Goal: Task Accomplishment & Management: Manage account settings

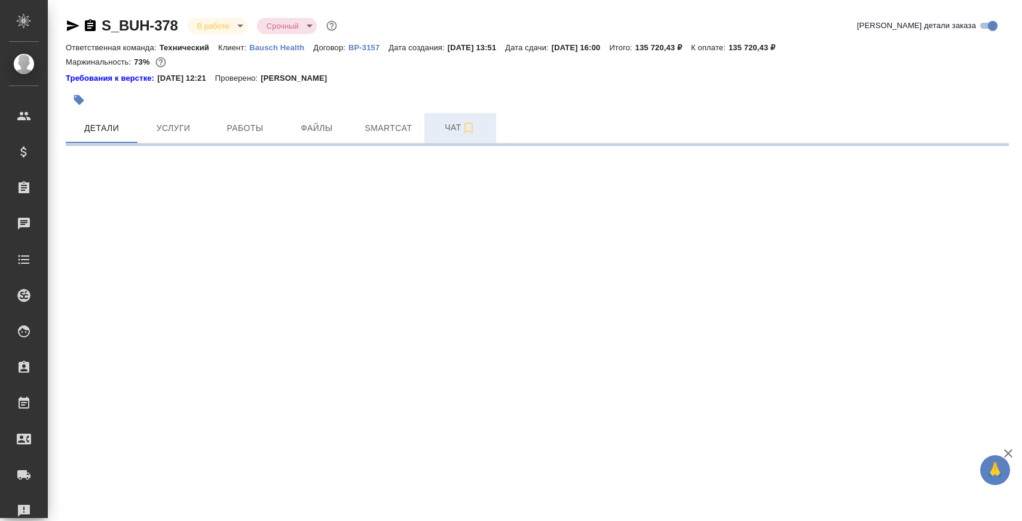
select select "RU"
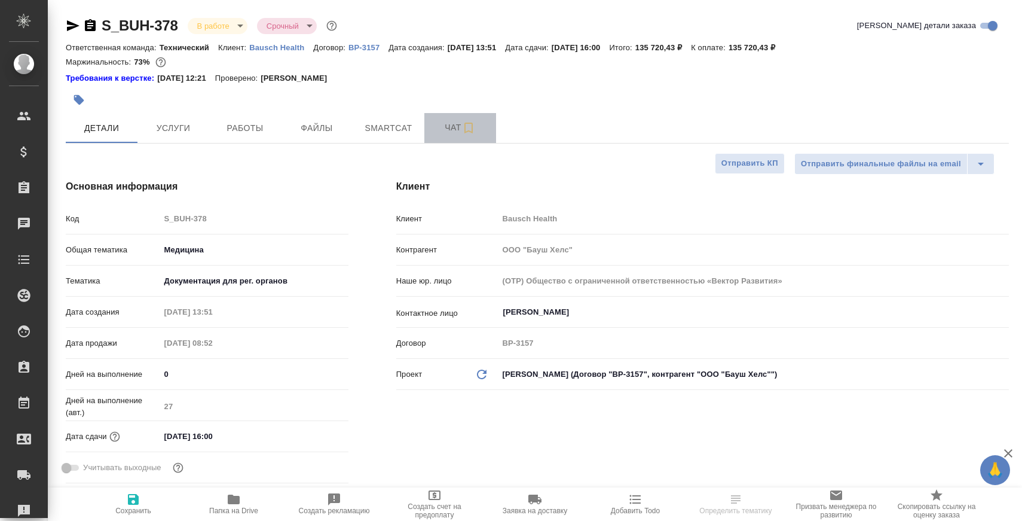
click at [446, 133] on span "Чат" at bounding box center [460, 127] width 57 height 15
type textarea "x"
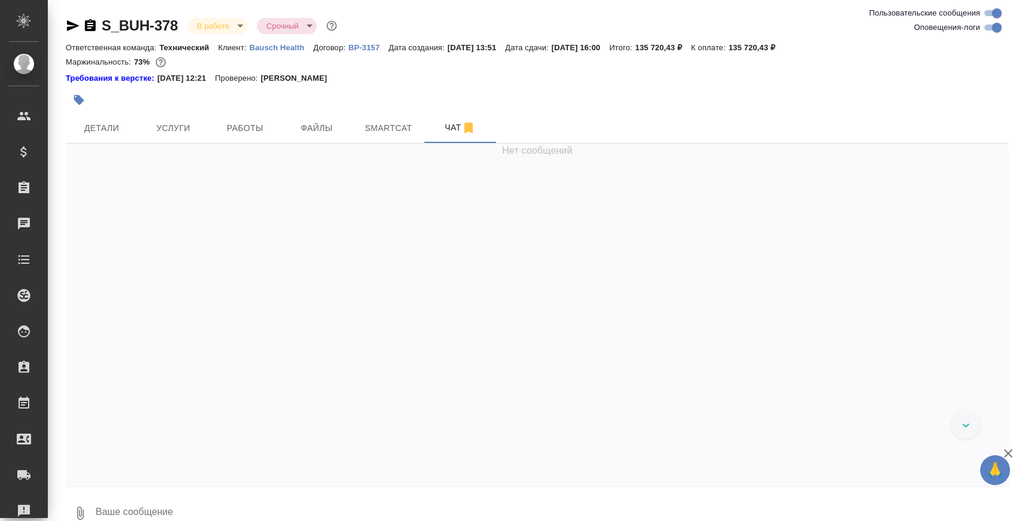
click at [316, 503] on textarea at bounding box center [551, 512] width 914 height 41
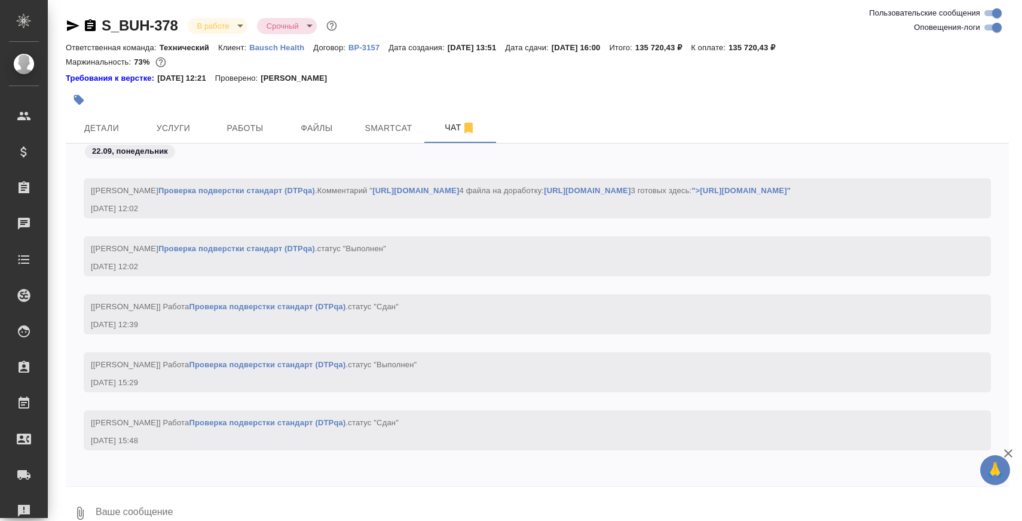
paste textarea "https://drive.awatera.com/apps/files/files/10207149?dir=/Shares/Bausch%20Health…"
type textarea "https://drive.awatera.com/apps/files/files/10207149?dir=/Shares/Bausch%20Health…"
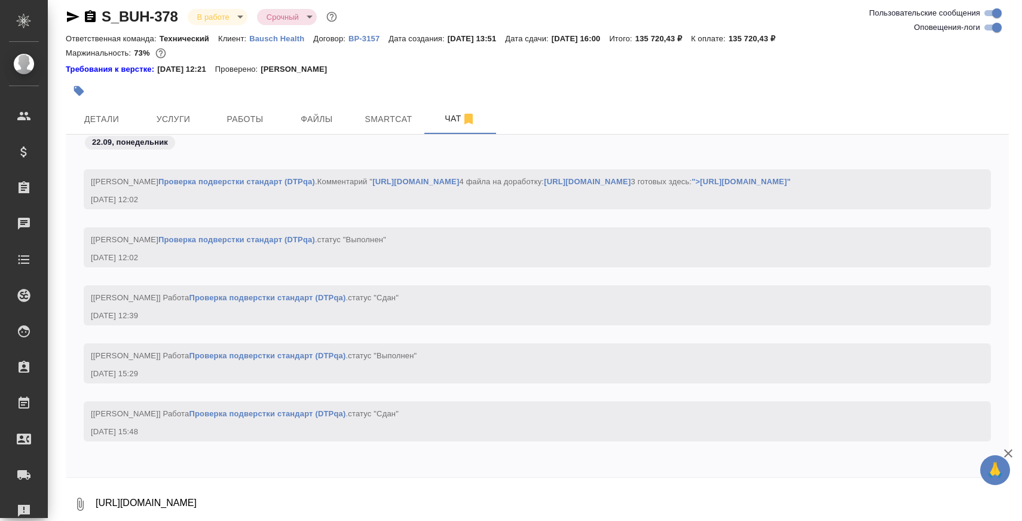
scroll to position [32416, 0]
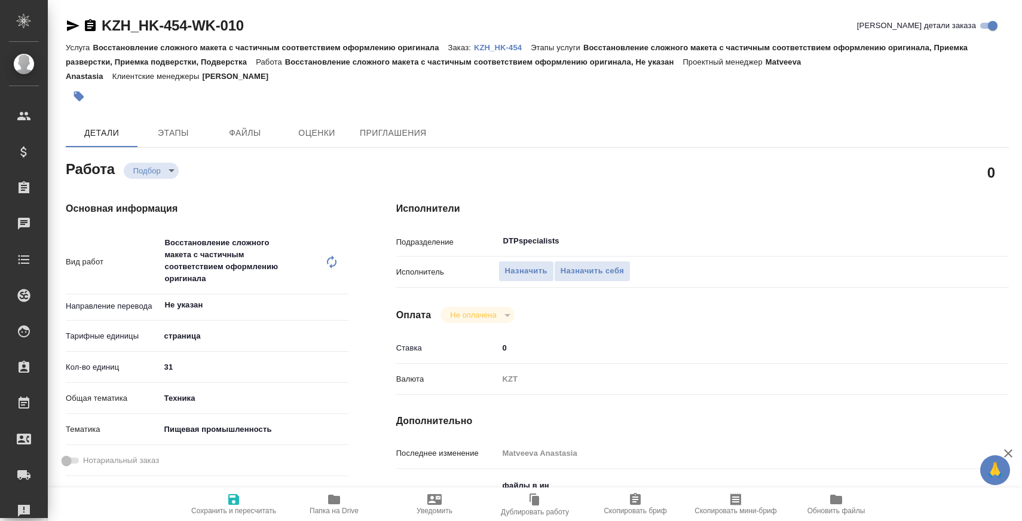
type textarea "x"
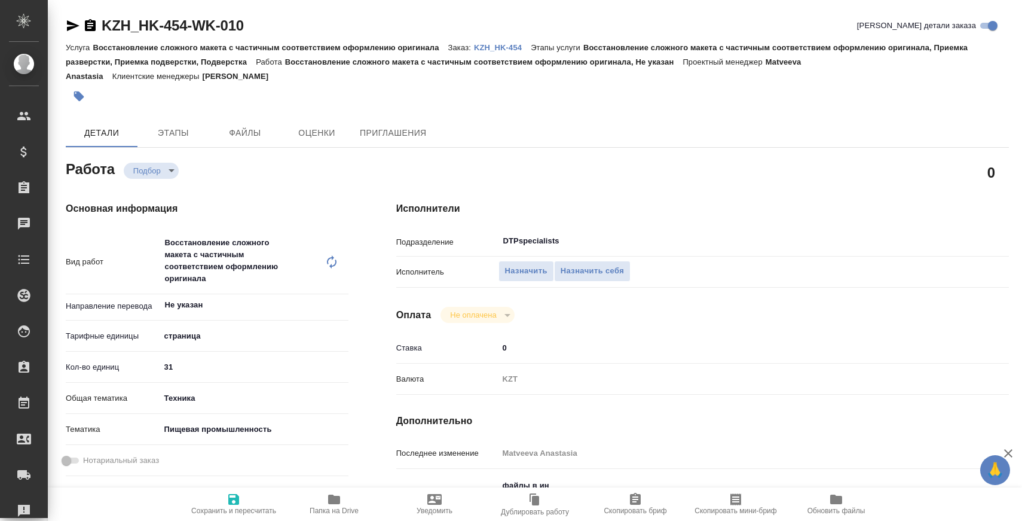
type textarea "x"
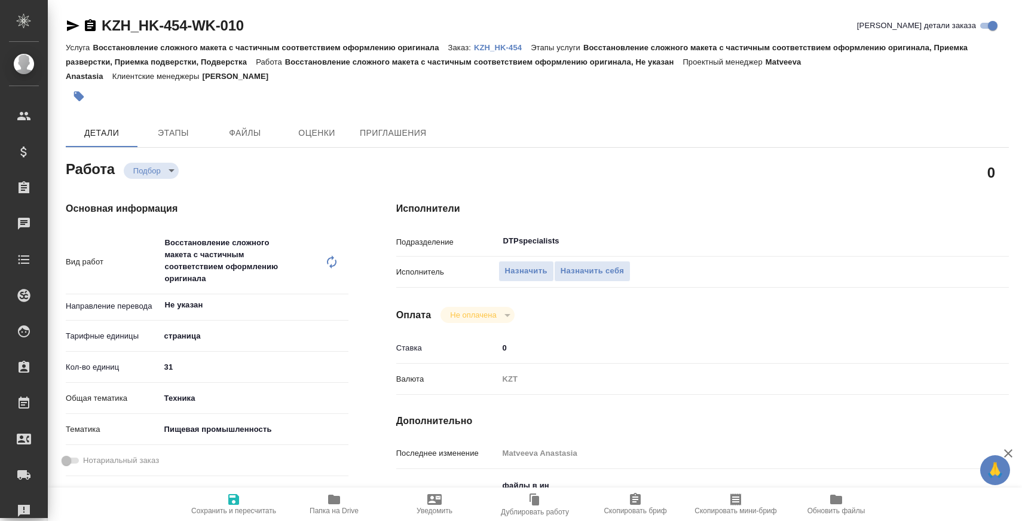
type textarea "x"
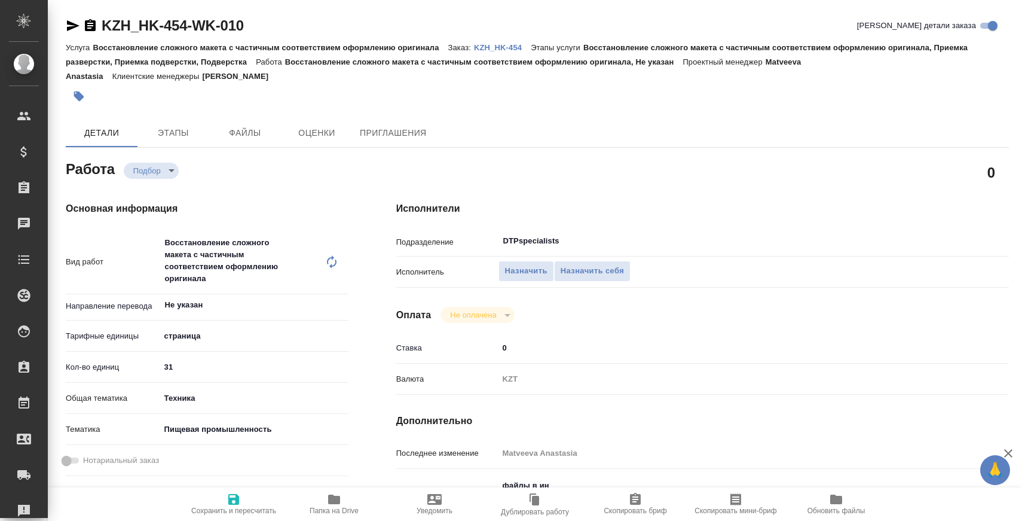
type textarea "x"
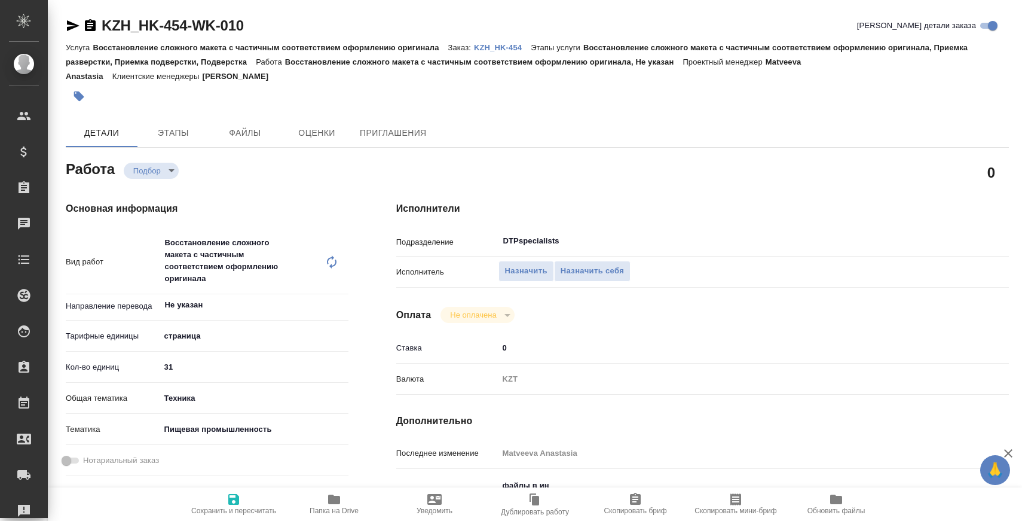
type textarea "x"
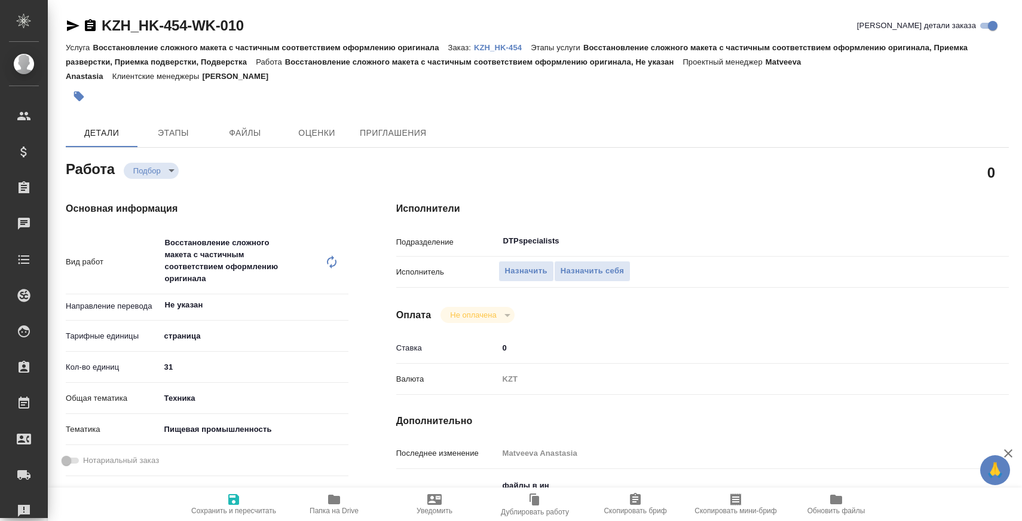
type textarea "x"
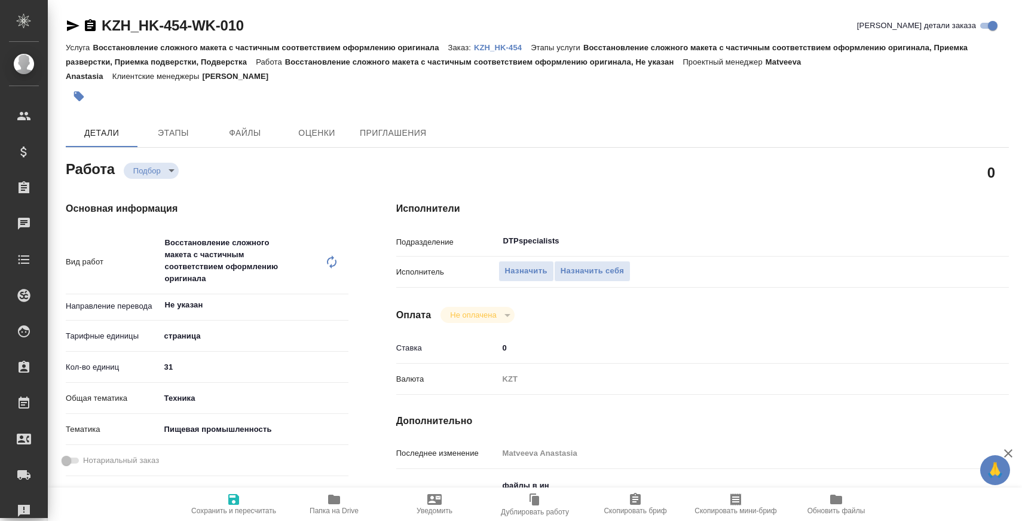
type textarea "x"
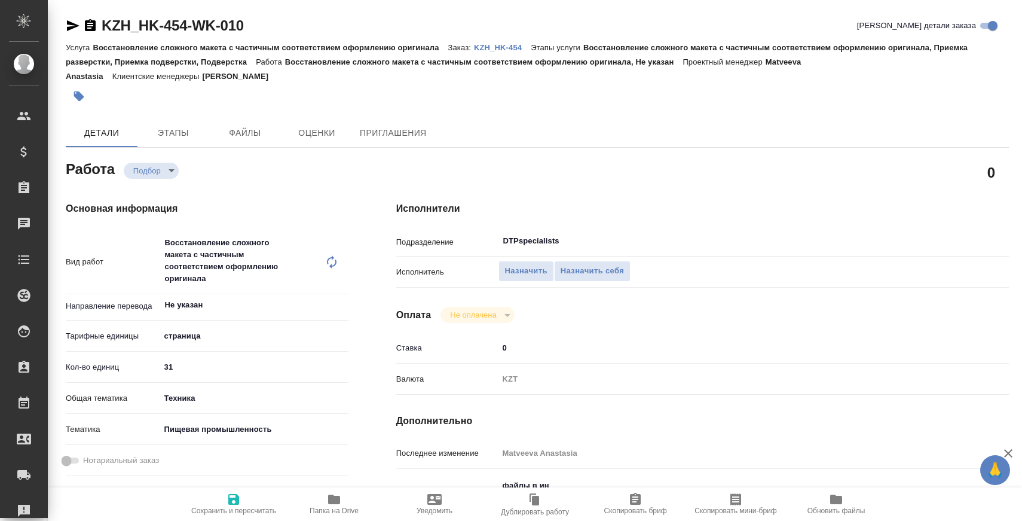
type textarea "x"
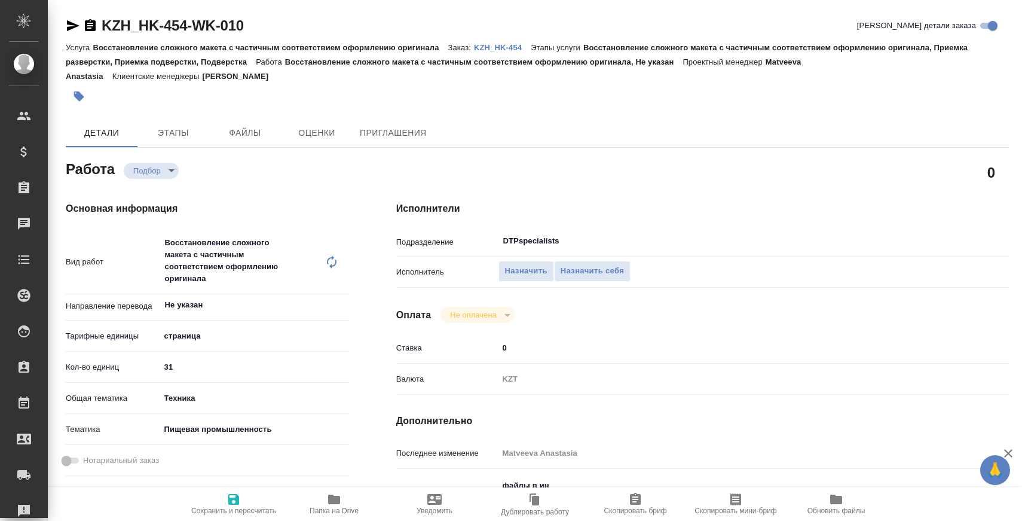
scroll to position [63, 0]
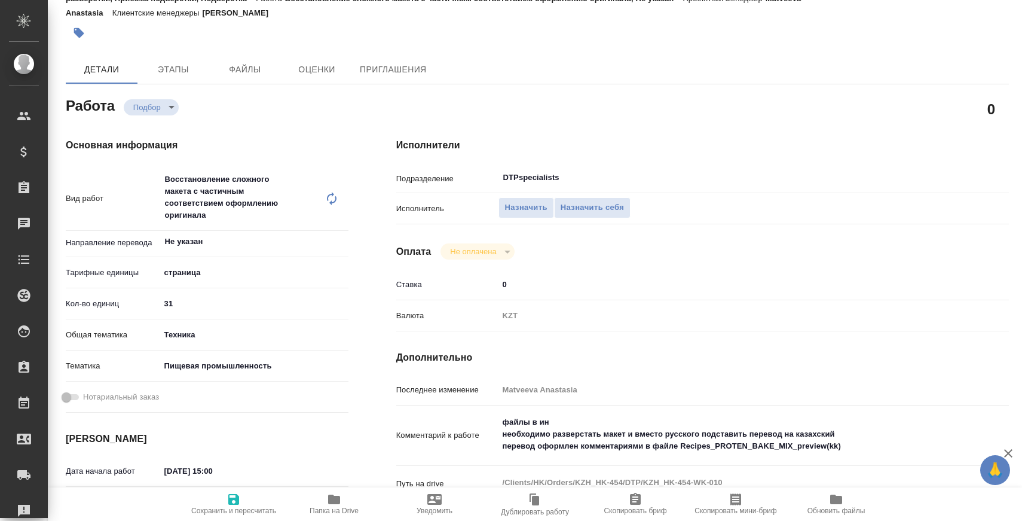
click at [324, 497] on span "Папка на Drive" at bounding box center [334, 503] width 86 height 23
type textarea "x"
click at [508, 437] on textarea "файлы в ин необходимо разверстать макет и вместо русского подставить перевод на…" at bounding box center [728, 434] width 460 height 44
click at [502, 435] on textarea "файлы в ин необходимо разверстать макет и вместо русского подставить перевод на…" at bounding box center [728, 434] width 458 height 44
click at [560, 422] on textarea "файлы в ин необходимо разверстать макет и вместо русского подставить перевод на…" at bounding box center [728, 434] width 458 height 44
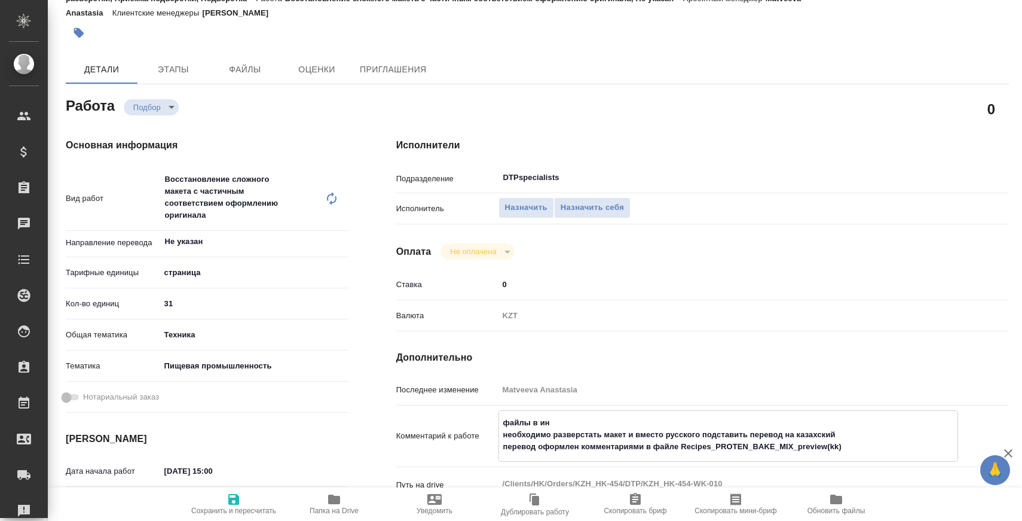
drag, startPoint x: 573, startPoint y: 422, endPoint x: 541, endPoint y: 421, distance: 31.1
click at [541, 421] on textarea "файлы в ин необходимо разверстать макет и вместо русского подставить перевод на…" at bounding box center [728, 434] width 458 height 44
type textarea "x"
type textarea "файлы в и необходимо разверстать макет и вместо русского подставить перевод на …"
type textarea "x"
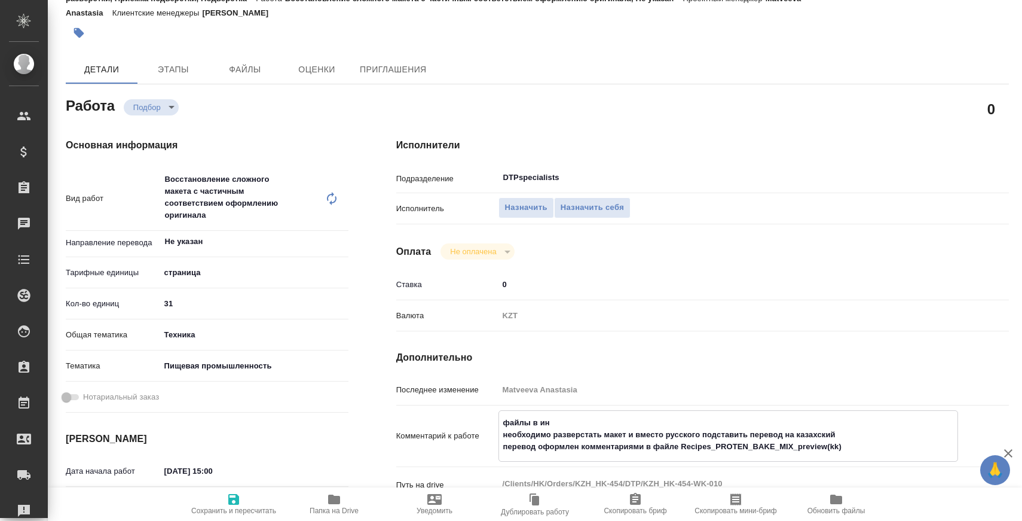
type textarea "x"
type textarea "файлы в необходимо разверстать макет и вместо русского подставить перевод на ка…"
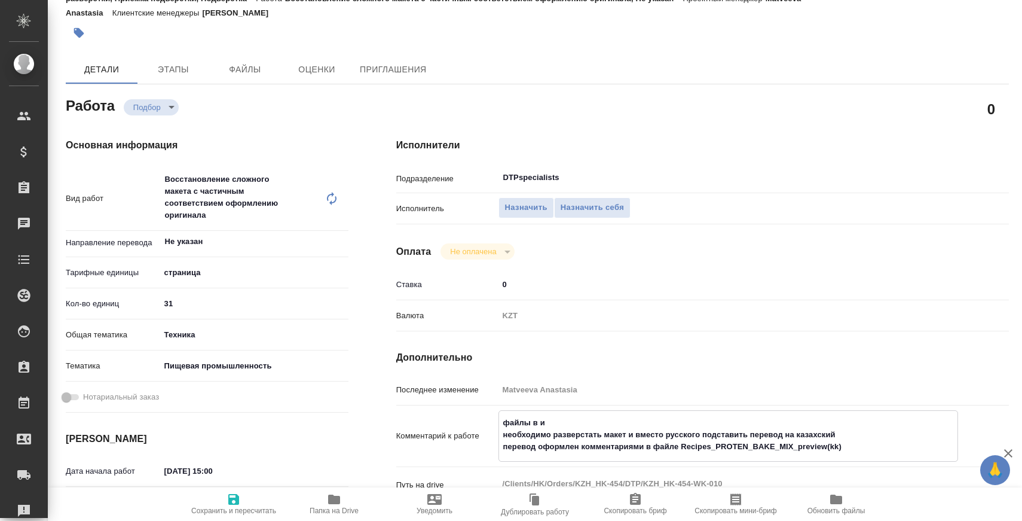
type textarea "x"
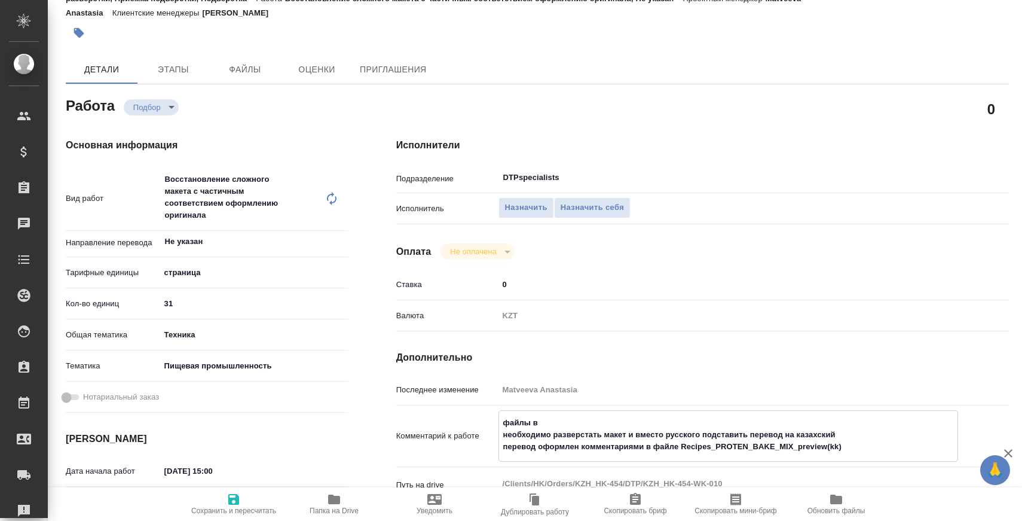
type textarea "файлы в р необходимо разверстать макет и вместо русского подставить перевод на …"
type textarea "x"
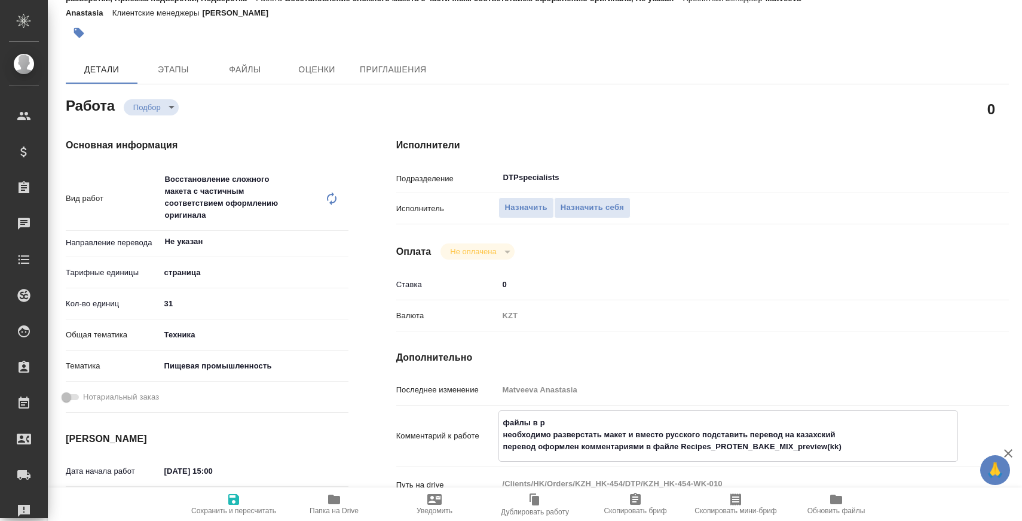
type textarea "x"
type textarea "файлы в ра необходимо разверстать макет и вместо русского подставить перевод на…"
type textarea "x"
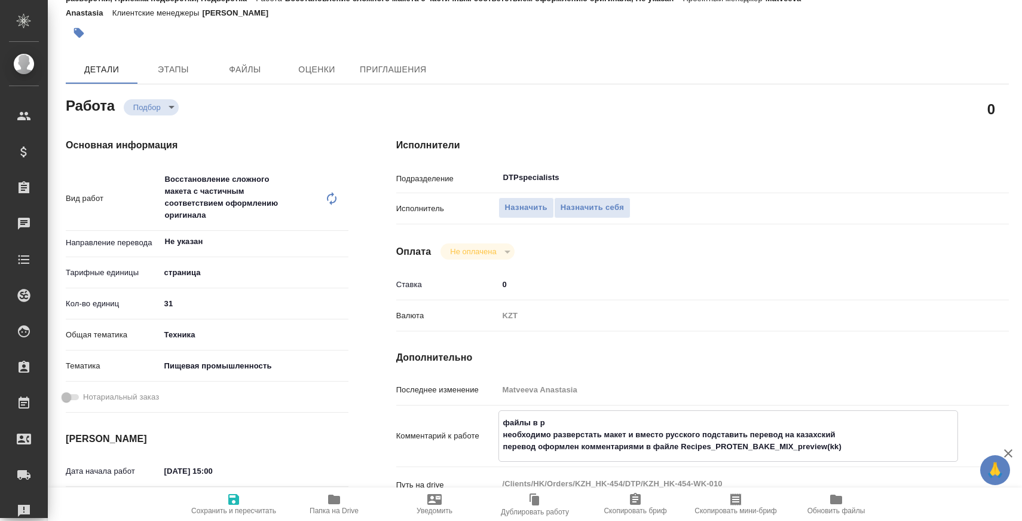
type textarea "x"
type textarea "файлы в раб необходимо разверстать макет и вместо русского подставить перевод н…"
type textarea "x"
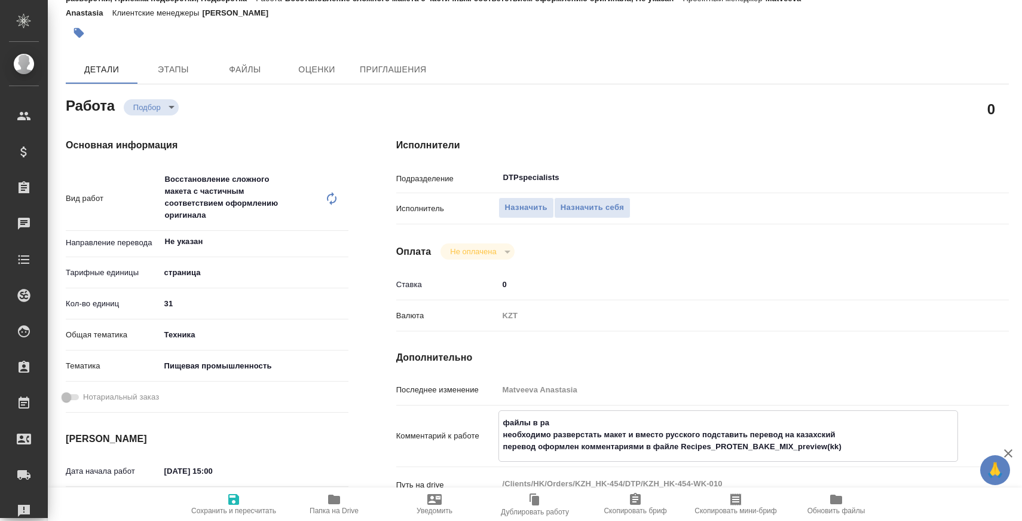
type textarea "x"
type textarea "файлы в рабо необходимо разверстать макет и вместо русского подставить перевод …"
type textarea "x"
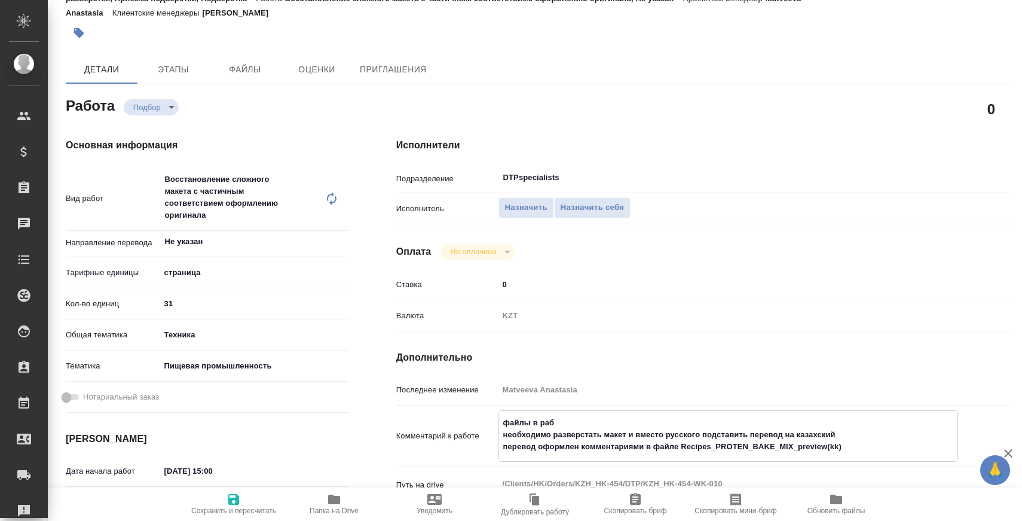
type textarea "x"
type textarea "файлы в работ необходимо разверстать макет и вместо русского подставить перевод…"
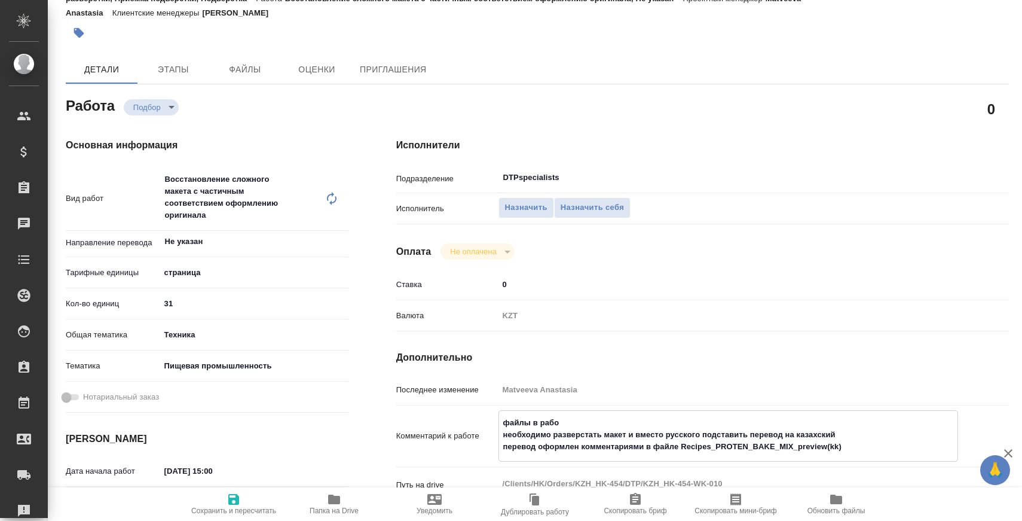
type textarea "x"
type textarea "файлы в работу необходимо разверстать макет и вместо русского подставить перево…"
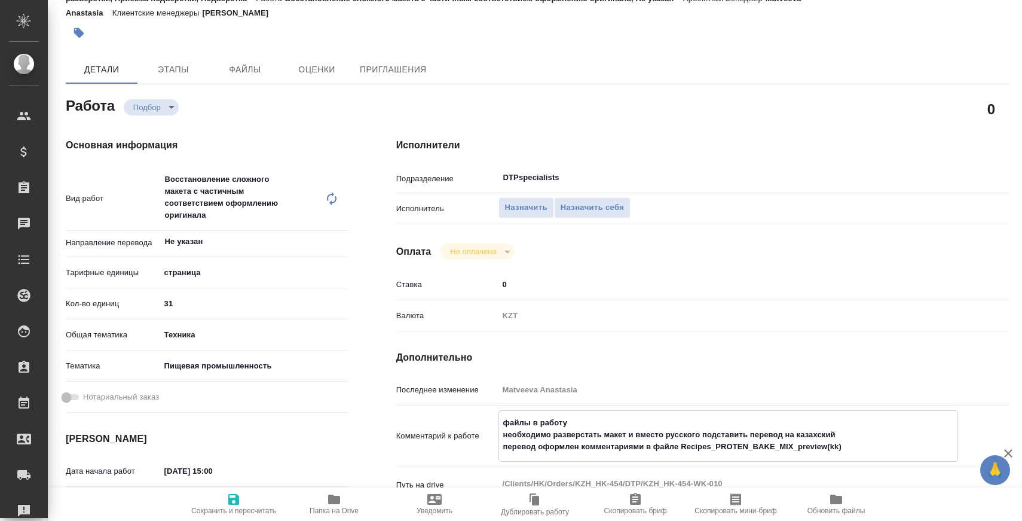
type textarea "x"
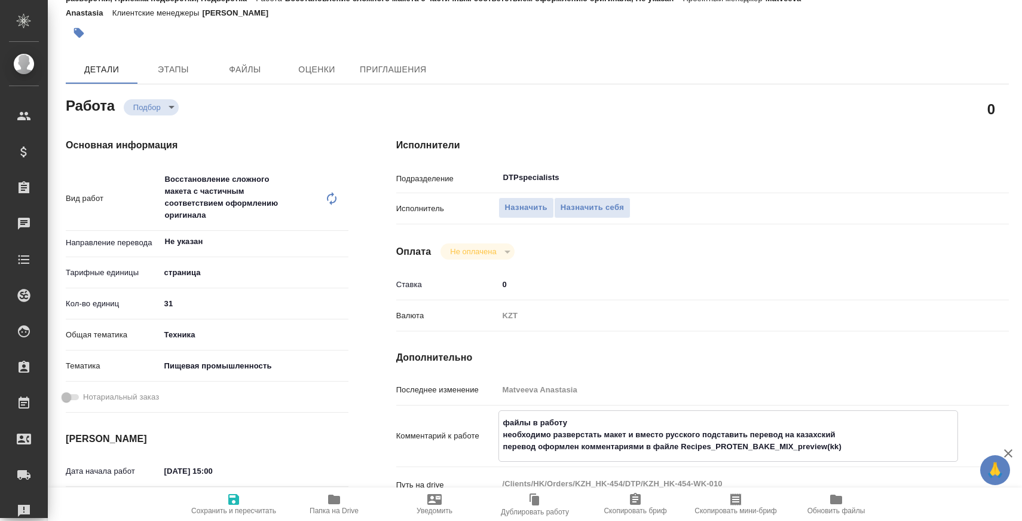
type textarea "x"
type textarea "файлы в работу необходимо разверстать макет и вместо русского подставить перево…"
type textarea "x"
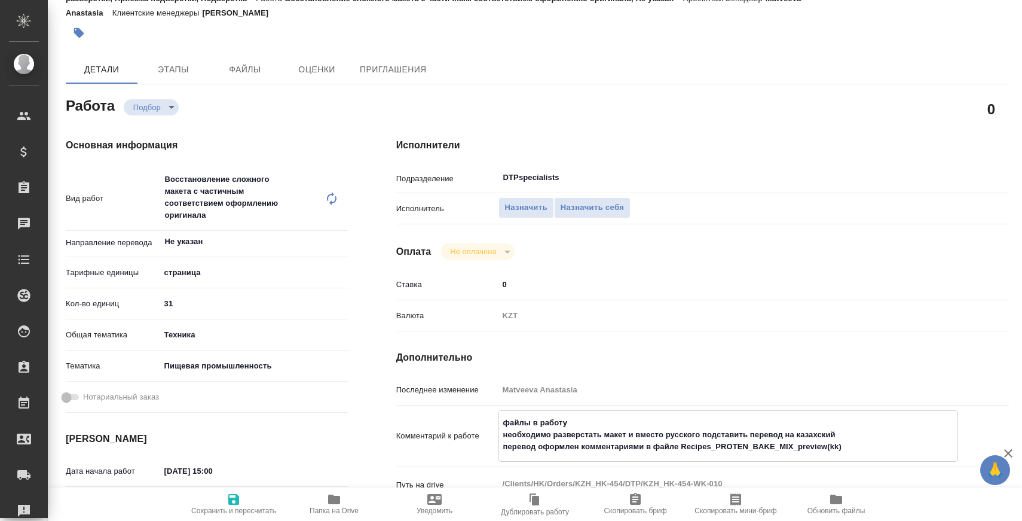
type textarea "x"
paste textarea "https://drive.awatera.com/s/Pm5Wb25edHiM2Jc"
type textarea "x"
type textarea "файлы в работу https://drive.awatera.com/s/Pm5Wb25edHiM2Jc необходимо разверста…"
type textarea "x"
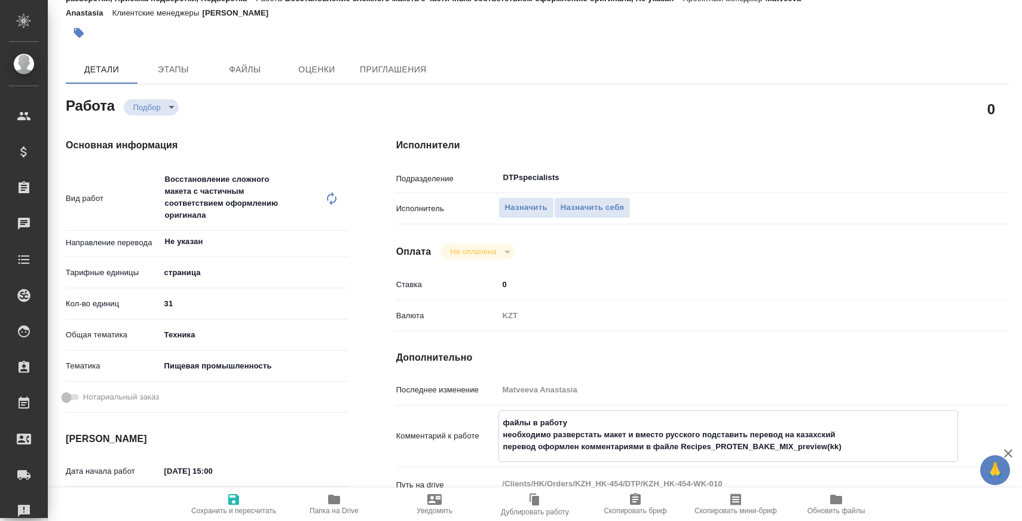
type textarea "x"
click at [604, 435] on textarea "файлы в работу https://drive.awatera.com/s/Pm5Wb25edHiM2Jc необходимо разверста…" at bounding box center [728, 434] width 458 height 44
type textarea "x"
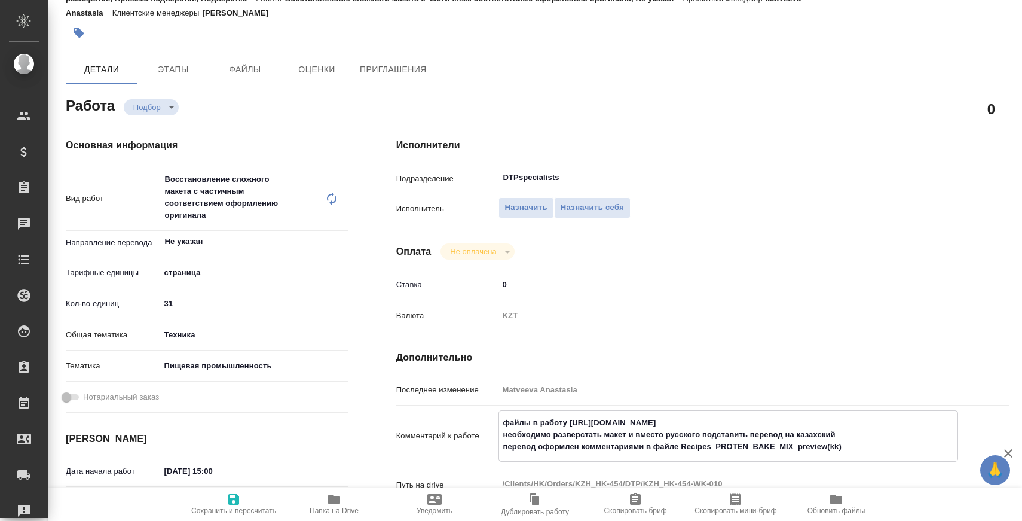
type textarea "файлы в работу https://drive.awatera.com/s/Pm5Wb25edHiM2Jc необходимо разверста…"
type textarea "x"
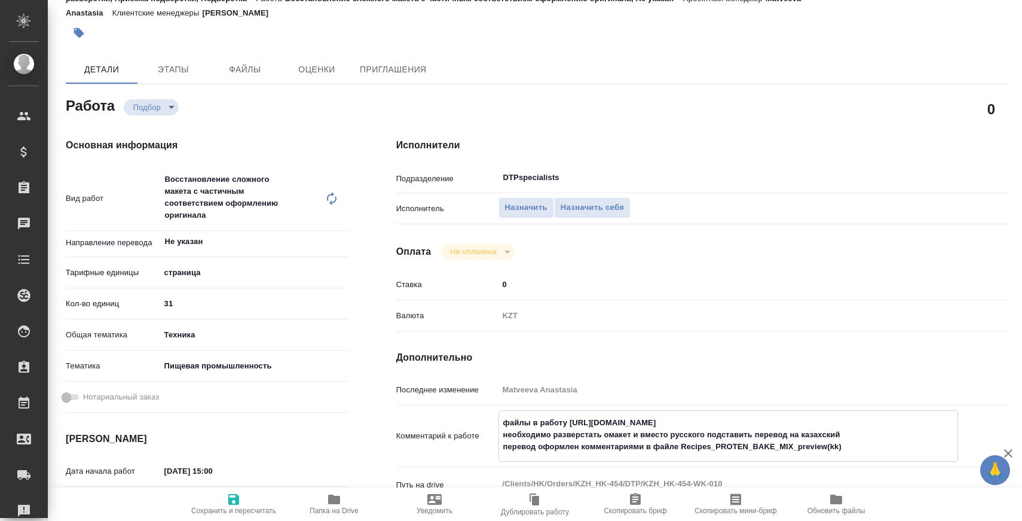
type textarea "x"
type textarea "файлы в работу https://drive.awatera.com/s/Pm5Wb25edHiM2Jc необходимо разверста…"
type textarea "x"
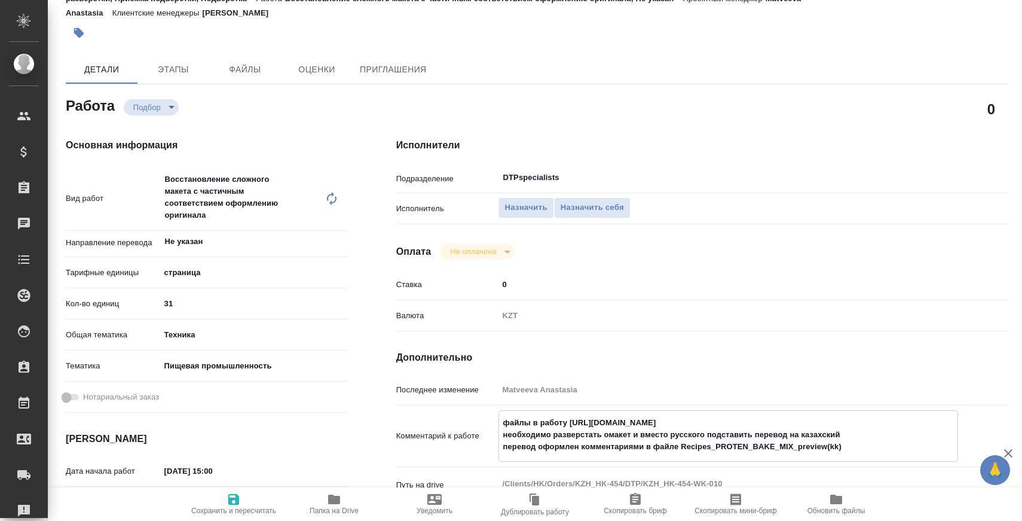
type textarea "x"
type textarea "файлы в работу https://drive.awatera.com/s/Pm5Wb25edHiM2Jc необходимо разверста…"
type textarea "x"
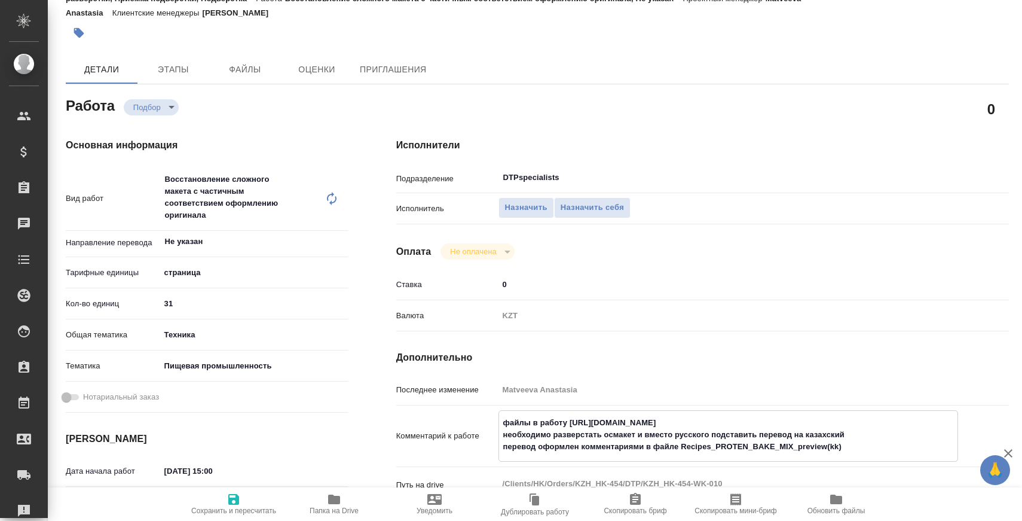
type textarea "x"
type textarea "файлы в работу https://drive.awatera.com/s/Pm5Wb25edHiM2Jc необходимо разверста…"
type textarea "x"
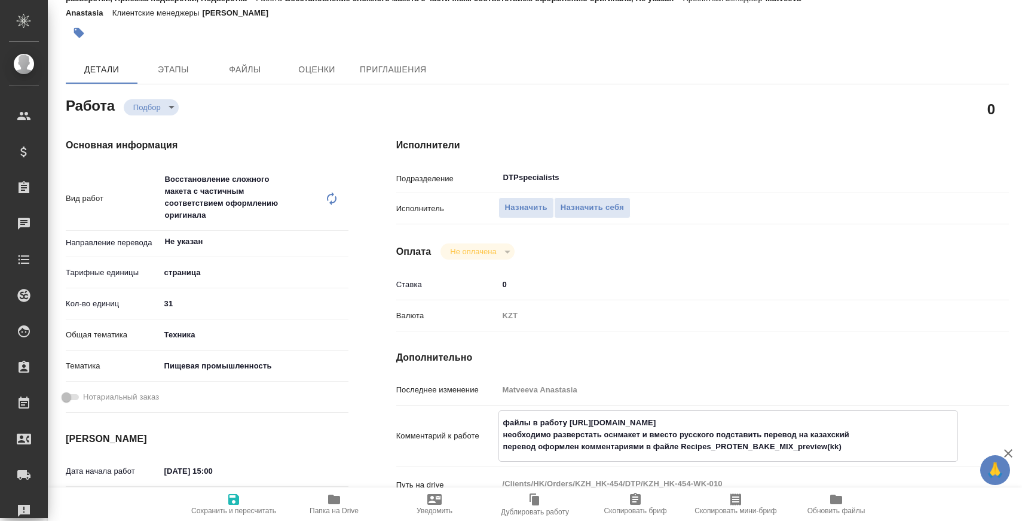
type textarea "x"
type textarea "файлы в работу https://drive.awatera.com/s/Pm5Wb25edHiM2Jc необходимо разверста…"
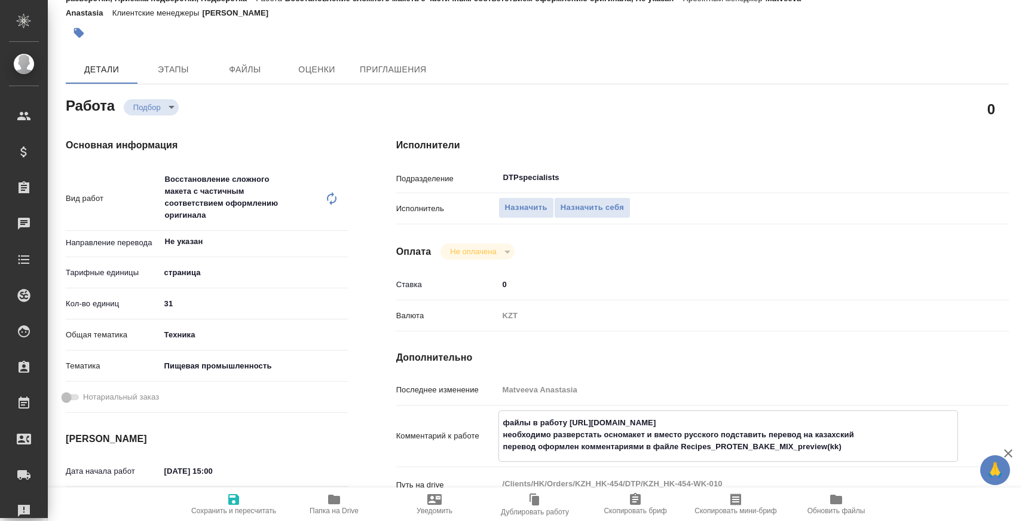
type textarea "x"
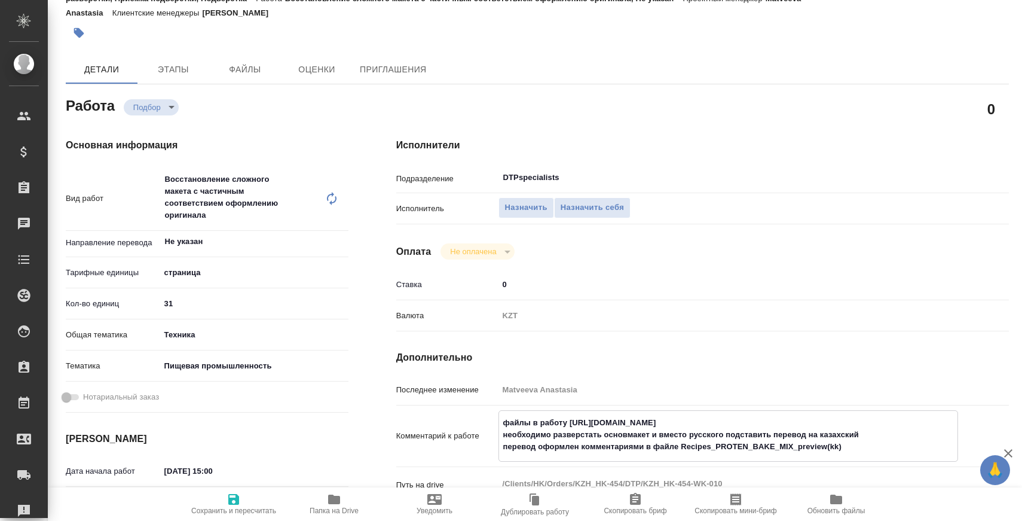
type textarea "файлы в работу https://drive.awatera.com/s/Pm5Wb25edHiM2Jc необходимо разверста…"
type textarea "x"
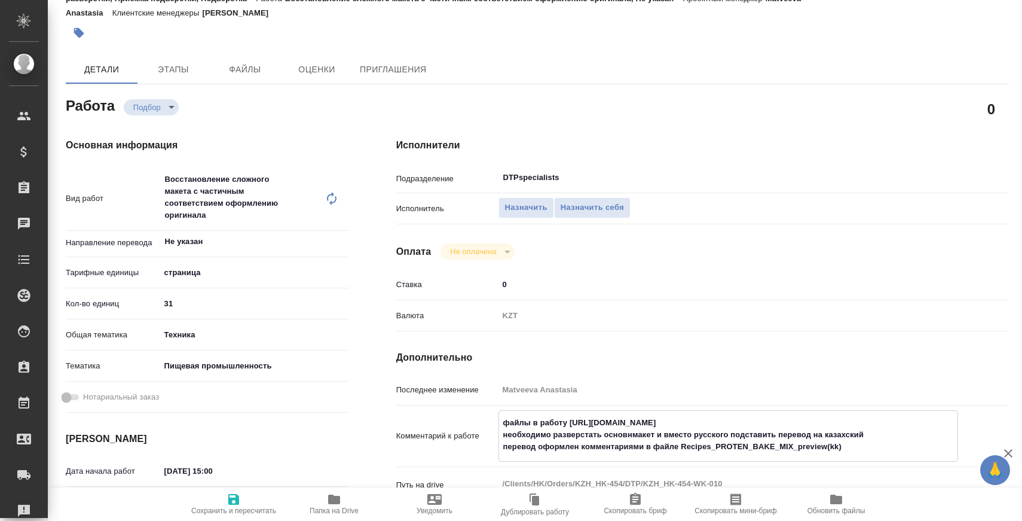
type textarea "x"
type textarea "файлы в работу https://drive.awatera.com/s/Pm5Wb25edHiM2Jc необходимо разверста…"
type textarea "x"
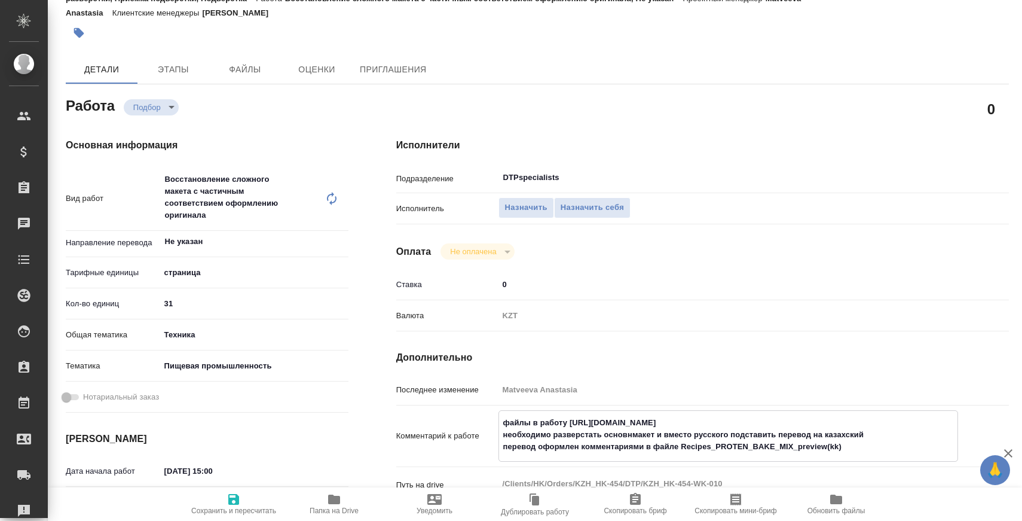
type textarea "x"
type textarea "файлы в работу https://drive.awatera.com/s/Pm5Wb25edHiM2Jc необходимо разверста…"
type textarea "x"
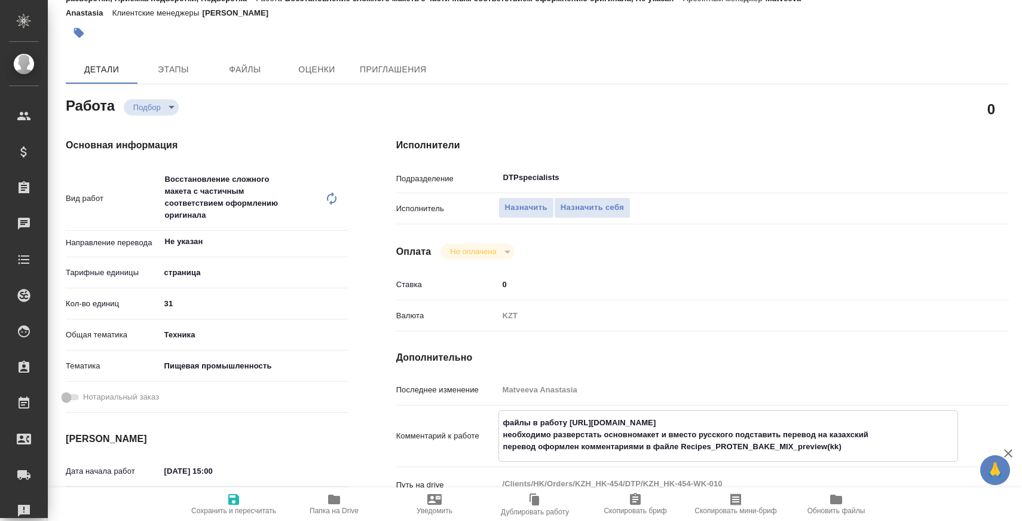
type textarea "x"
type textarea "файлы в работу https://drive.awatera.com/s/Pm5Wb25edHiM2Jc необходимо разверста…"
type textarea "x"
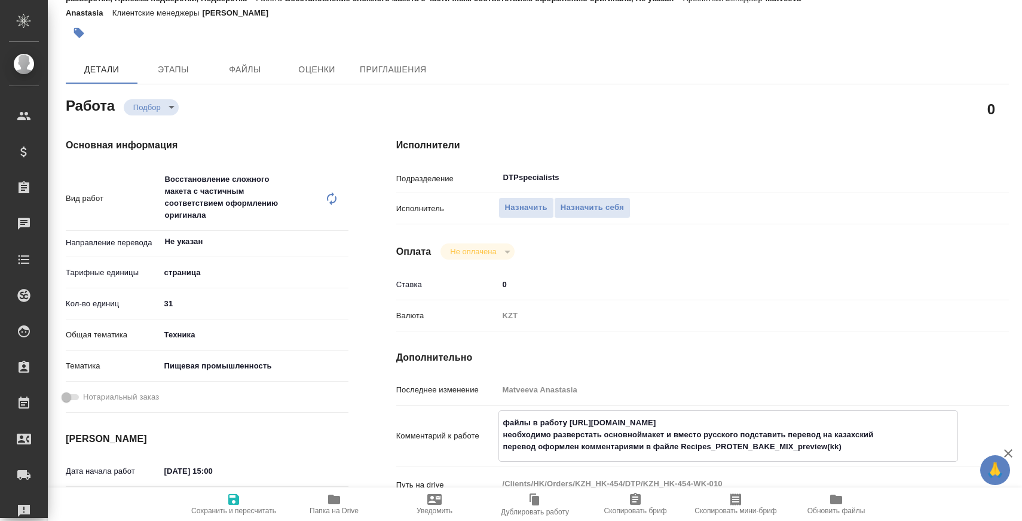
type textarea "x"
click at [868, 443] on textarea "файлы в работу https://drive.awatera.com/s/Pm5Wb25edHiM2Jc необходимо разверста…" at bounding box center [728, 434] width 458 height 44
type textarea "файлы в работу https://drive.awatera.com/s/Pm5Wb25edHiM2Jc необходимо разверста…"
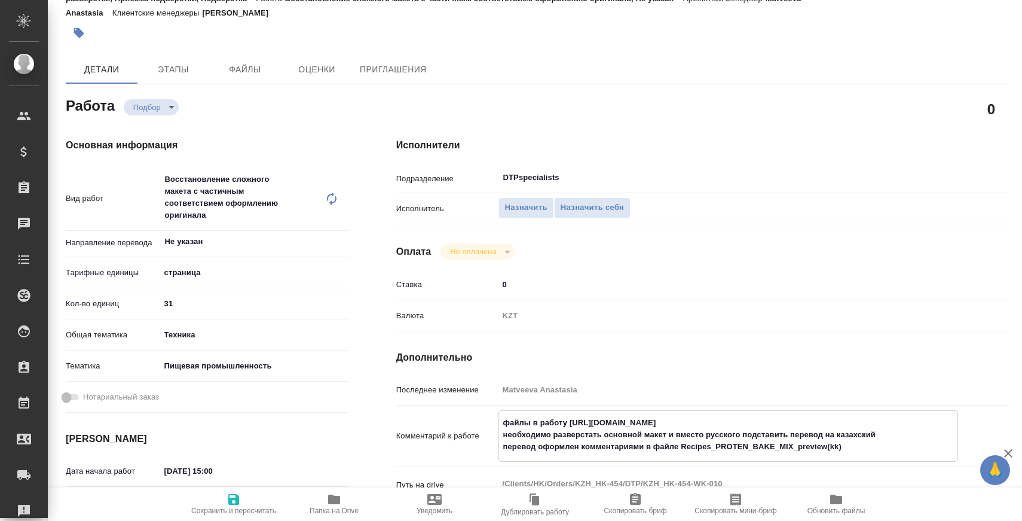
type textarea "x"
click at [253, 494] on span "Сохранить и пересчитать" at bounding box center [234, 503] width 86 height 23
type textarea "x"
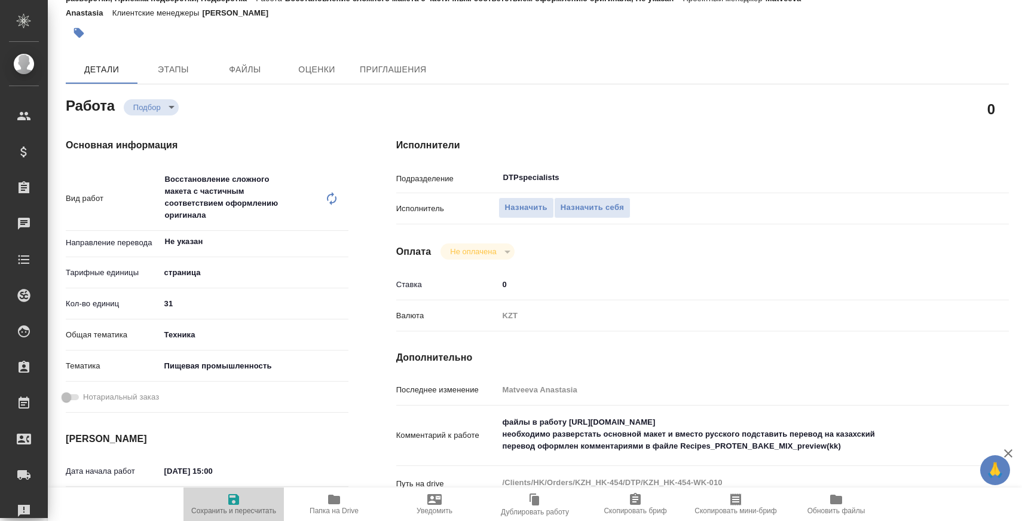
type textarea "x"
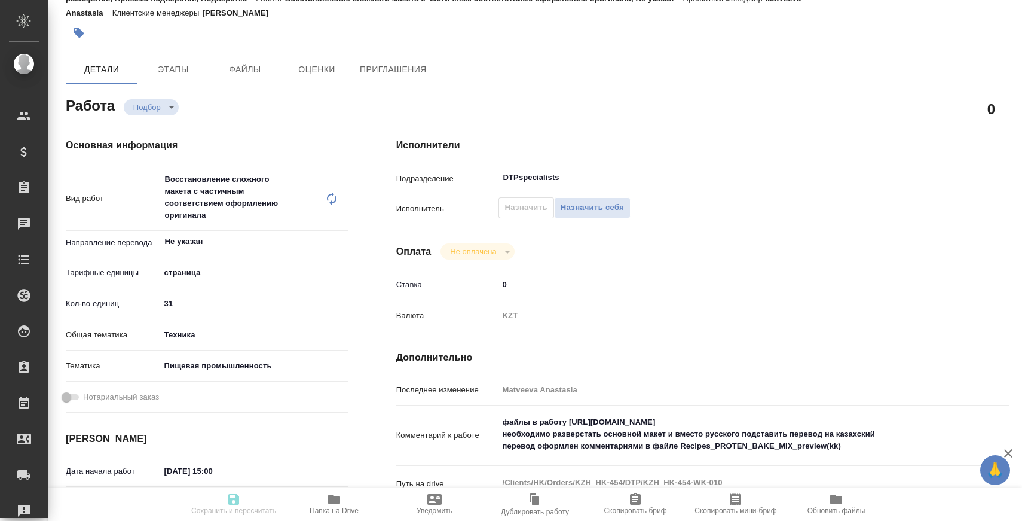
type textarea "x"
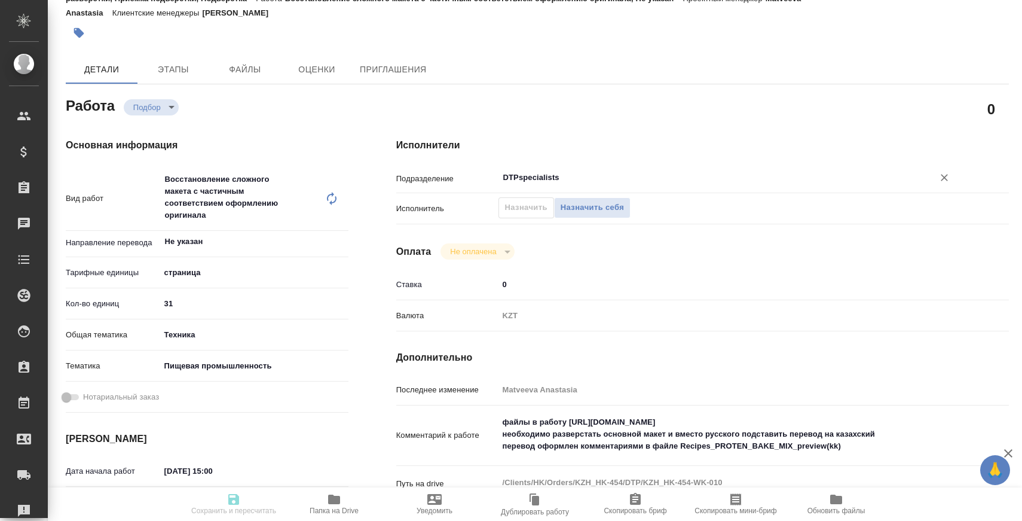
type textarea "x"
type input "recruiting"
type textarea "Восстановление сложного макета с частичным соответствием оформлению оригинала"
type textarea "x"
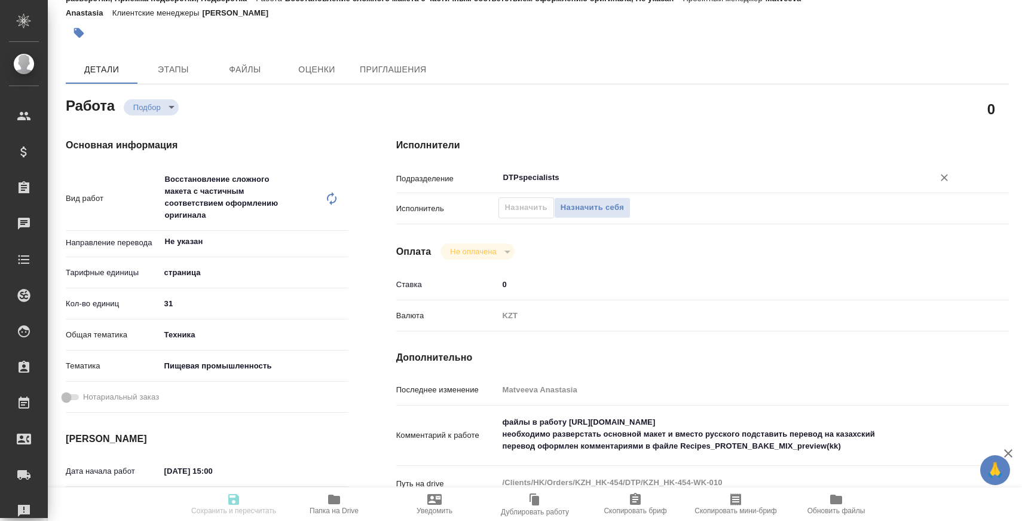
type input "Не указан"
type input "5a8b1489cc6b4906c91bfdb2"
type input "31"
type input "tech"
type input "5a8b8b956a9677013d343d8f"
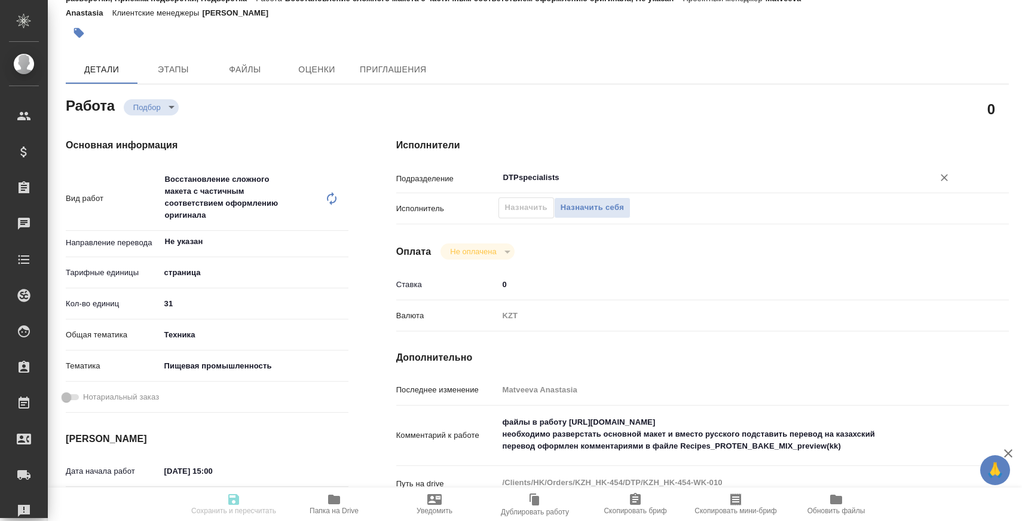
type input "22.09.2025 15:00"
type input "23.09.2025 15:00"
type input "23.09.2025 18:00"
type input "DTPspecialists"
type input "notPayed"
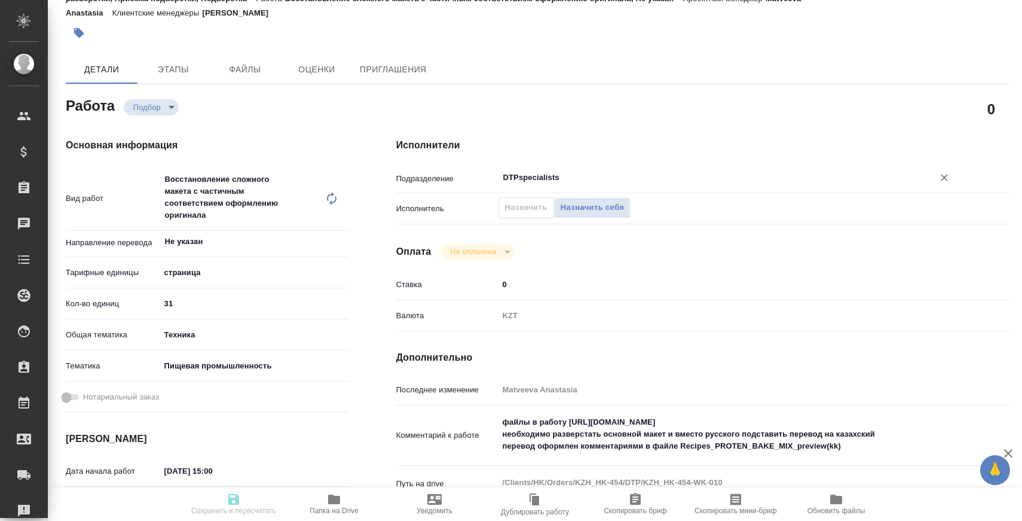
type input "0"
type input "KZT"
type input "Matveeva Anastasia"
type textarea "файлы в работу https://drive.awatera.com/s/Pm5Wb25edHiM2Jc необходимо разверста…"
type textarea "x"
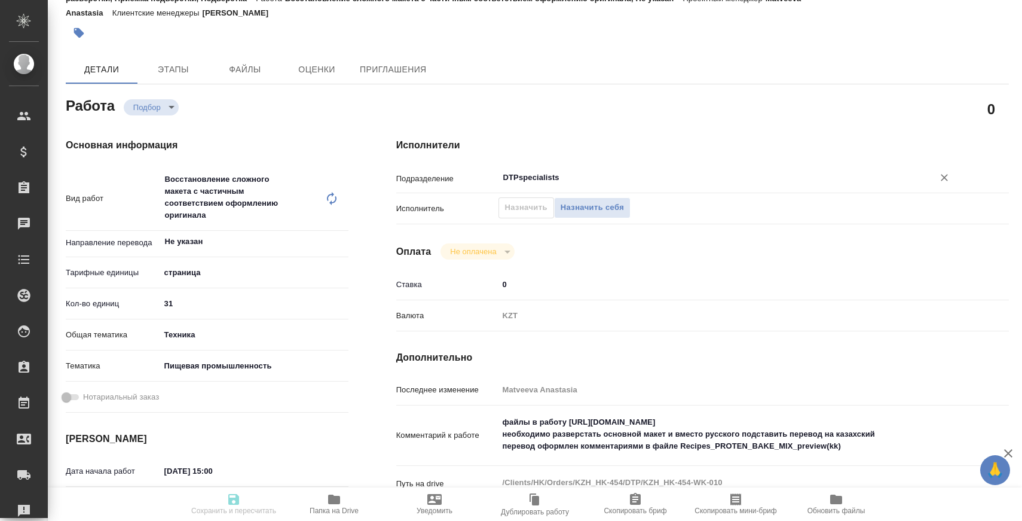
type textarea "/Clients/HK/Orders/KZH_HK-454/DTP/KZH_HK-454-WK-010"
type textarea "x"
type input "KZH_HK-454"
type input "Восстановление сложного макета с частичным соответствием оформлению оригинала"
type input "Восстановление сложного макета с частичным соответствием оформлению оригинала, …"
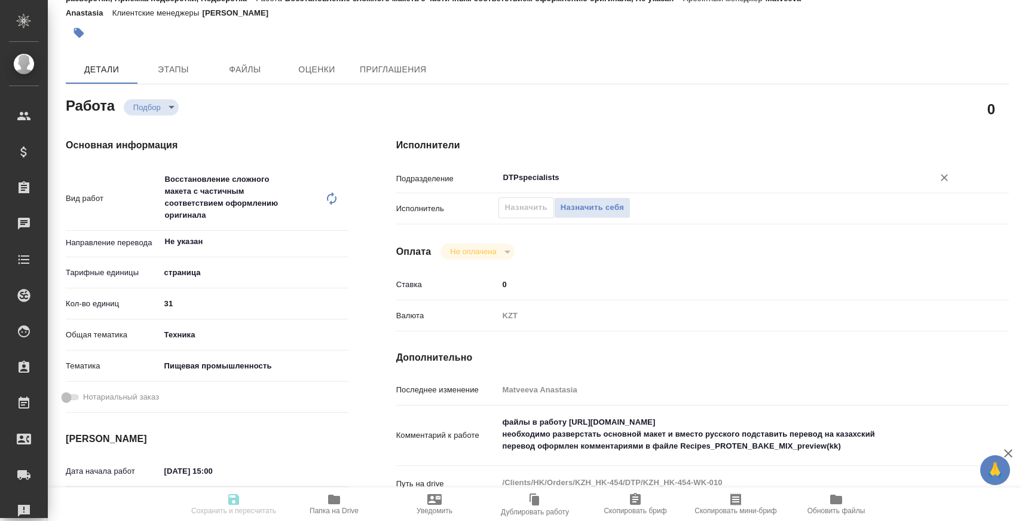
type input "Кошербаева Назерке"
type input "Заборова Александра"
type input "/Clients/HK/Orders/KZH_HK-454"
type textarea "x"
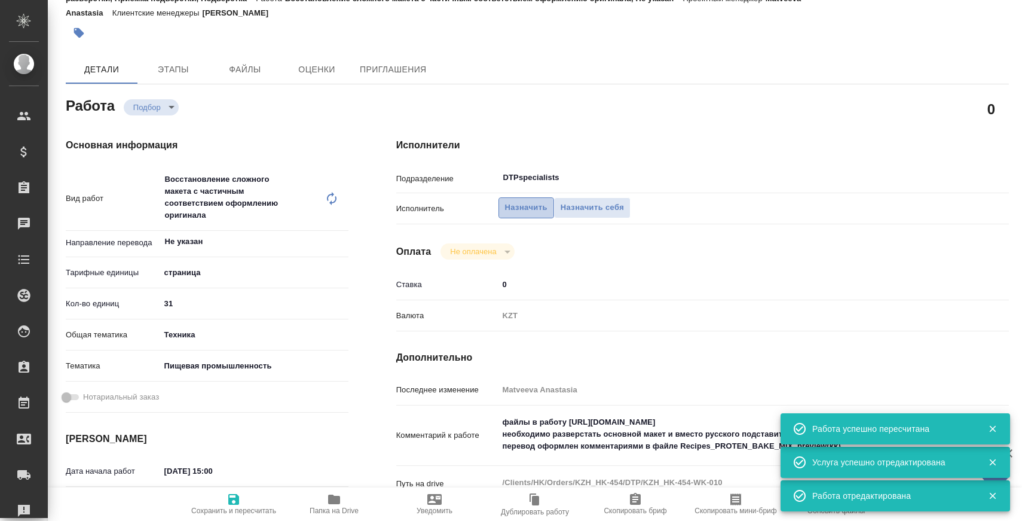
click at [524, 206] on span "Назначить" at bounding box center [526, 208] width 42 height 14
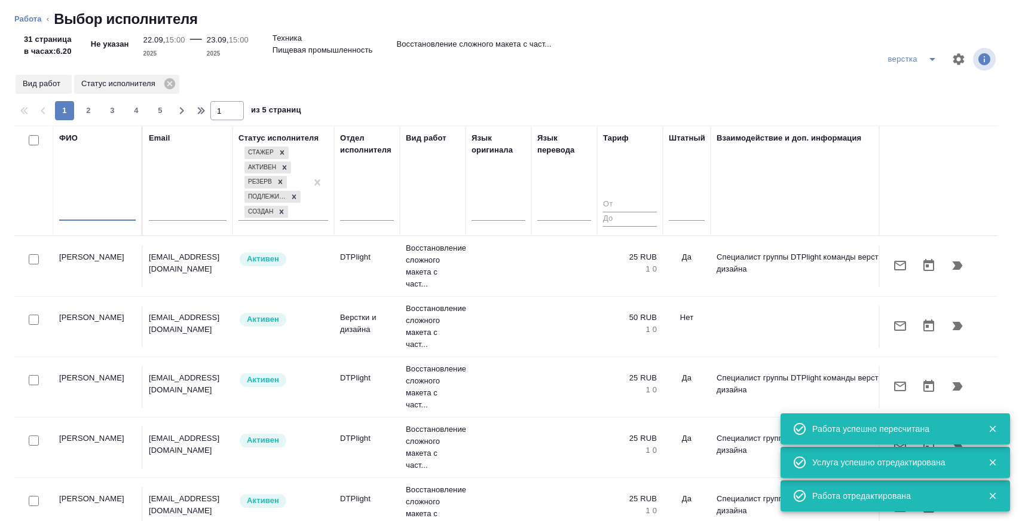
click at [101, 216] on input "text" at bounding box center [97, 213] width 77 height 15
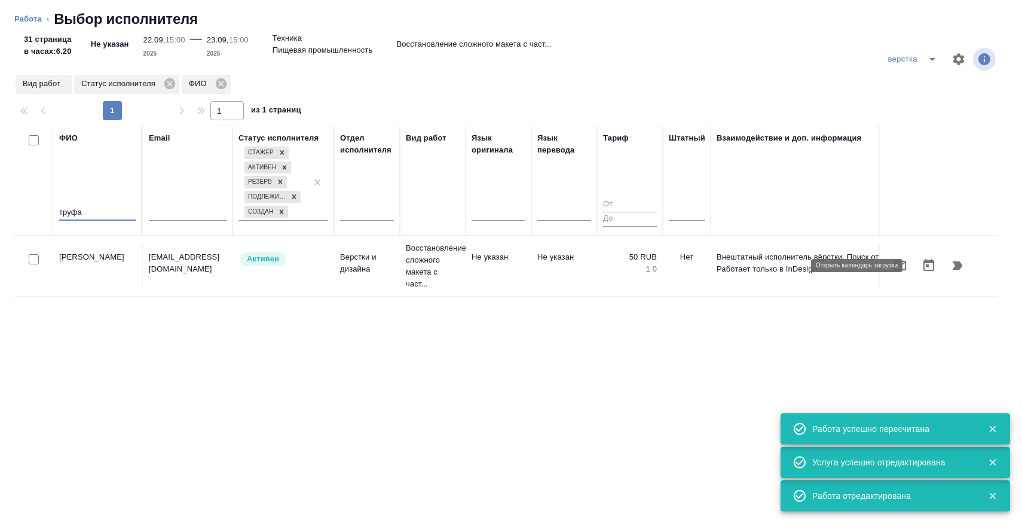
click at [902, 261] on icon "button" at bounding box center [900, 266] width 12 height 10
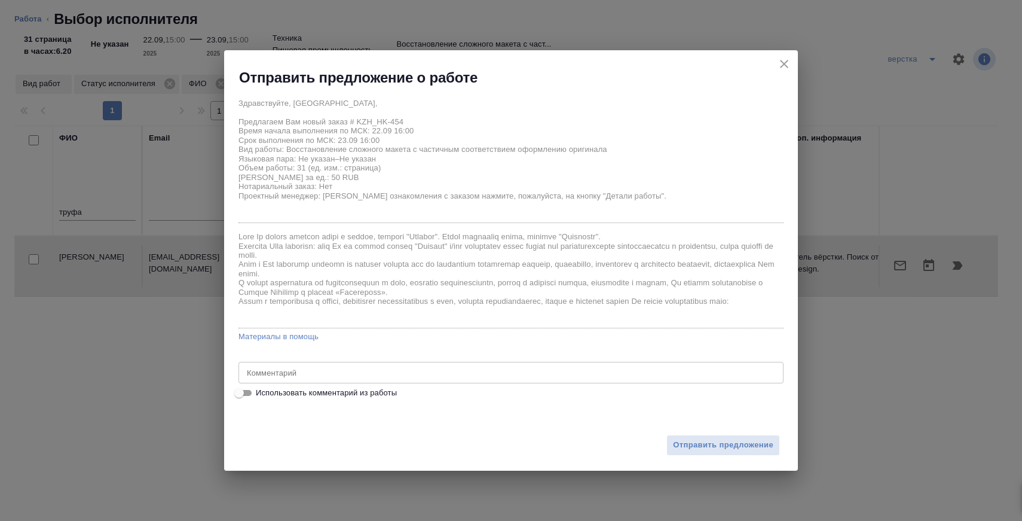
click at [337, 399] on label "Использовать комментарий из работы" at bounding box center [503, 392] width 543 height 14
click at [261, 399] on input "Использовать комментарий из работы" at bounding box center [239, 392] width 43 height 14
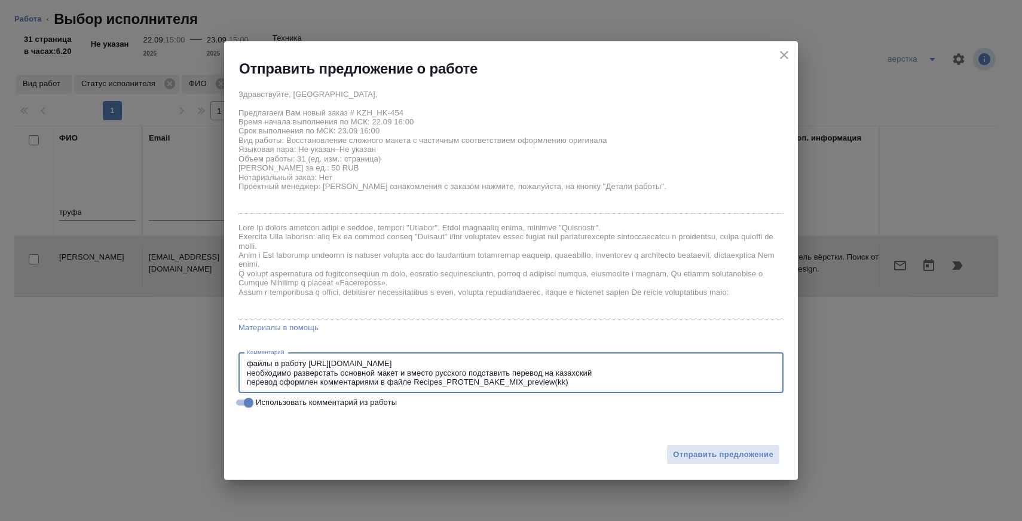
click at [534, 359] on textarea "файлы в работу https://drive.awatera.com/s/Pm5Wb25edHiM2Jc необходимо разверста…" at bounding box center [511, 372] width 528 height 27
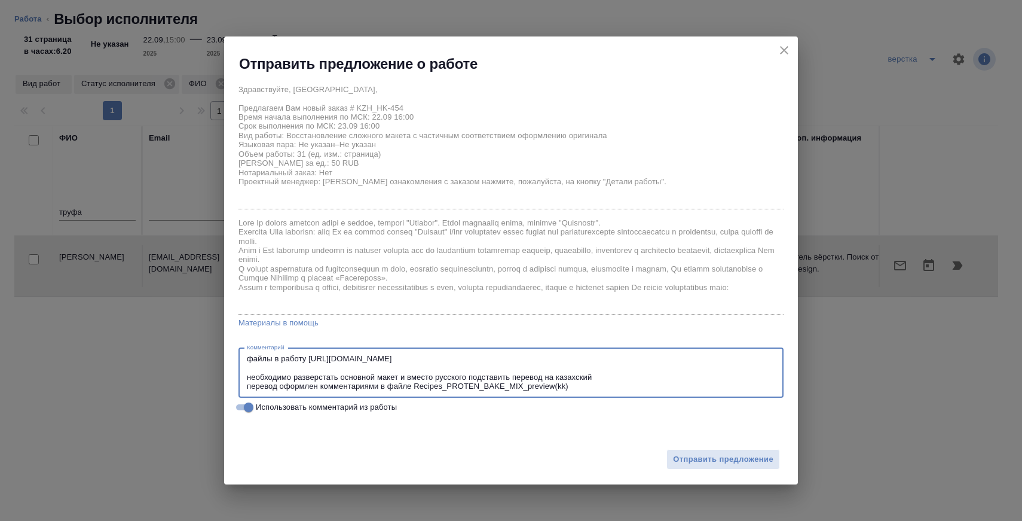
click at [473, 375] on textarea "файлы в работу https://drive.awatera.com/s/Pm5Wb25edHiM2Jc необходимо разверста…" at bounding box center [511, 372] width 528 height 37
click at [584, 390] on textarea "файлы в работу https://drive.awatera.com/s/Pm5Wb25edHiM2Jc необходимо разверста…" at bounding box center [511, 372] width 528 height 37
click at [567, 377] on textarea "файлы в работу https://drive.awatera.com/s/Pm5Wb25edHiM2Jc необходимо разверста…" at bounding box center [511, 372] width 528 height 37
click at [549, 374] on textarea "файлы в работу https://drive.awatera.com/s/Pm5Wb25edHiM2Jc необходимо разверста…" at bounding box center [511, 372] width 528 height 37
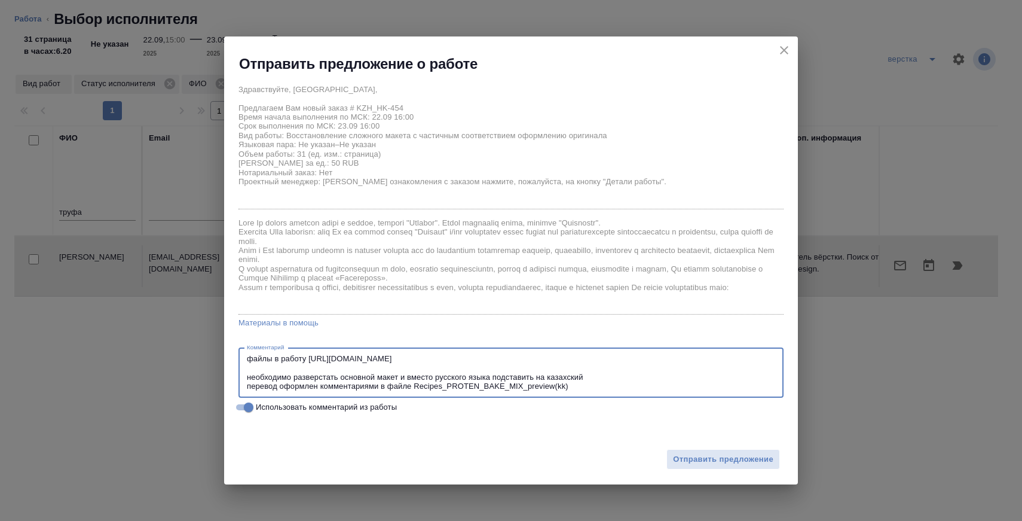
click at [549, 374] on textarea "файлы в работу https://drive.awatera.com/s/Pm5Wb25edHiM2Jc необходимо разверста…" at bounding box center [511, 372] width 528 height 37
click at [281, 384] on textarea "файлы в работу https://drive.awatera.com/s/Pm5Wb25edHiM2Jc необходимо разверста…" at bounding box center [511, 372] width 528 height 37
click at [630, 382] on textarea "файлы в работу https://drive.awatera.com/s/Pm5Wb25edHiM2Jc необходимо разверста…" at bounding box center [511, 372] width 528 height 37
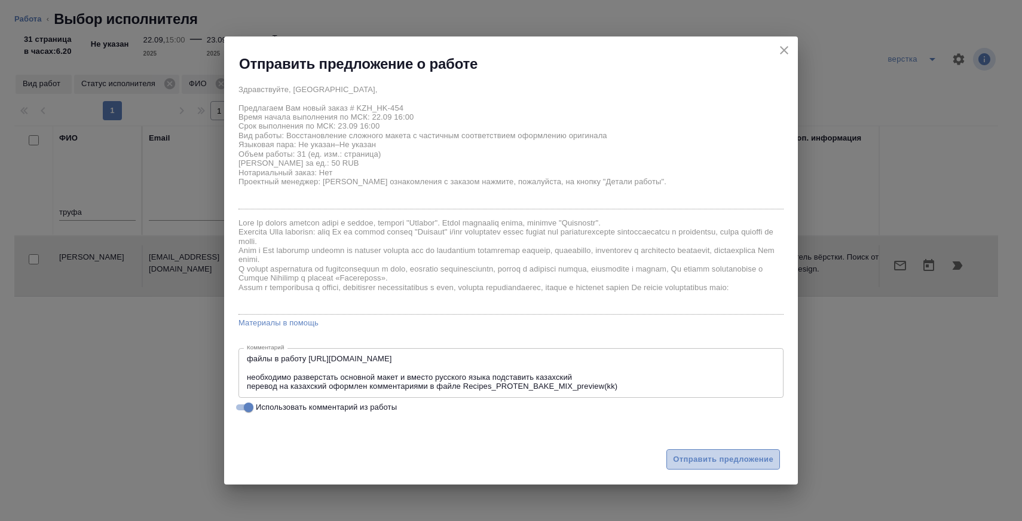
click at [760, 458] on span "Отправить предложение" at bounding box center [723, 459] width 100 height 14
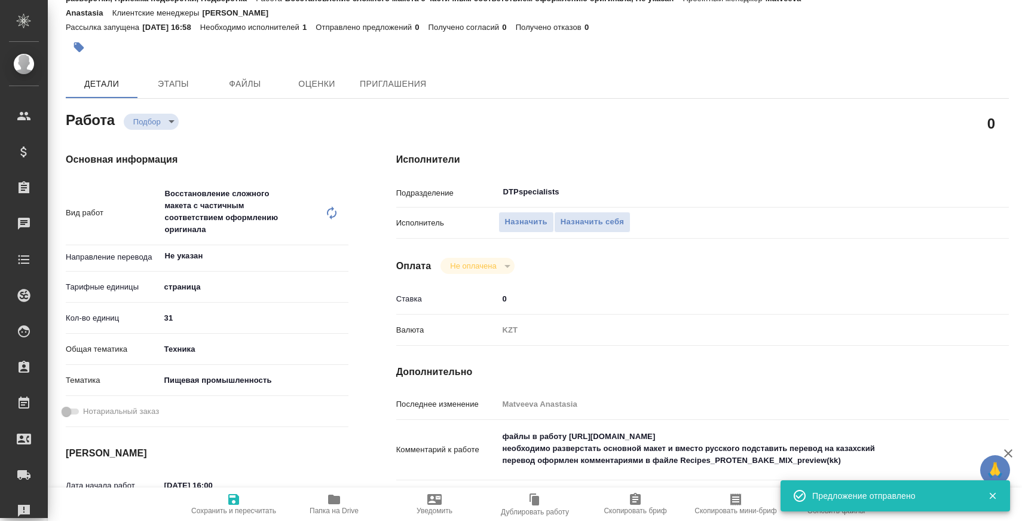
click at [522, 439] on textarea "файлы в работу https://drive.awatera.com/s/Pm5Wb25edHiM2Jc необходимо разверста…" at bounding box center [728, 448] width 460 height 44
paste textarea "необходимо разверстать основной макет и вместо русского языка подставить казахс…"
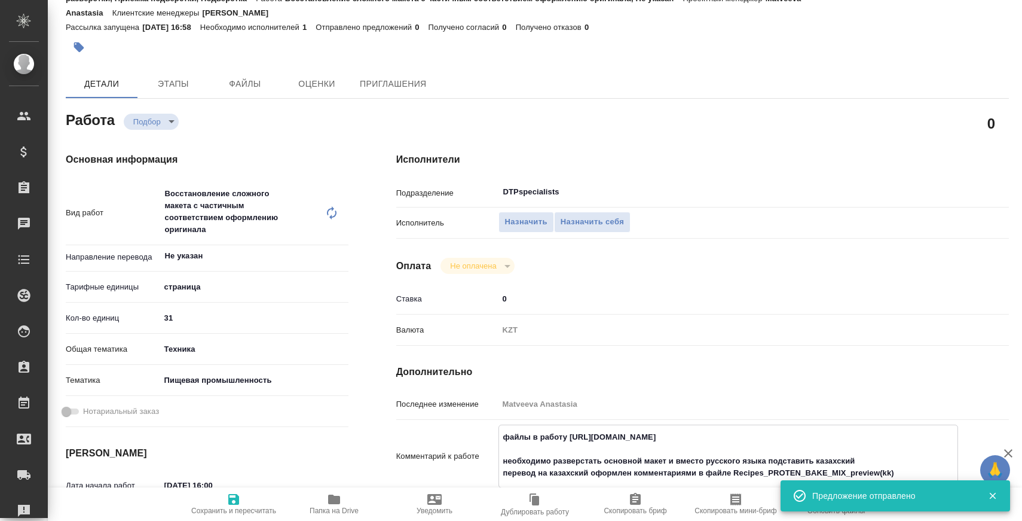
click at [242, 501] on span "Сохранить и пересчитать" at bounding box center [234, 503] width 86 height 23
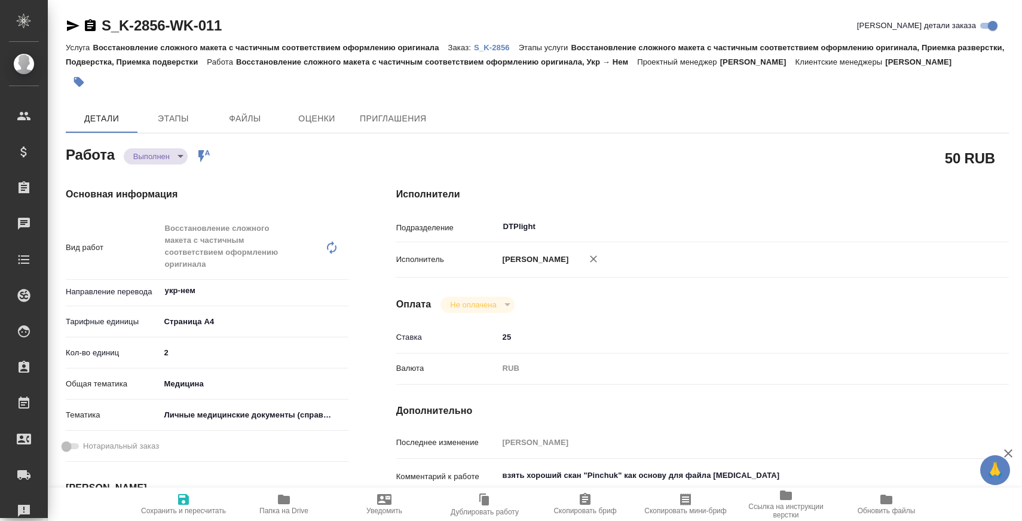
type textarea "x"
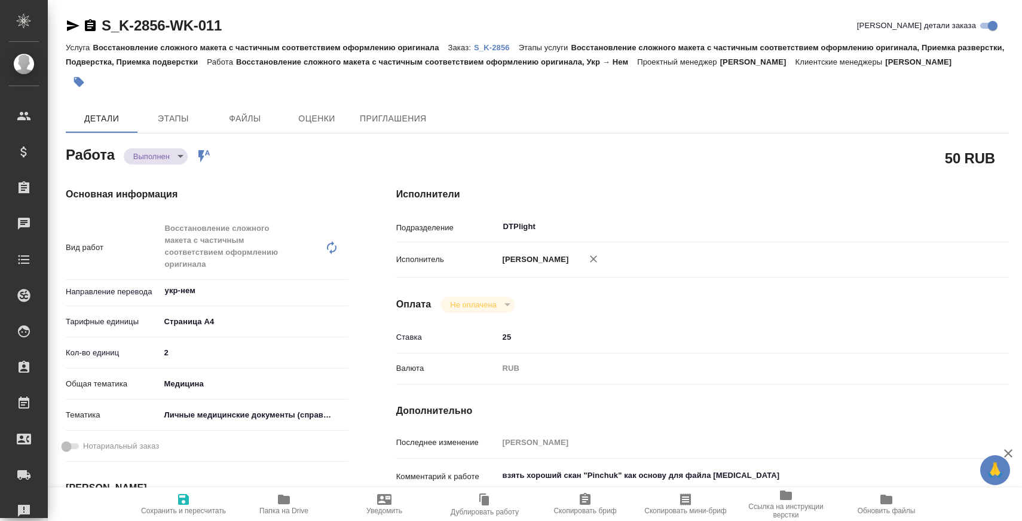
type textarea "x"
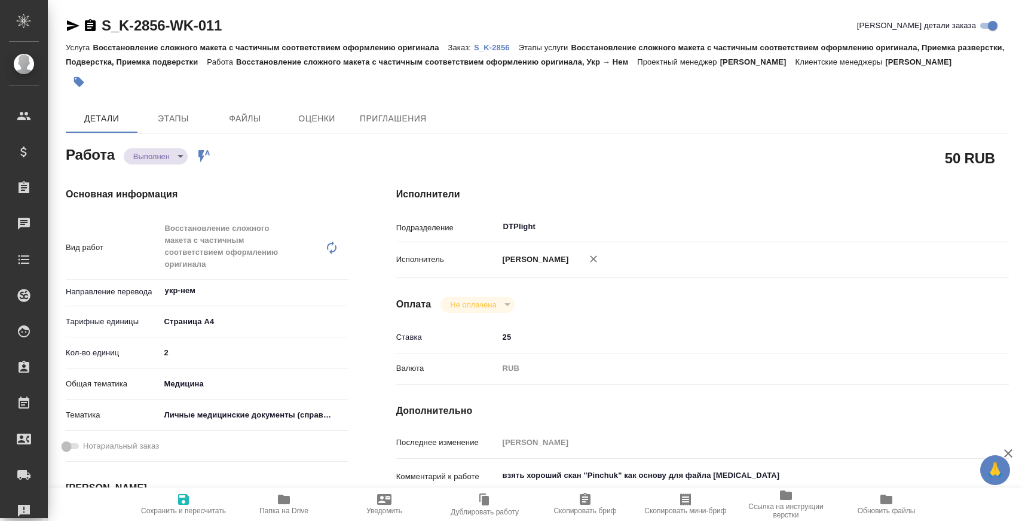
type textarea "x"
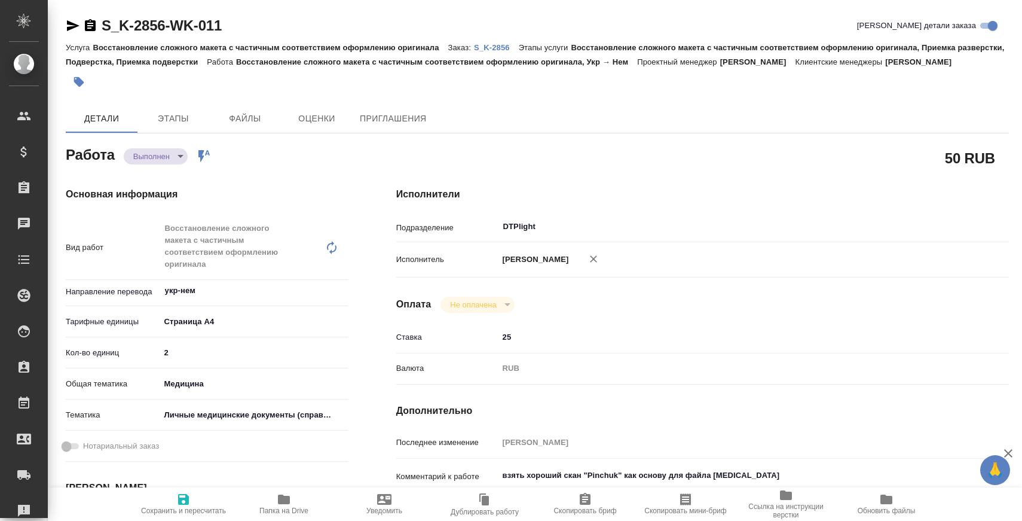
type textarea "x"
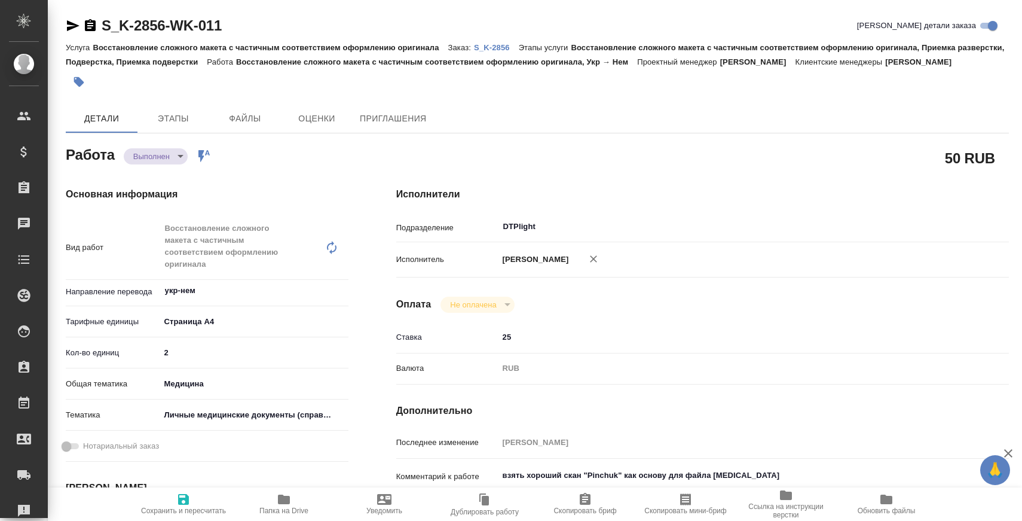
type textarea "x"
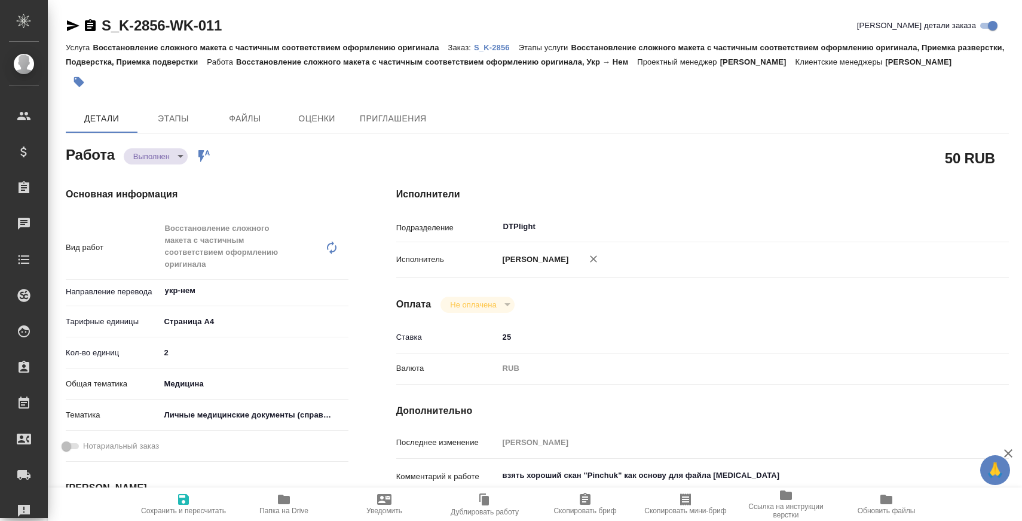
type textarea "x"
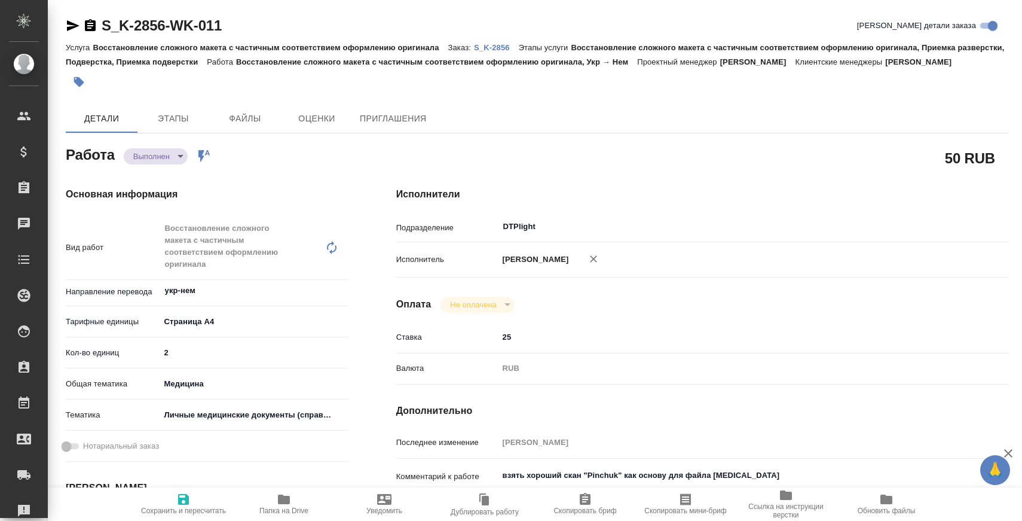
type textarea "x"
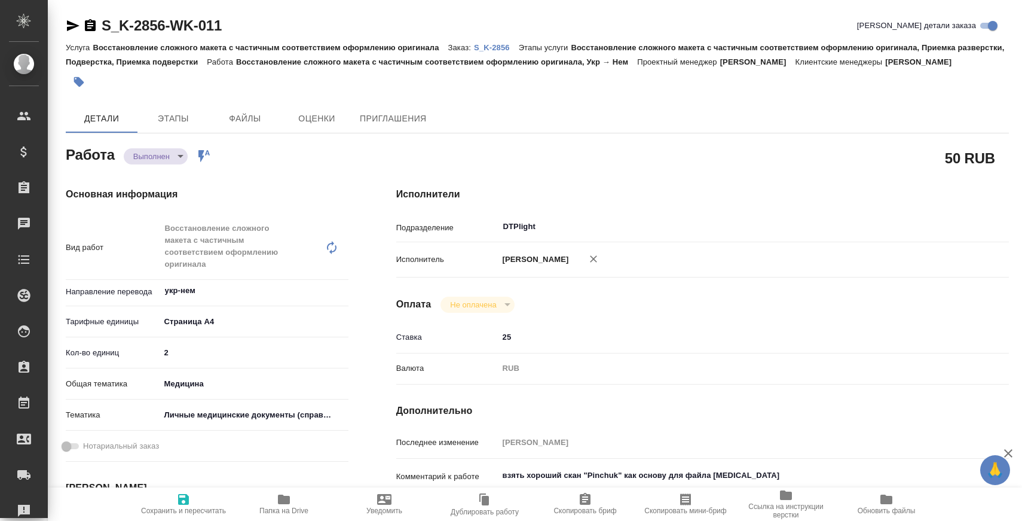
type textarea "x"
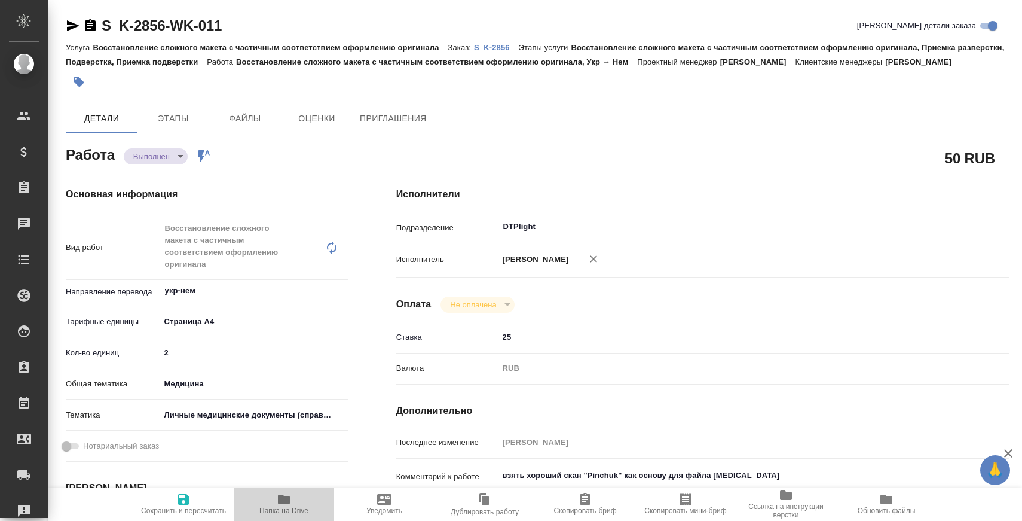
click at [290, 498] on icon "button" at bounding box center [284, 499] width 14 height 14
click at [164, 175] on body "🙏 .cls-1 fill:#fff; AWATERA Zaborova Aleksandra Клиенты Спецификации Заказы 0 Ч…" at bounding box center [511, 260] width 1022 height 521
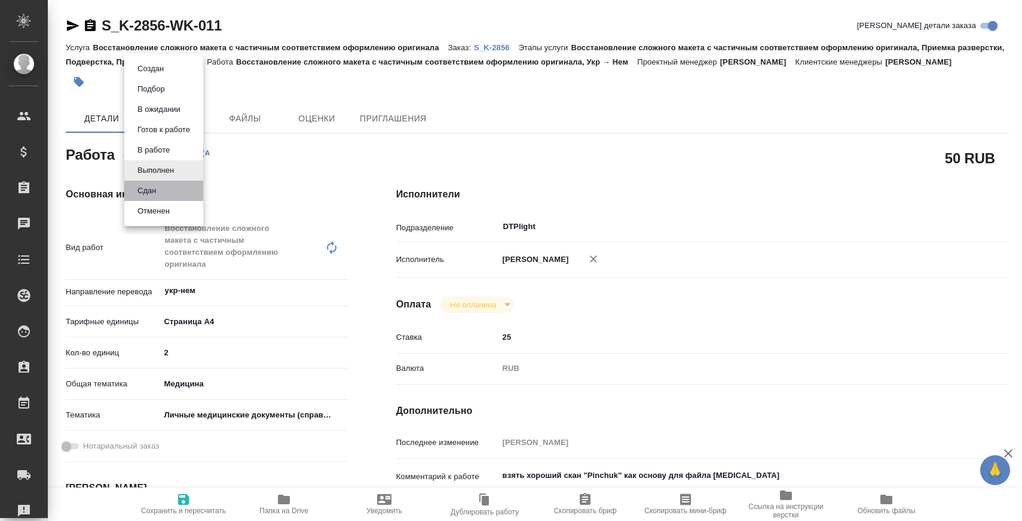
click at [169, 193] on li "Сдан" at bounding box center [163, 190] width 79 height 20
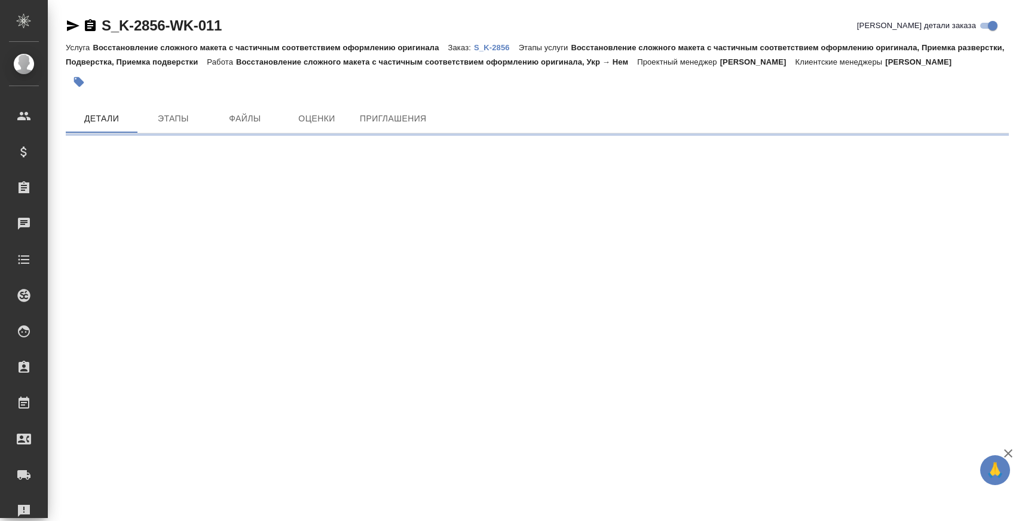
click at [505, 47] on p "S_K-2856" at bounding box center [496, 47] width 45 height 9
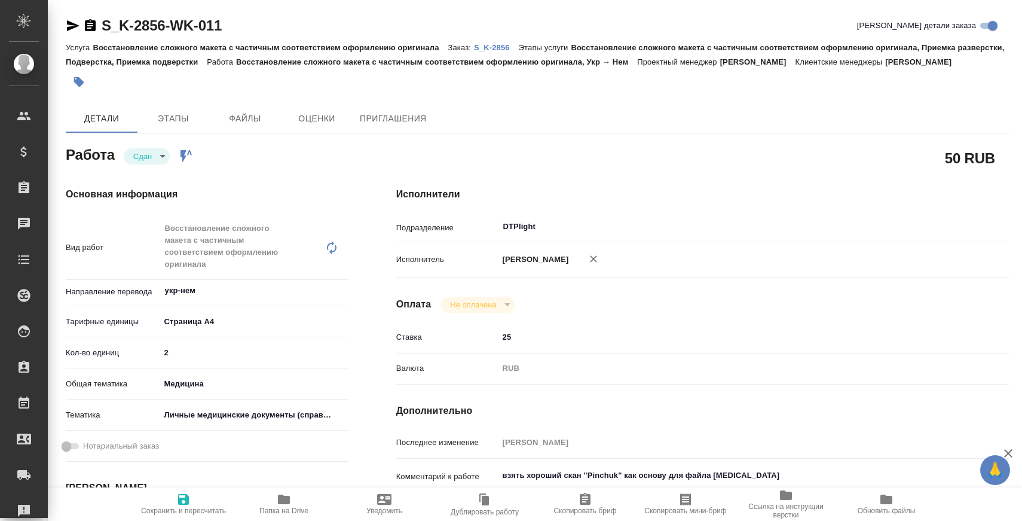
type textarea "x"
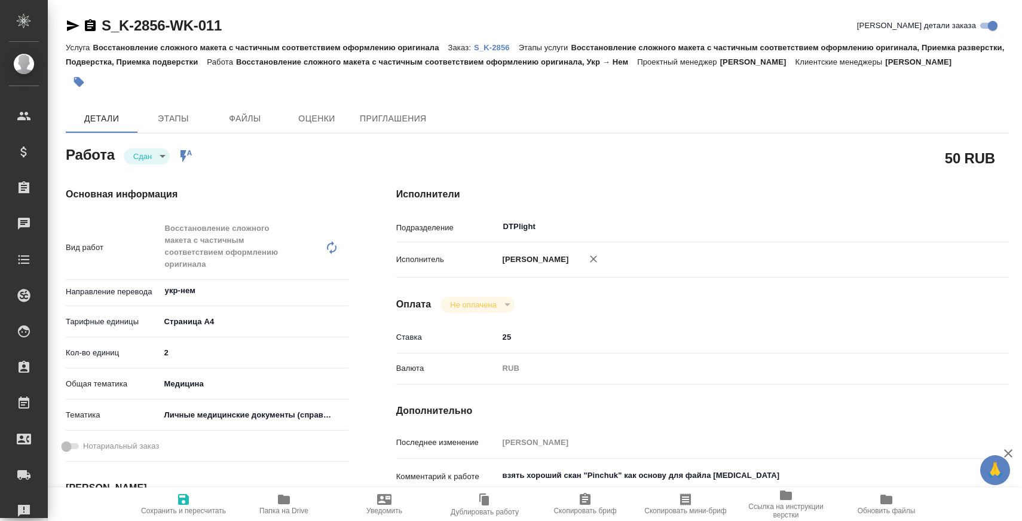
type textarea "x"
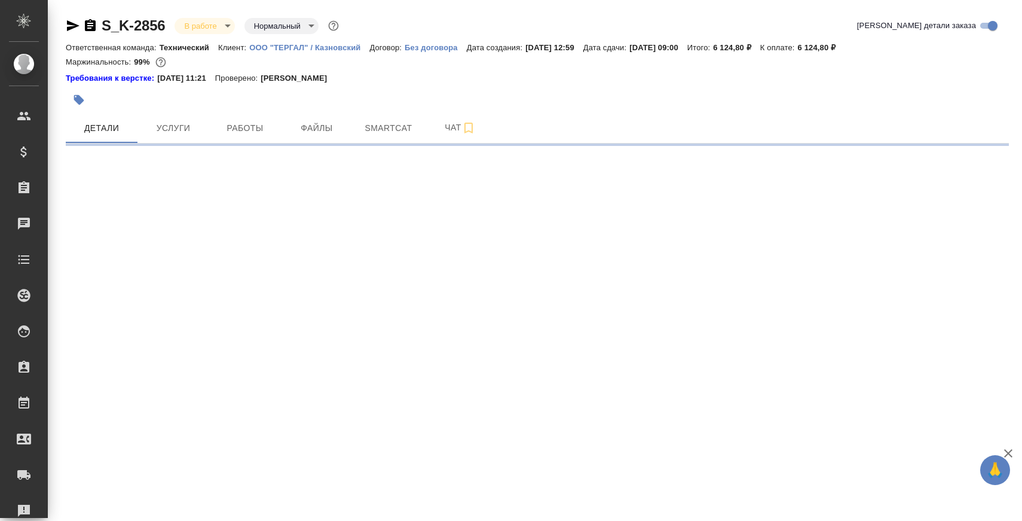
select select "RU"
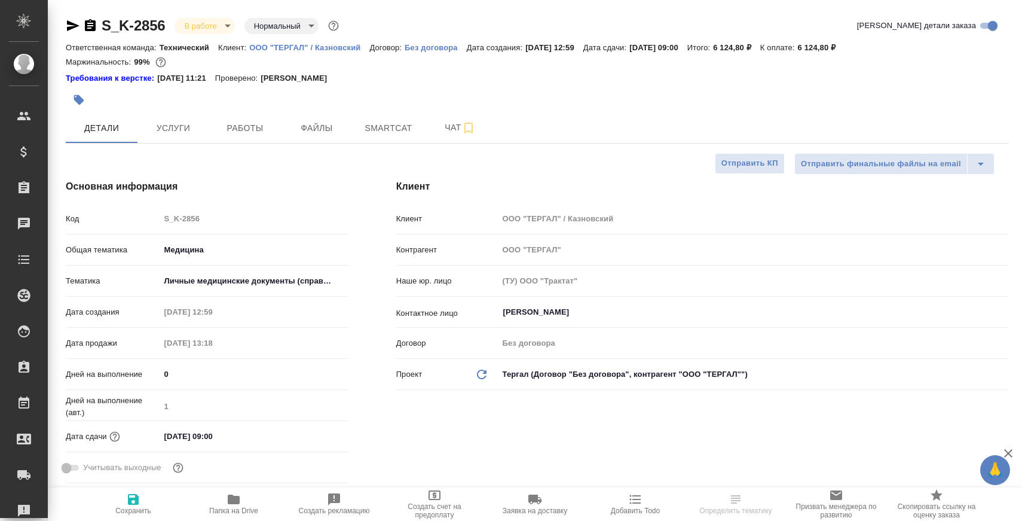
type textarea "x"
click at [442, 108] on div at bounding box center [380, 100] width 629 height 26
click at [433, 128] on span "Чат" at bounding box center [460, 127] width 57 height 15
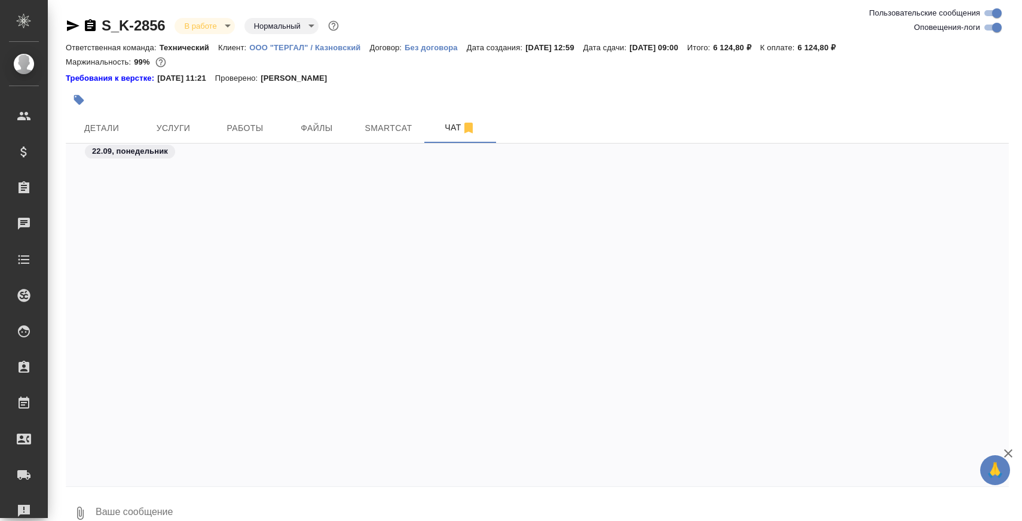
scroll to position [5464, 0]
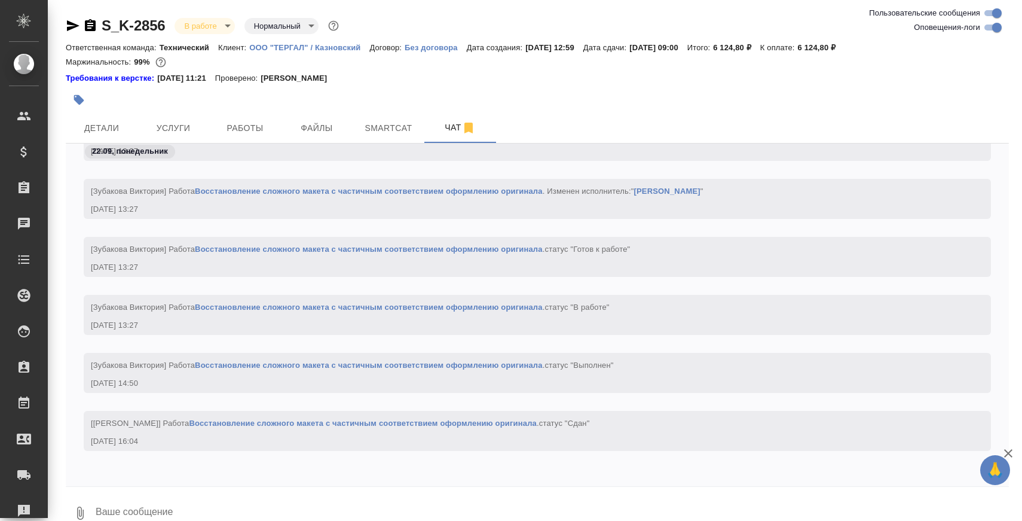
click at [324, 502] on textarea at bounding box center [551, 512] width 914 height 41
paste textarea "[URL][DOMAIN_NAME]"
type textarea "[URL][DOMAIN_NAME]"
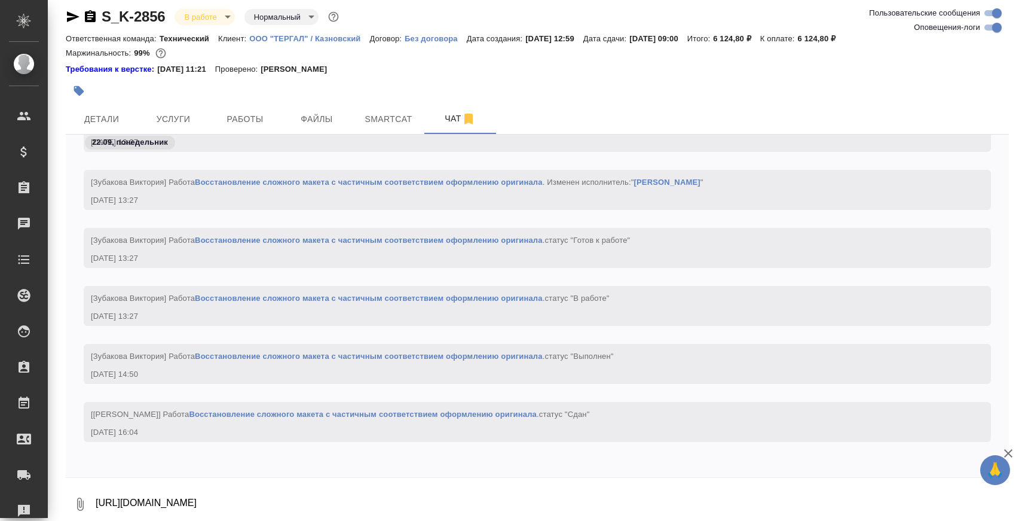
scroll to position [5534, 0]
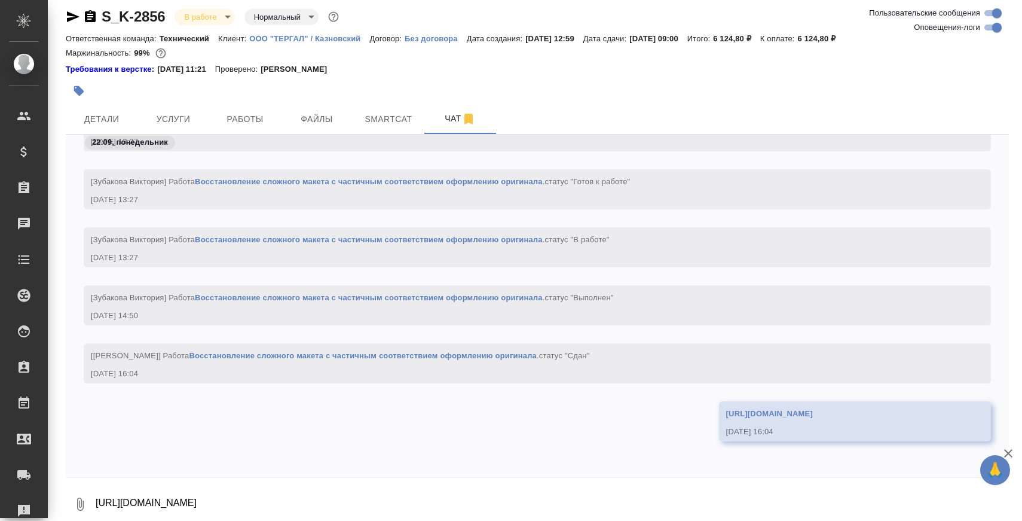
click at [258, 101] on div at bounding box center [380, 91] width 629 height 26
click at [253, 111] on button "Работы" at bounding box center [245, 119] width 72 height 30
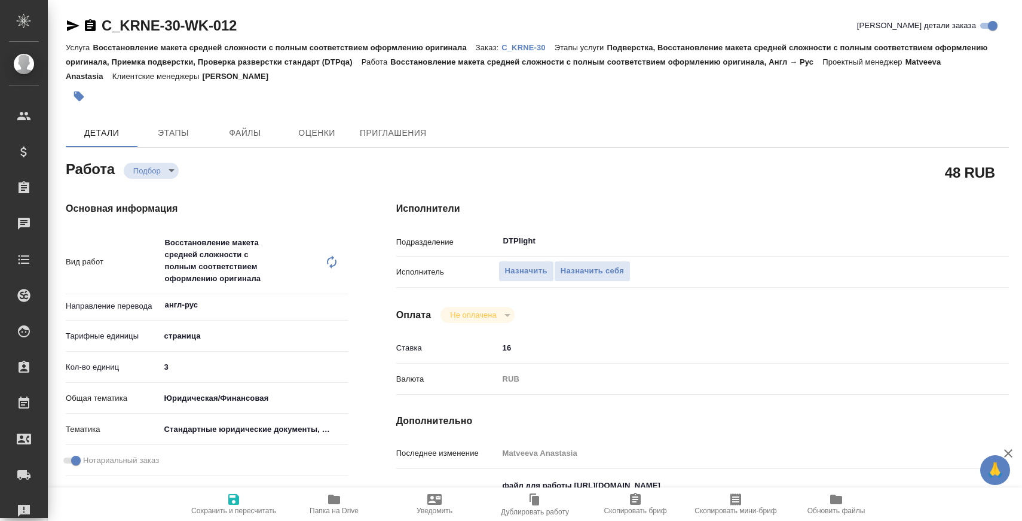
type textarea "x"
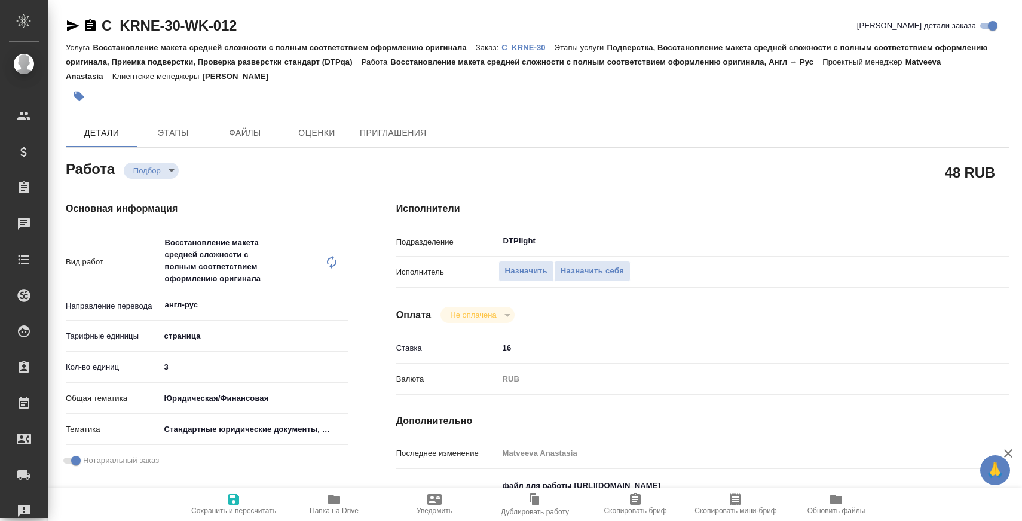
click at [74, 24] on icon "button" at bounding box center [73, 25] width 13 height 11
type textarea "x"
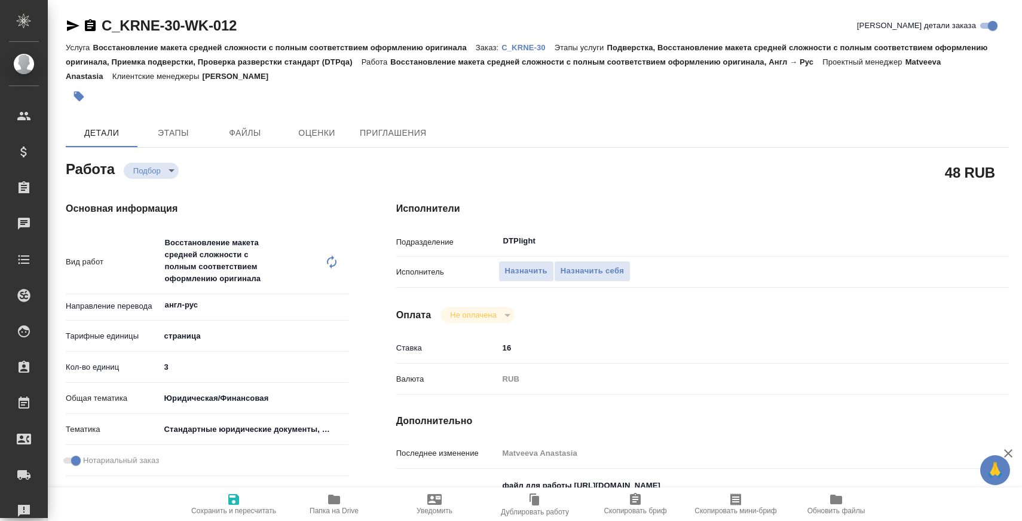
type textarea "x"
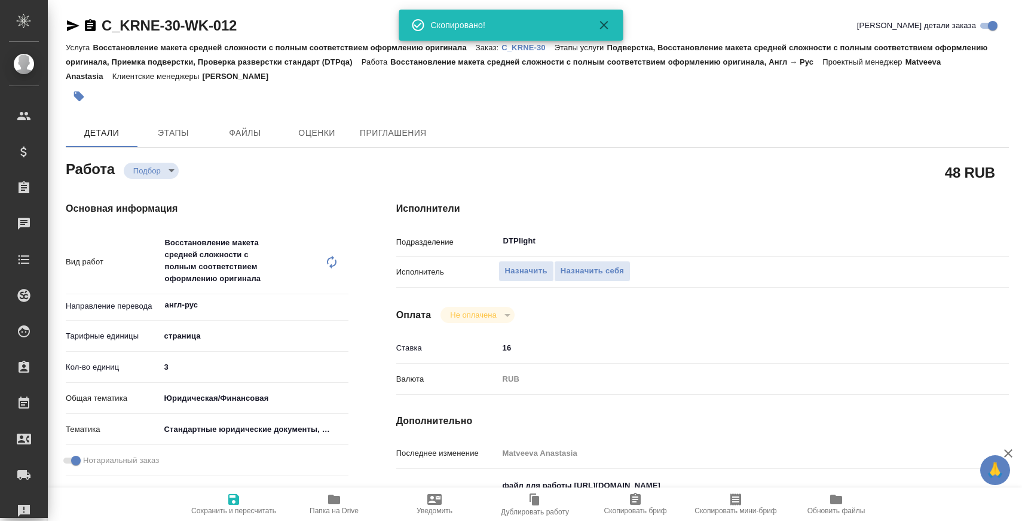
type textarea "x"
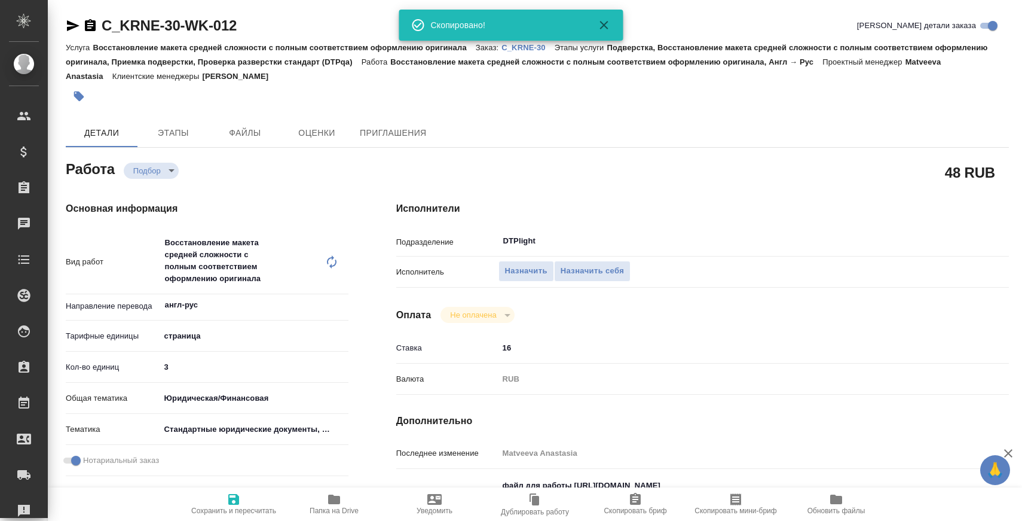
type textarea "x"
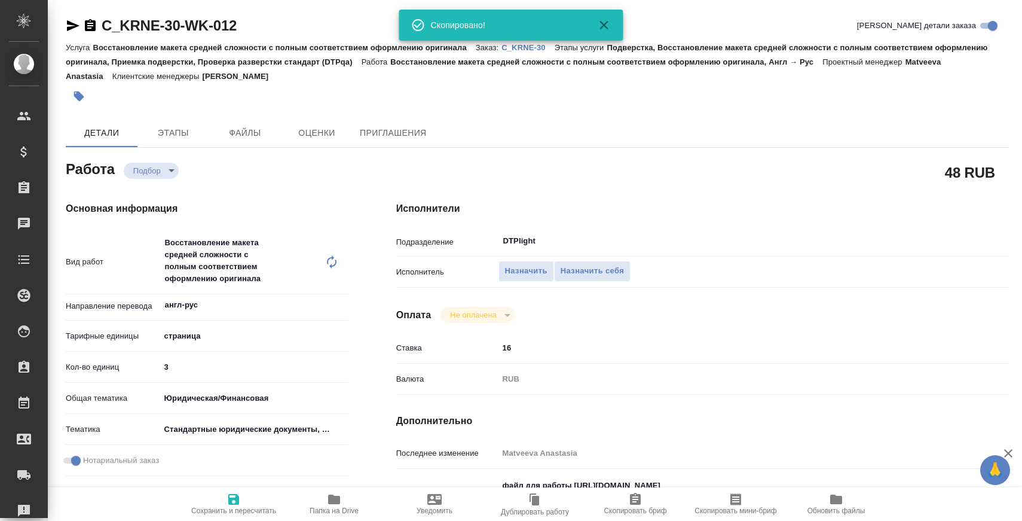
type textarea "x"
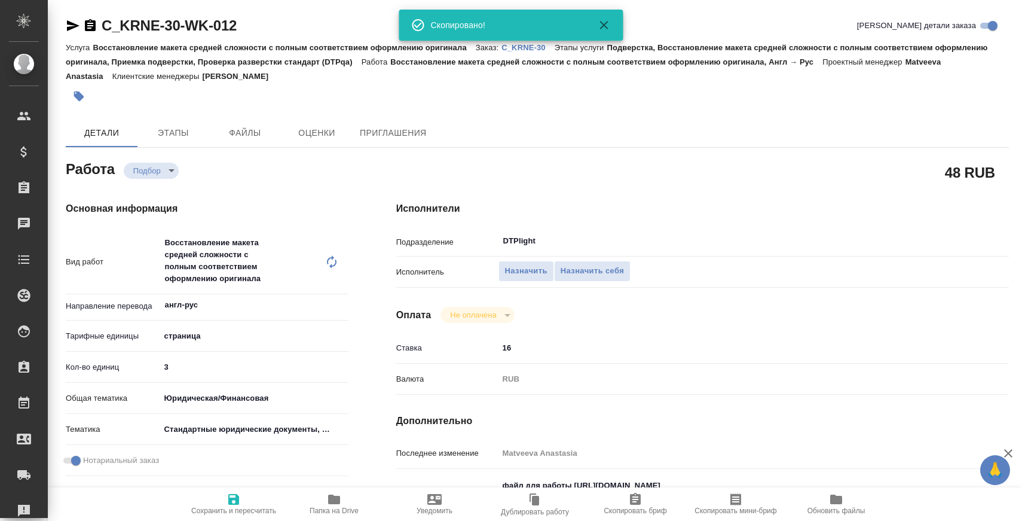
type textarea "x"
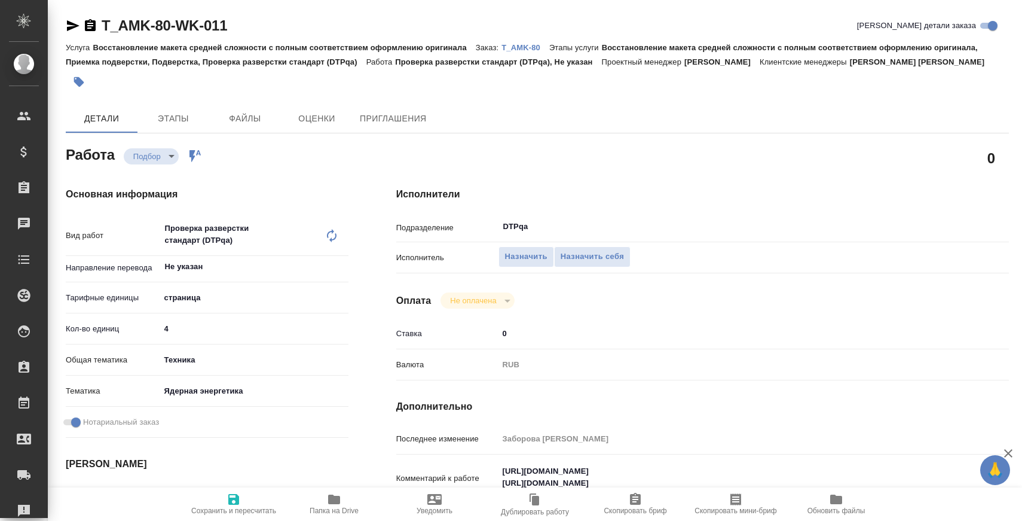
type textarea "x"
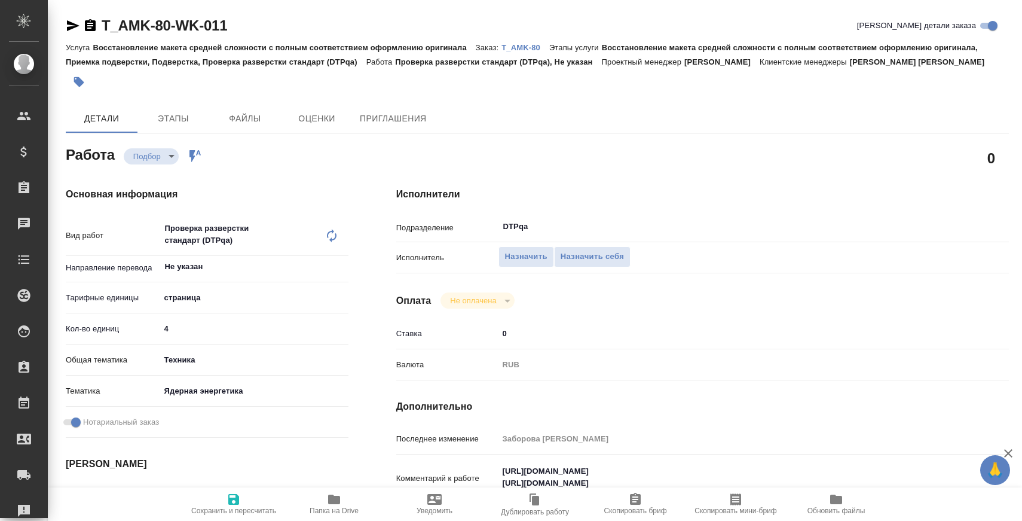
type textarea "x"
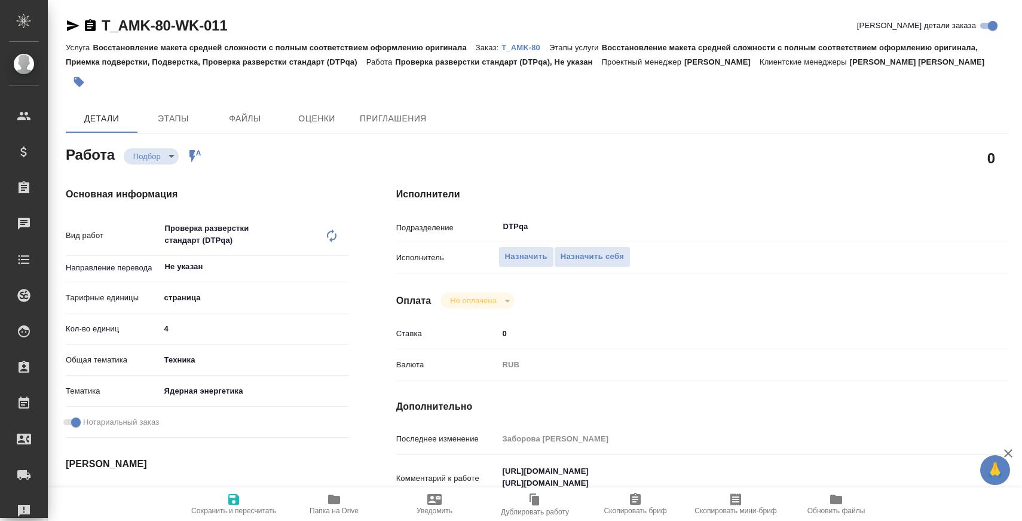
type textarea "x"
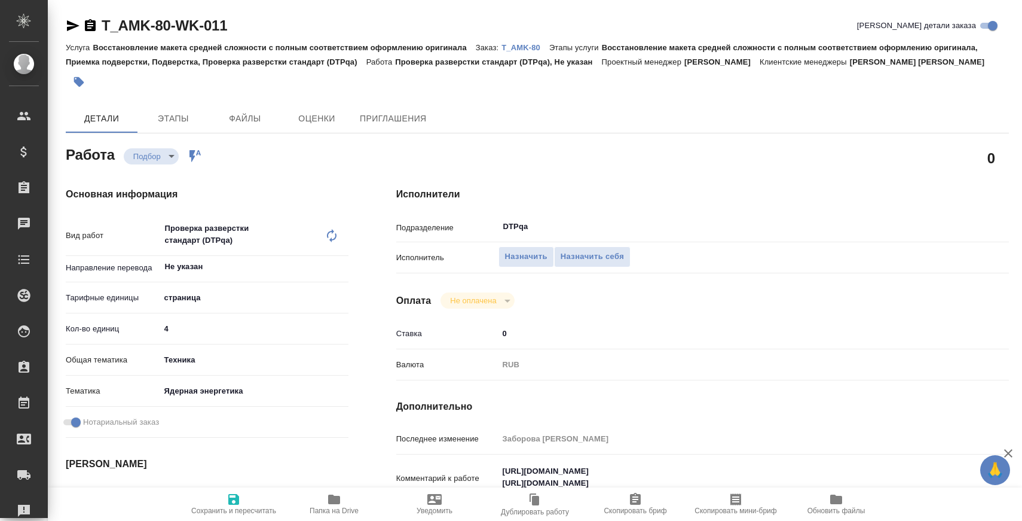
scroll to position [168, 0]
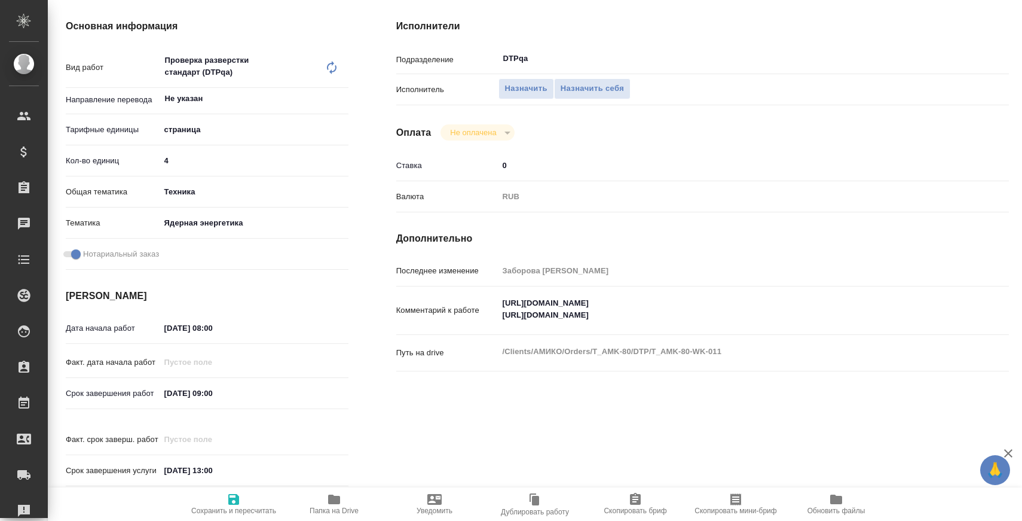
type textarea "x"
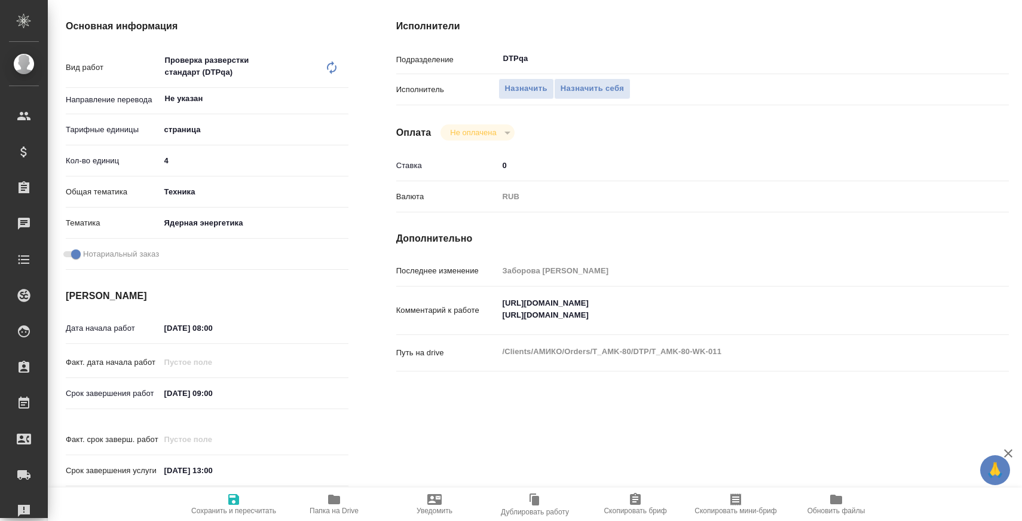
type textarea "x"
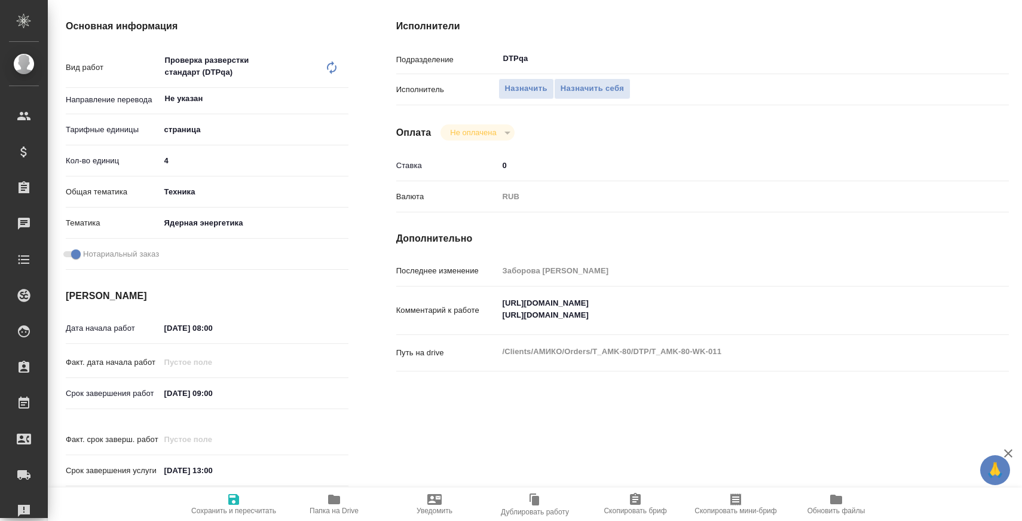
click at [173, 328] on input "[DATE] 08:00" at bounding box center [212, 327] width 105 height 17
type textarea "x"
type input "20.92.0250 80:0_"
type textarea "x"
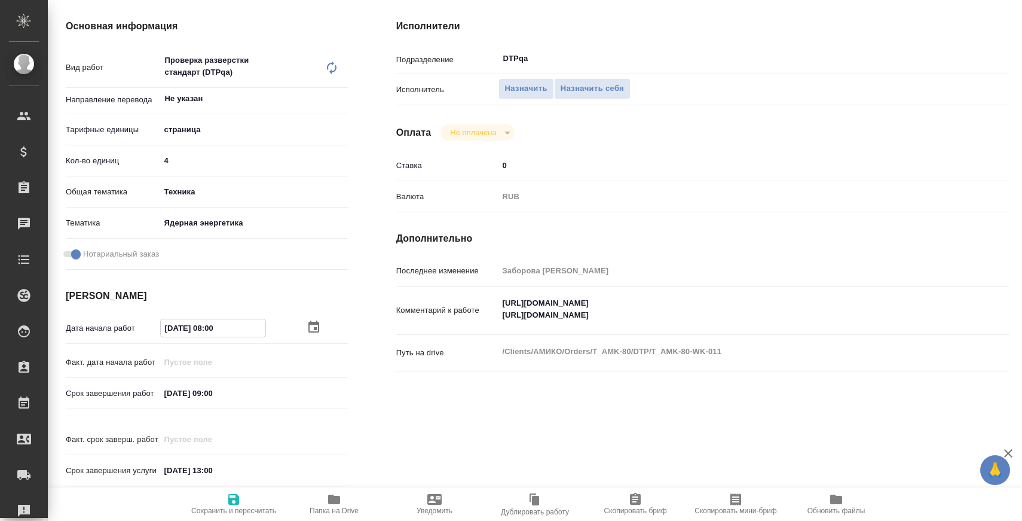
type textarea "x"
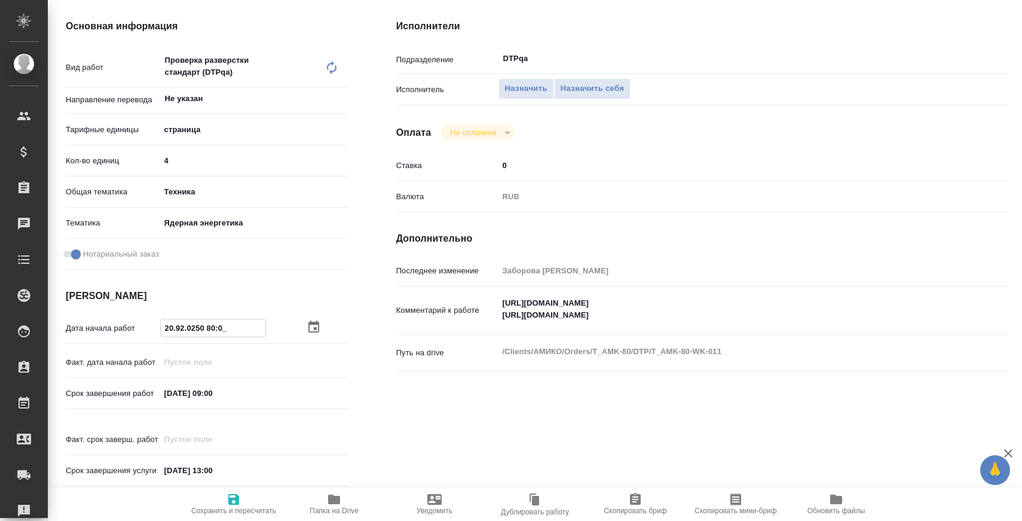
type textarea "x"
type input "22.09.2025 08:00"
type textarea "x"
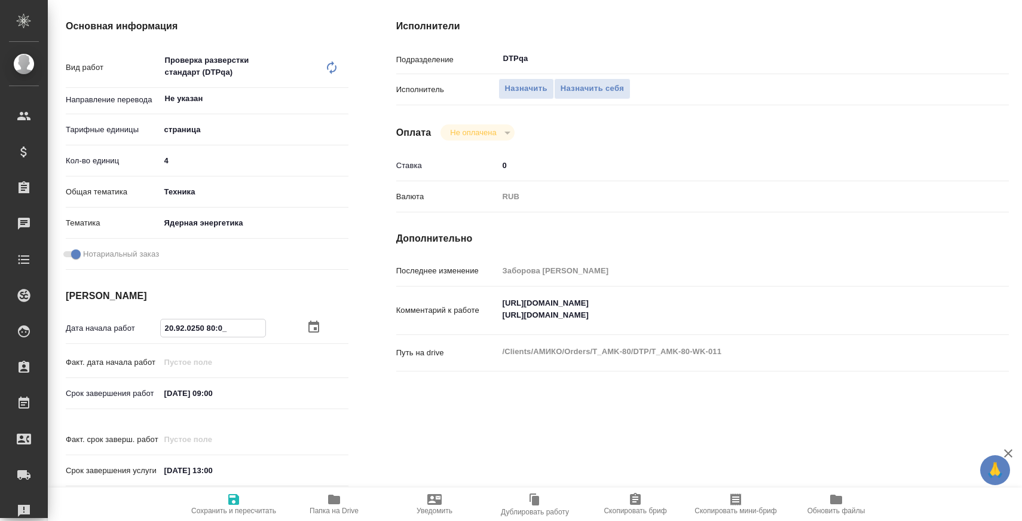
type textarea "x"
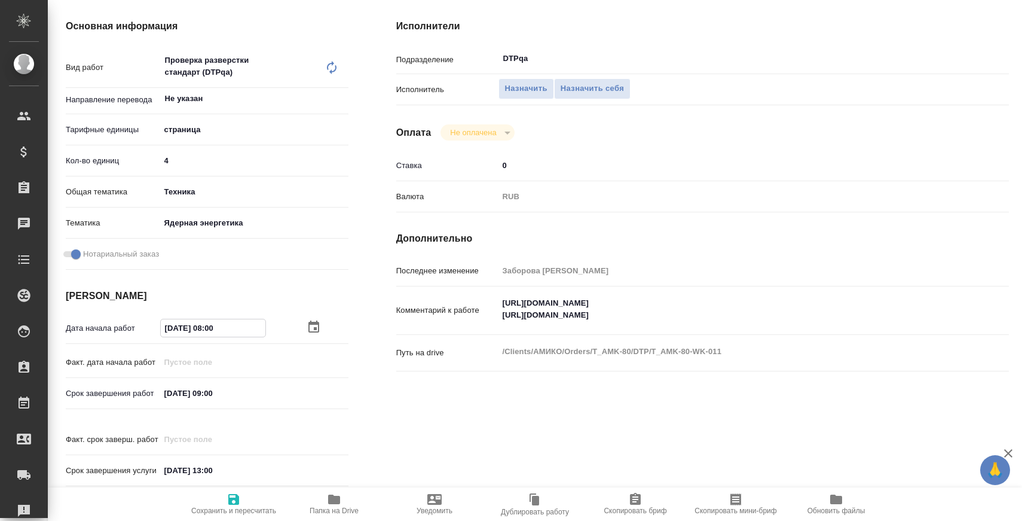
type textarea "x"
drag, startPoint x: 209, startPoint y: 325, endPoint x: 314, endPoint y: 324, distance: 105.2
click at [311, 325] on div "22.09.2025 08:00" at bounding box center [254, 328] width 188 height 19
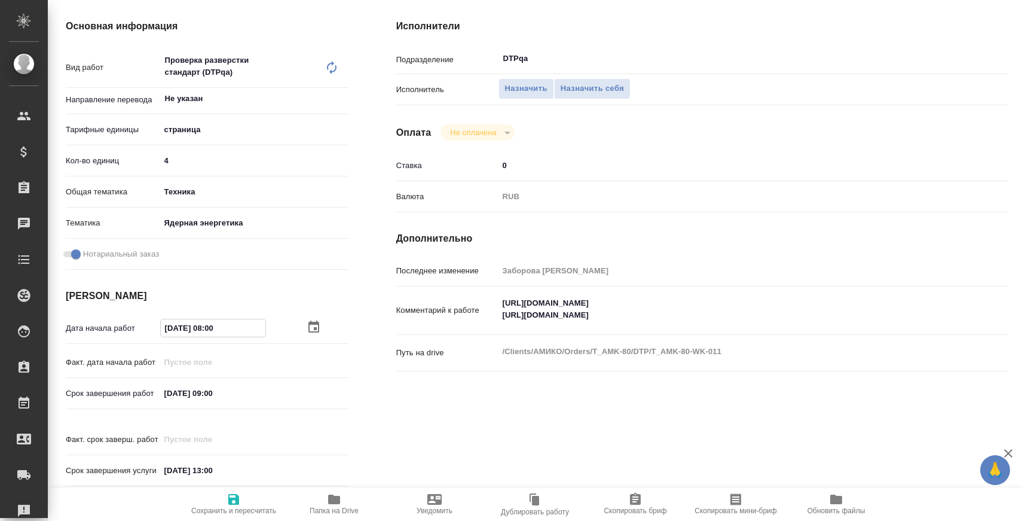
type input "22.09.2025 0_:__"
type textarea "x"
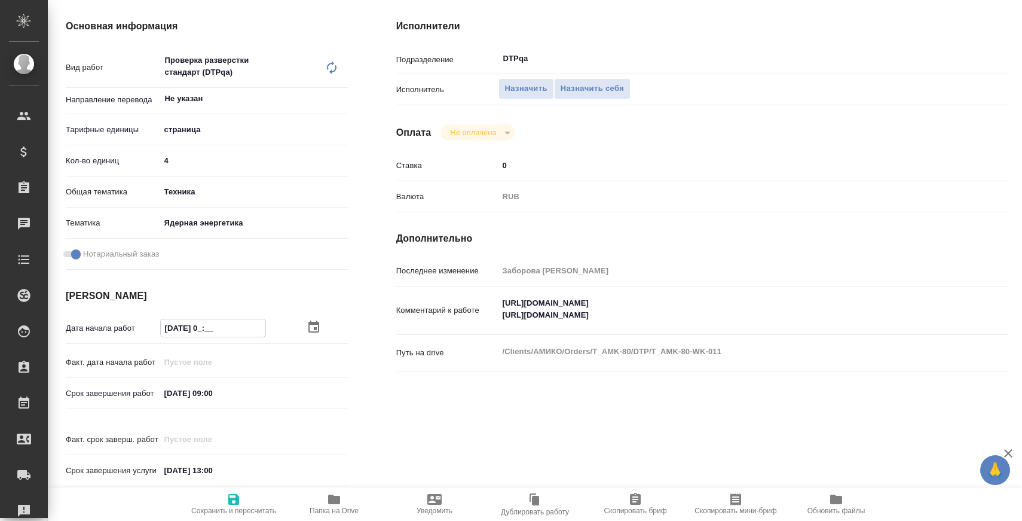
type textarea "x"
type input "22.09.2025 __:__"
type textarea "x"
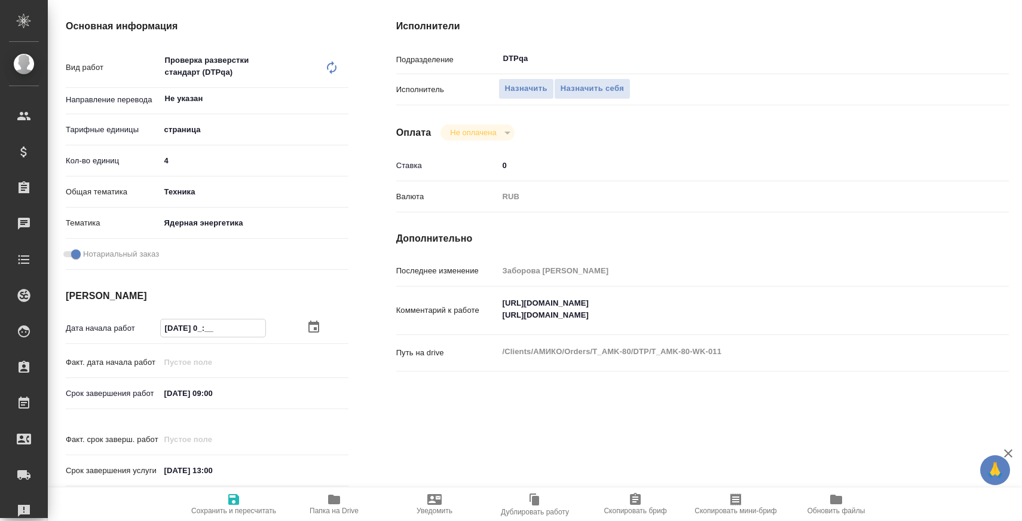
type textarea "x"
type input "22.09.2025 1_:__"
type textarea "x"
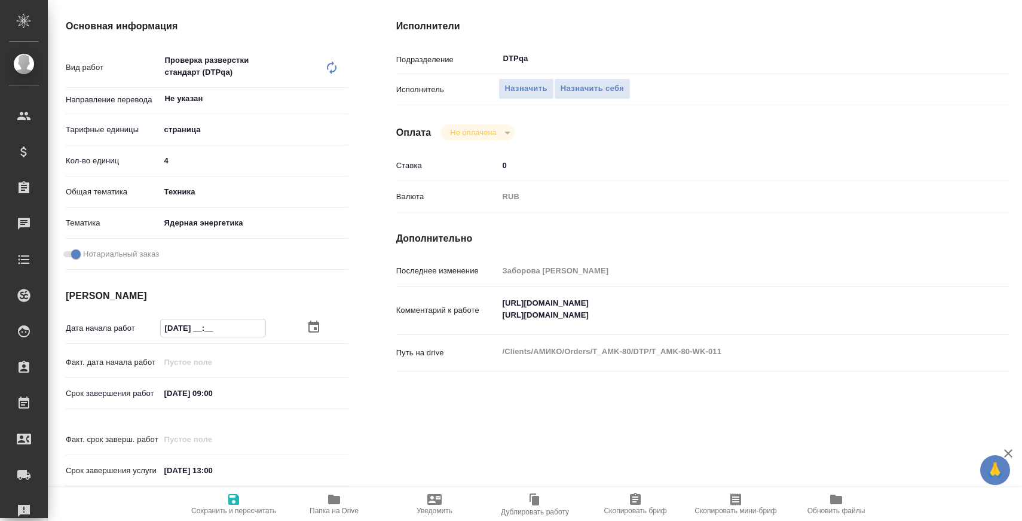
type textarea "x"
type input "22.09.2025 16:__"
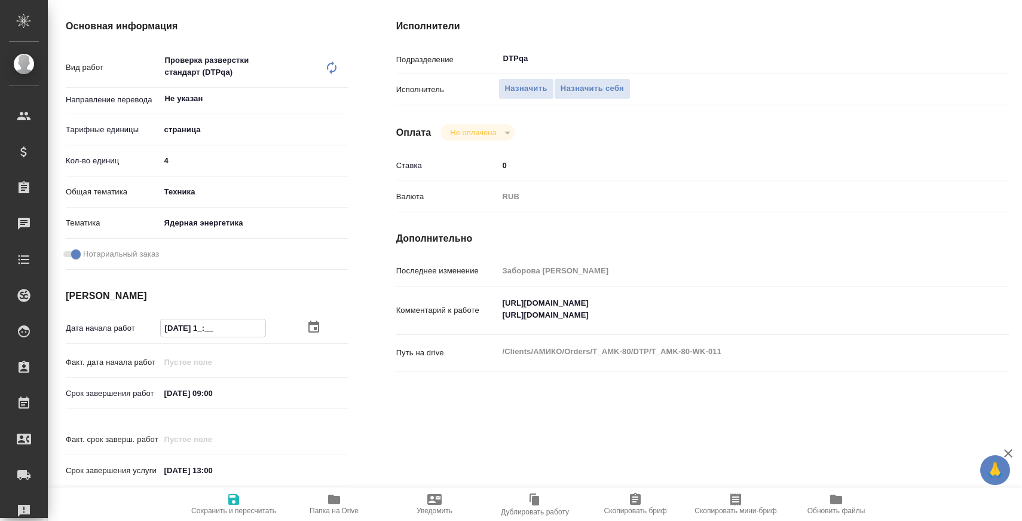
type textarea "x"
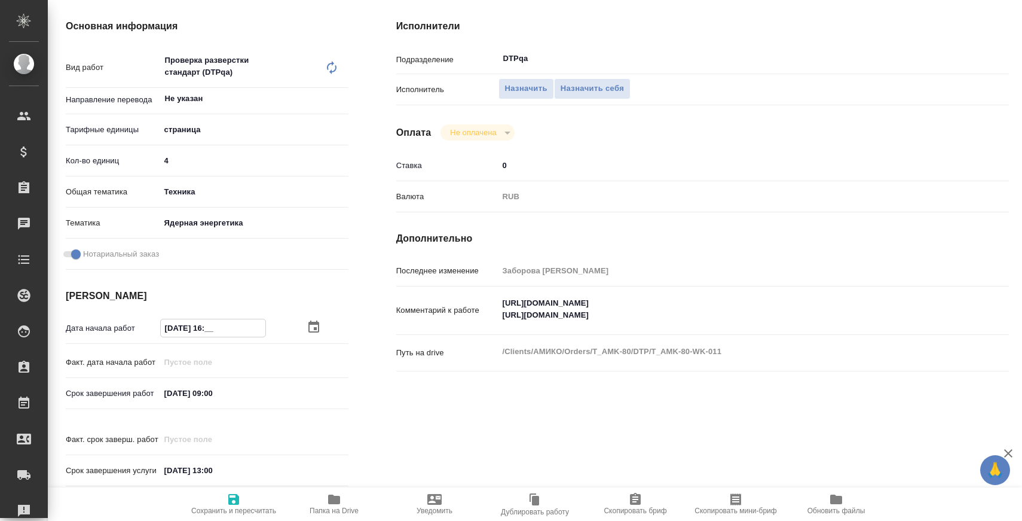
type input "22.09.2025 16:0_"
type textarea "x"
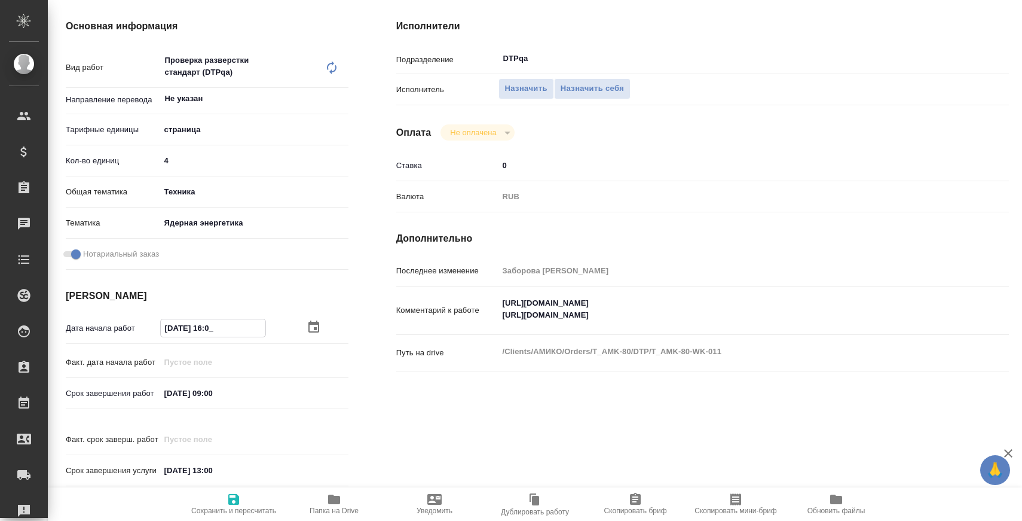
type textarea "x"
type input "[DATE] 16:00"
type textarea "x"
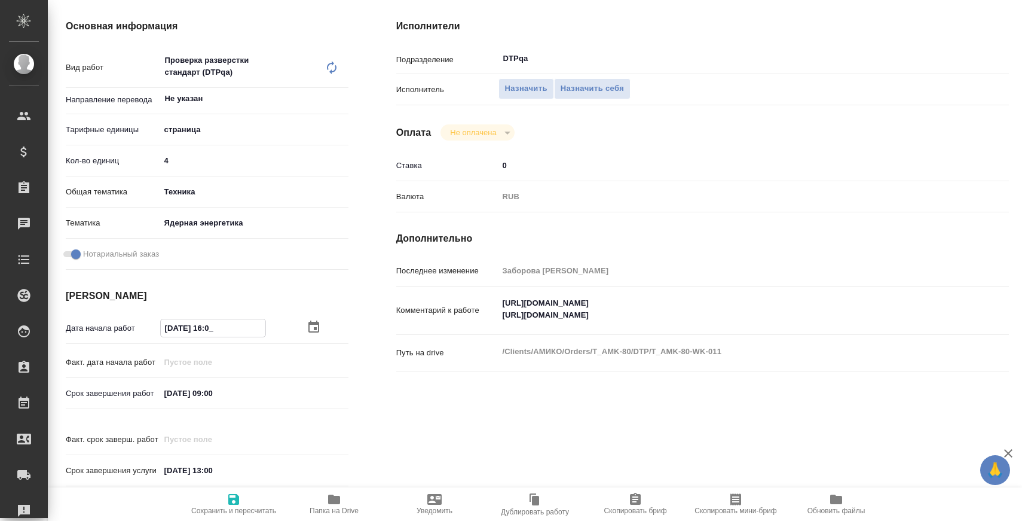
type textarea "x"
type input "[DATE] 16:00"
click at [263, 506] on span "Сохранить и пересчитать" at bounding box center [233, 510] width 85 height 8
type textarea "x"
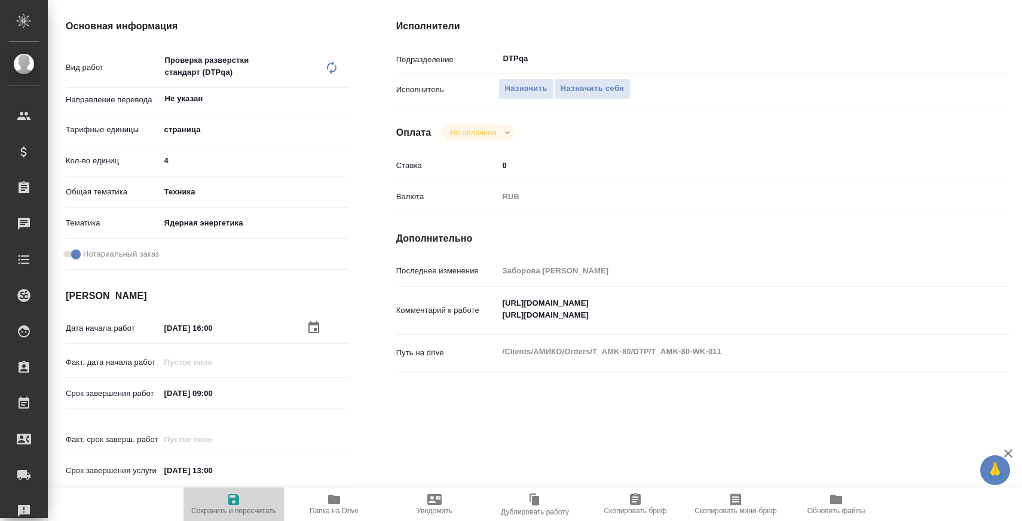
type textarea "x"
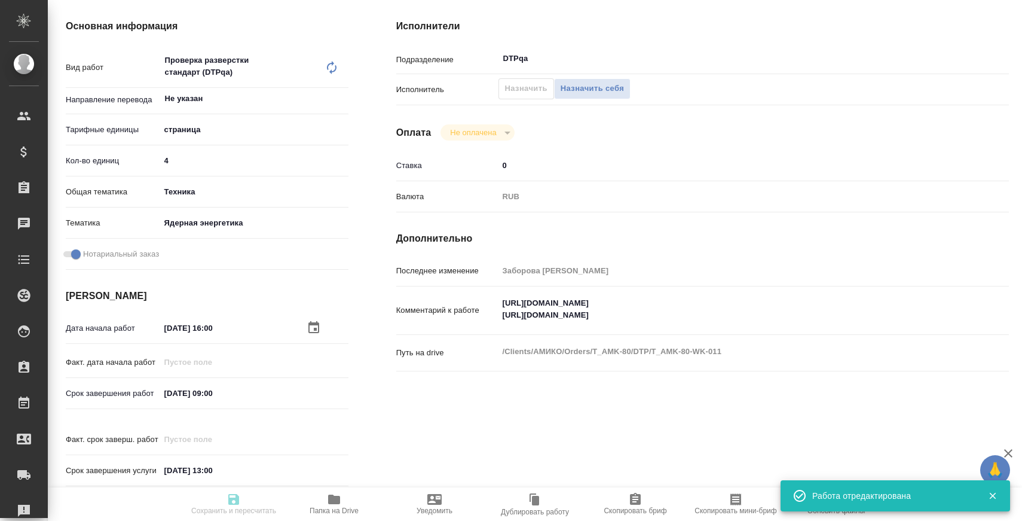
type textarea "x"
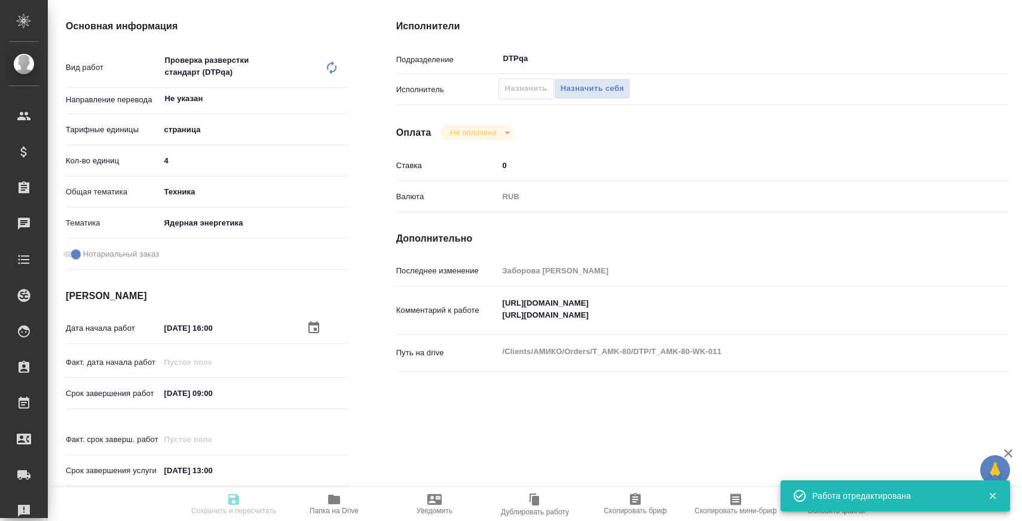
type textarea "x"
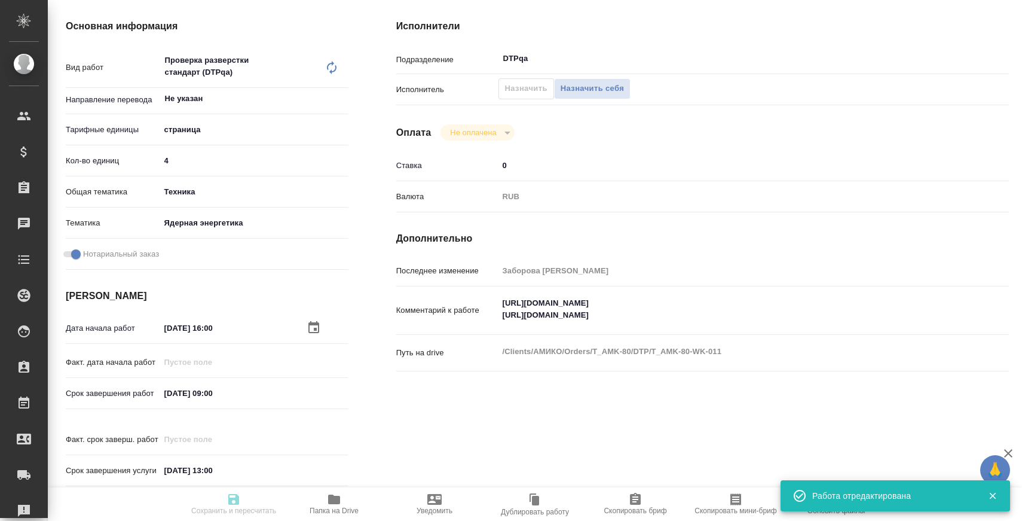
type input "recruiting"
type textarea "Проверка разверстки стандарт (DTPqa)"
type textarea "x"
type input "Не указан"
type input "5a8b1489cc6b4906c91bfdb2"
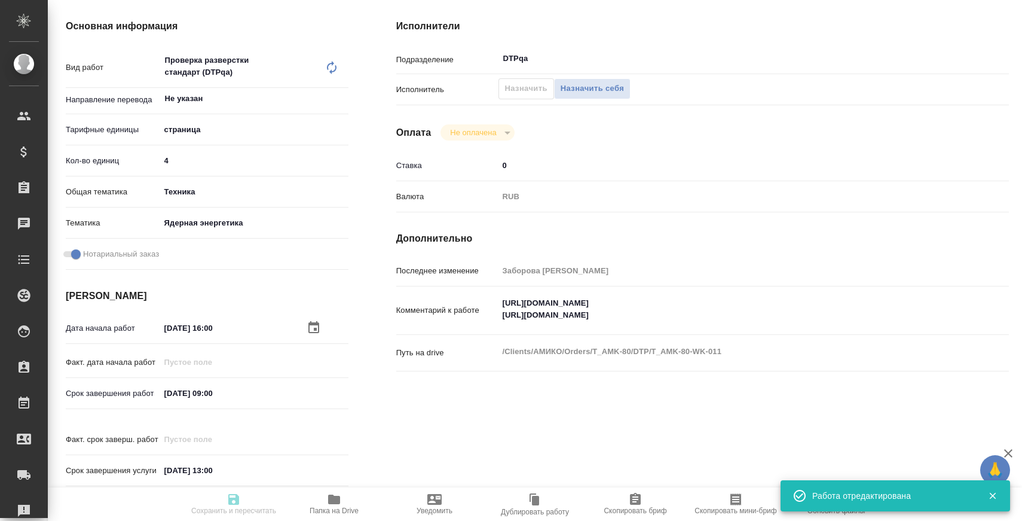
type input "4"
type input "tech"
type input "60014dce65f81c47217117bc"
checkbox input "true"
type input "22.09.2025 16:00"
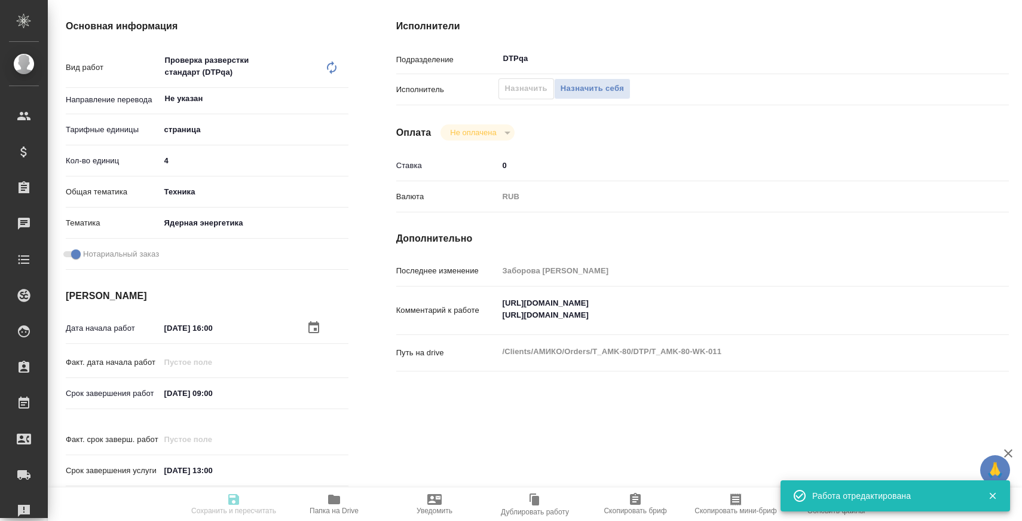
type input "23.09.2025 09:00"
type input "23.09.2025 13:00"
type input "DTPqa"
type input "notPayed"
type input "0"
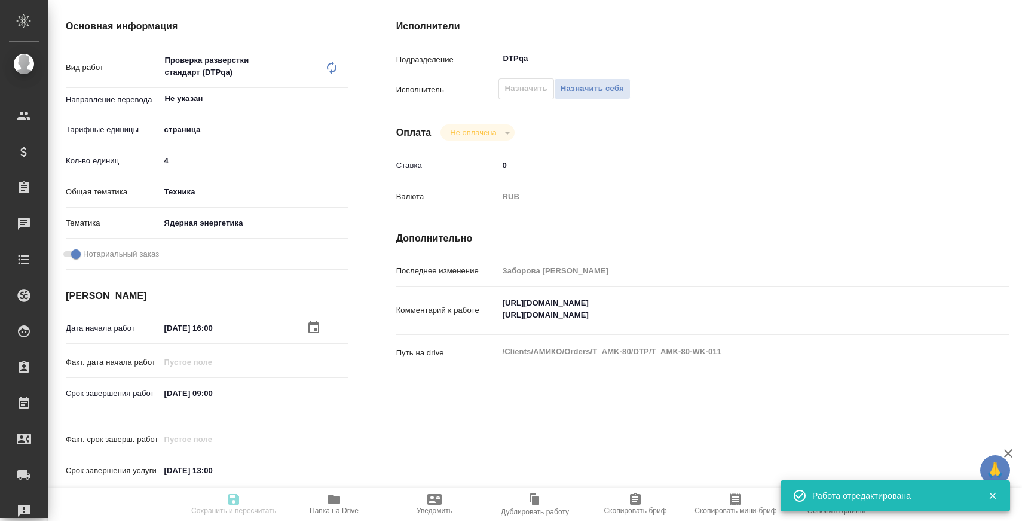
type input "RUB"
type input "Заборова Александра"
type textarea "https://tera.awatera.com/Work/68cd6a7b52f2edb51be15537/ https://tera.awatera.co…"
type textarea "x"
type textarea "/Clients/АМИКО/Orders/T_AMK-80/DTP/T_AMK-80-WK-011"
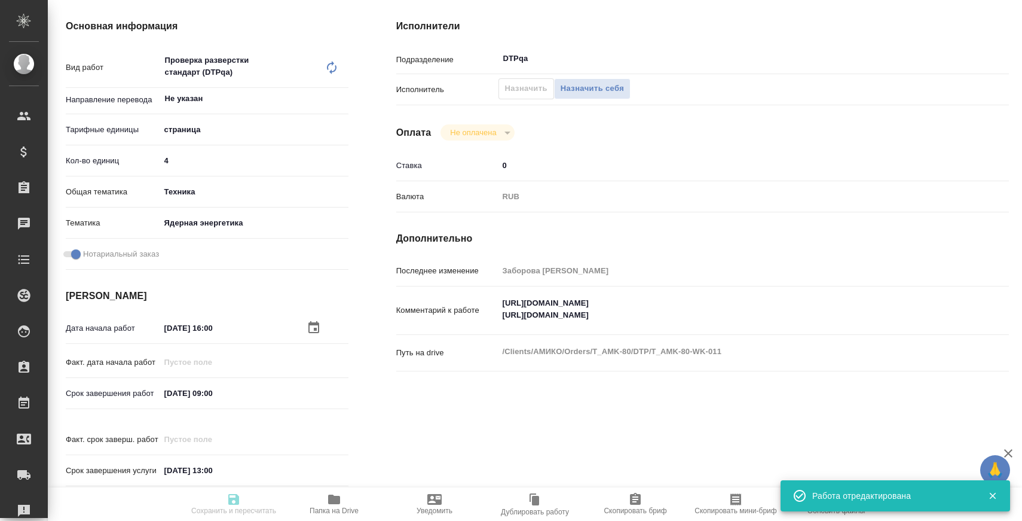
type textarea "x"
type input "T_AMK-80"
type input "Восстановление макета средней сложности с полным соответствием оформлению ориги…"
type input "Шульгина Анна"
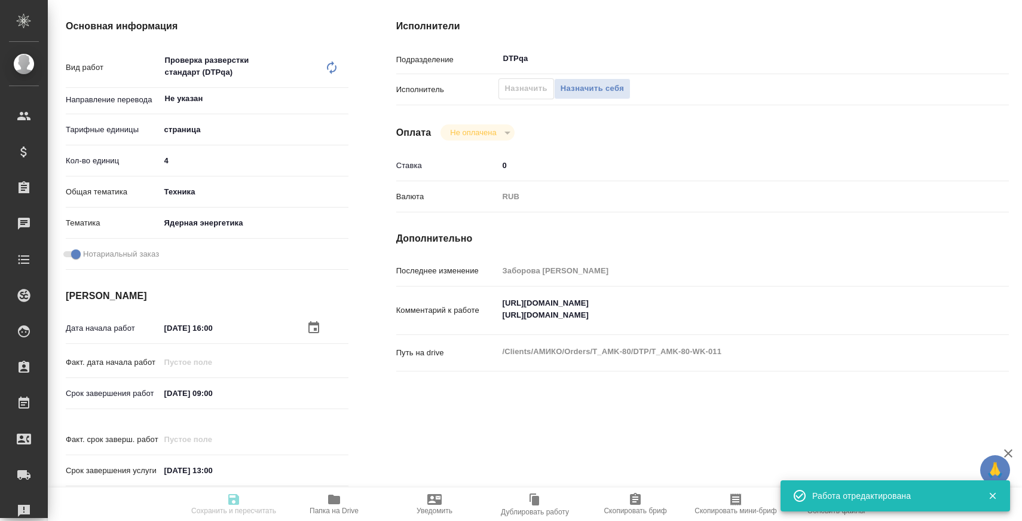
type input "Заборова Александра"
type input "/Clients/АМИКО/Orders/T_AMK-80"
type textarea "x"
type textarea "кит-ру под зпк отчет о проверке продукта англ-ру под зпк отзыв о проверке техни…"
type textarea "x"
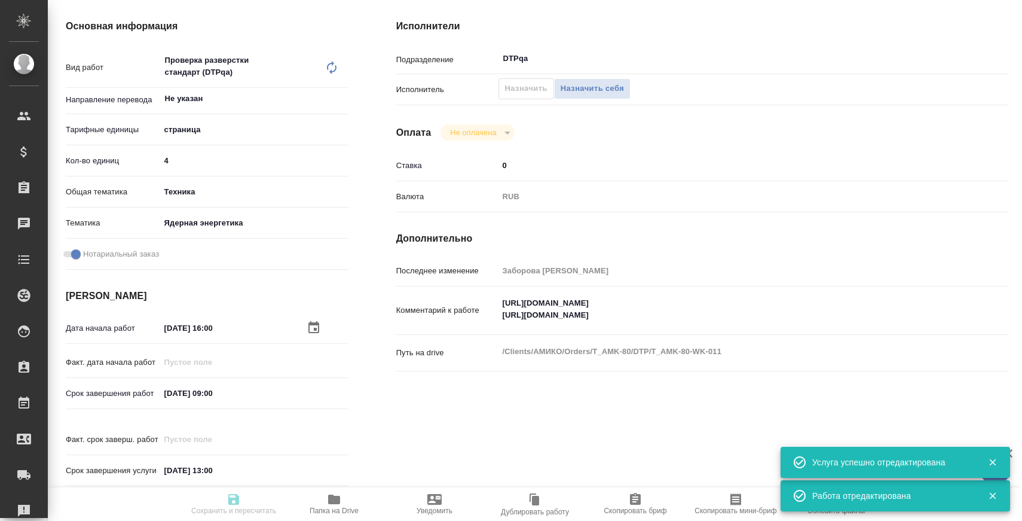
type textarea "x"
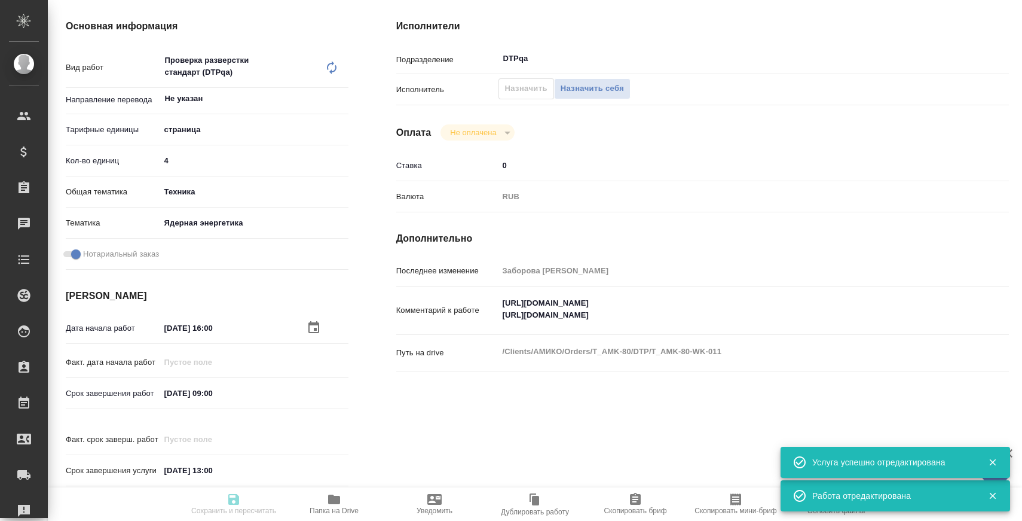
type textarea "x"
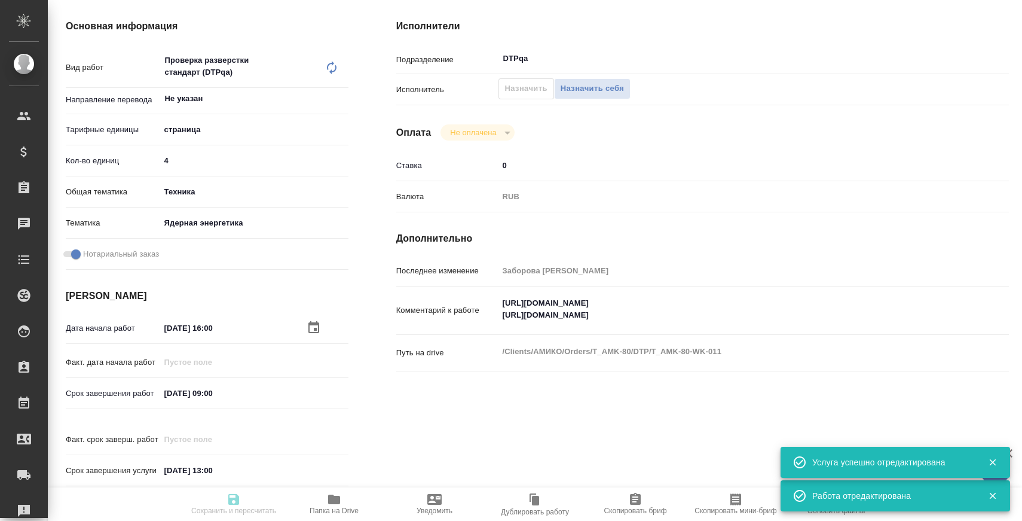
type textarea "x"
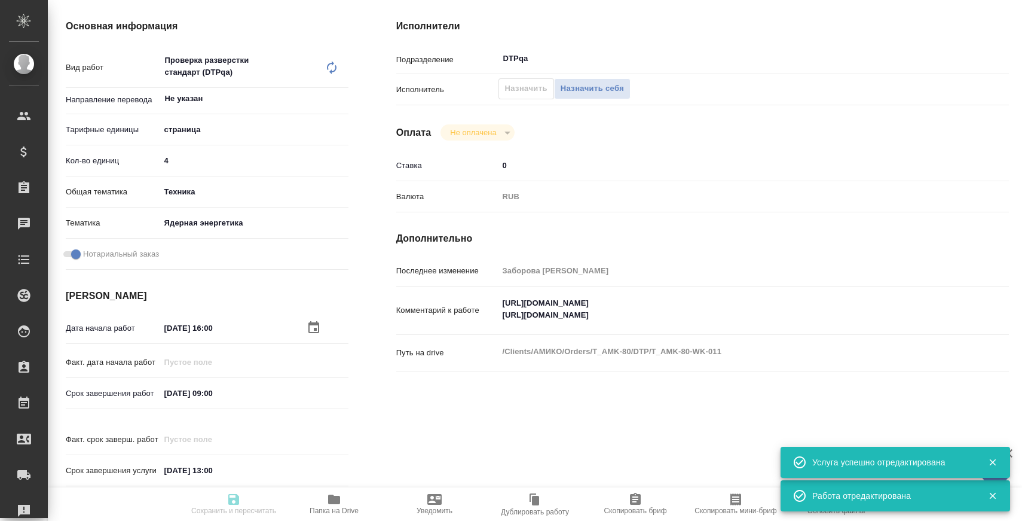
scroll to position [0, 0]
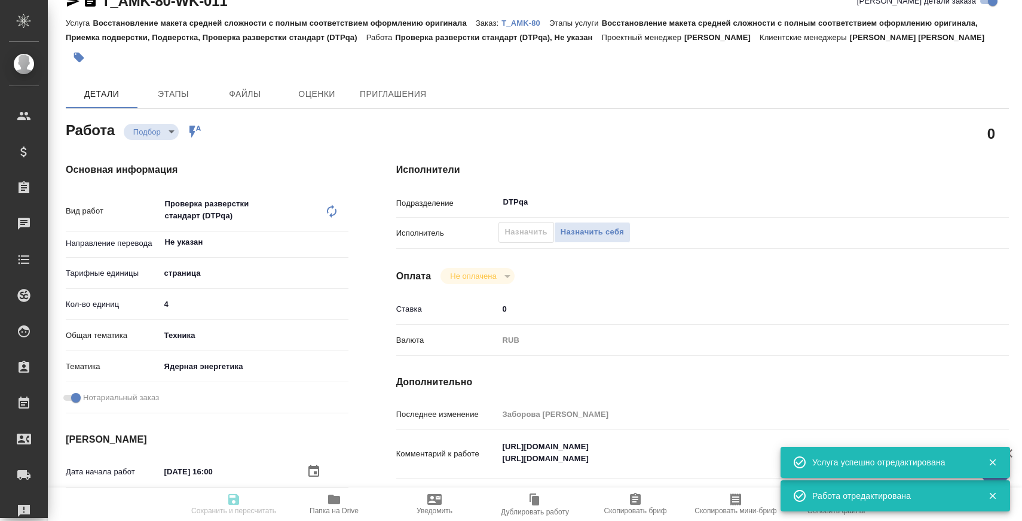
type textarea "x"
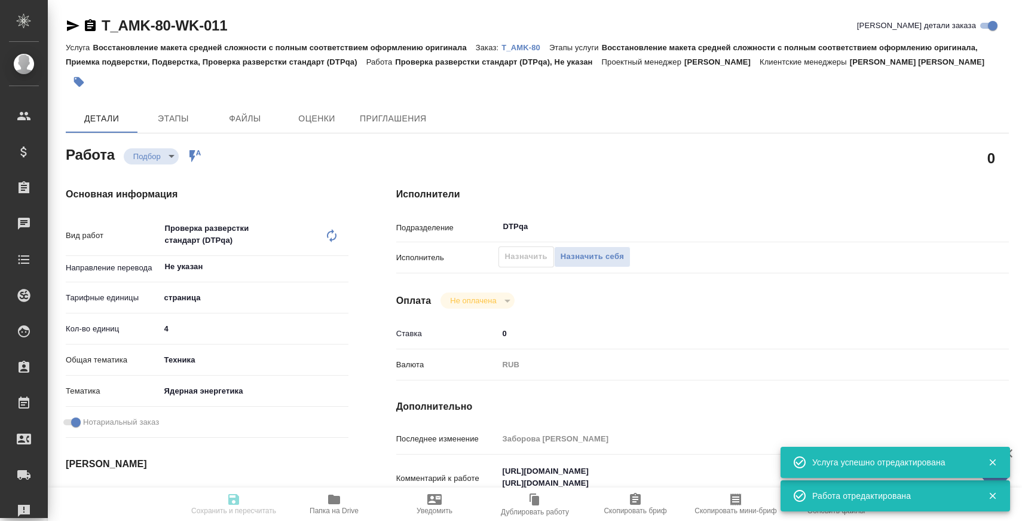
type input "recruiting"
type textarea "Проверка разверстки стандарт (DTPqa)"
type textarea "x"
type input "Не указан"
type input "5a8b1489cc6b4906c91bfdb2"
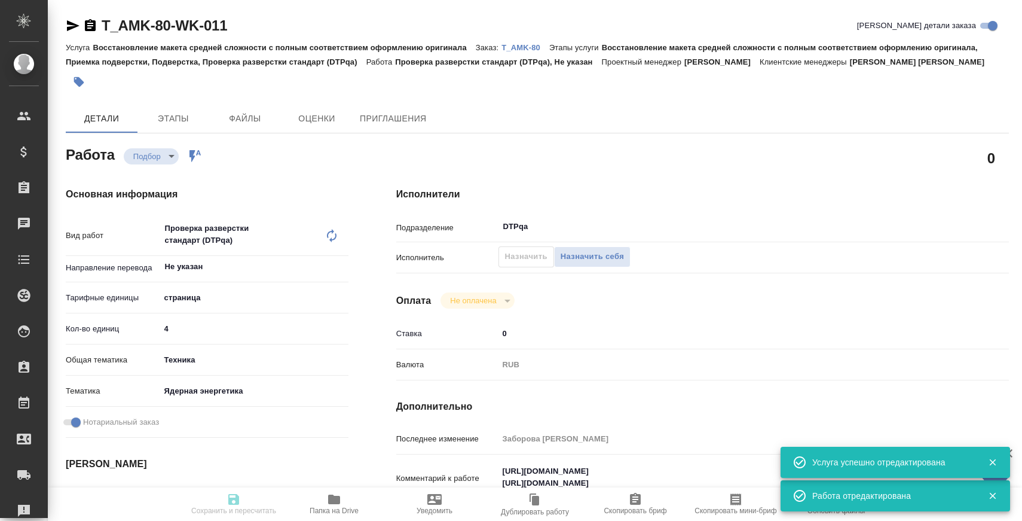
type input "4"
type input "tech"
type input "60014dce65f81c47217117bc"
checkbox input "true"
type input "22.09.2025 16:00"
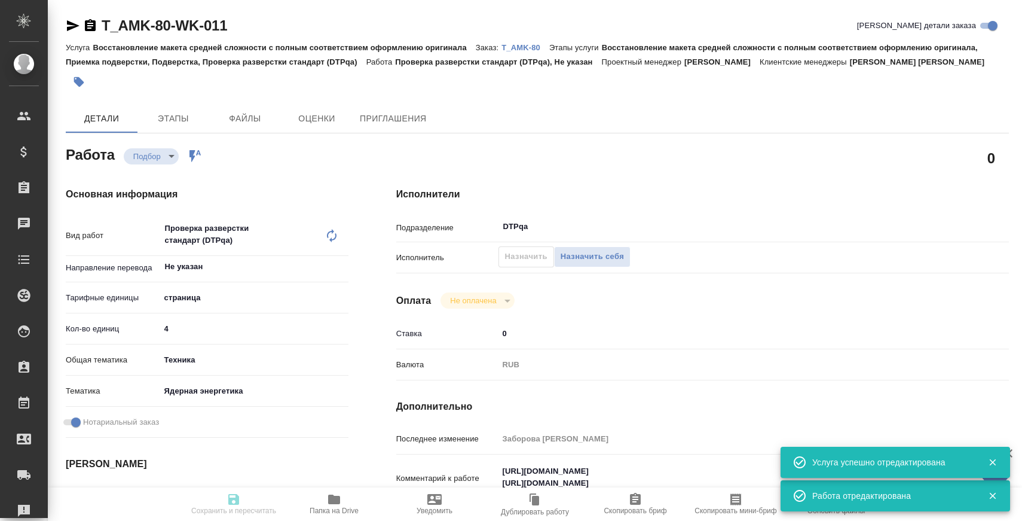
type input "23.09.2025 09:00"
type input "23.09.2025 13:00"
type input "DTPqa"
type input "notPayed"
type input "0"
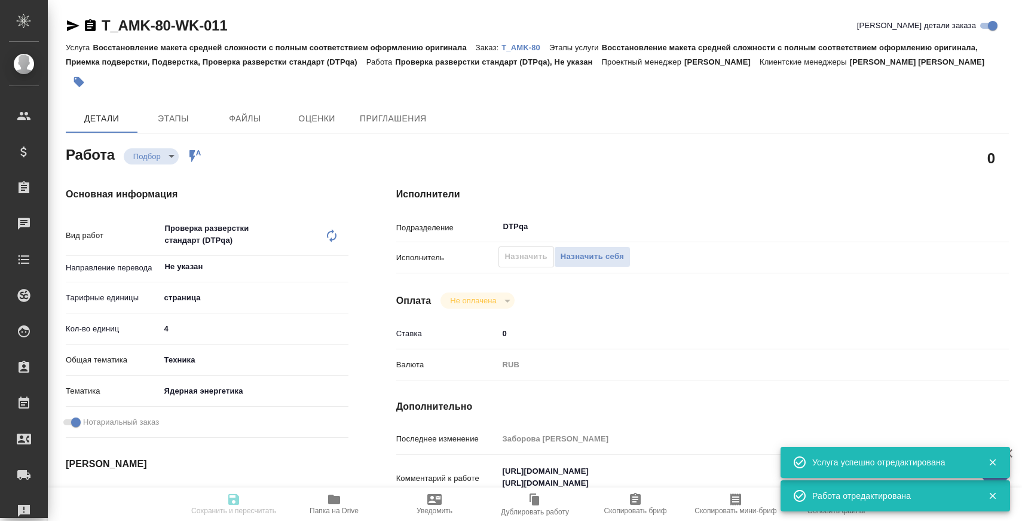
type input "RUB"
type input "Заборова Александра"
type textarea "https://tera.awatera.com/Work/68cd6a7b52f2edb51be15537/ https://tera.awatera.co…"
type textarea "x"
type textarea "/Clients/АМИКО/Orders/T_AMK-80/DTP/T_AMK-80-WK-011"
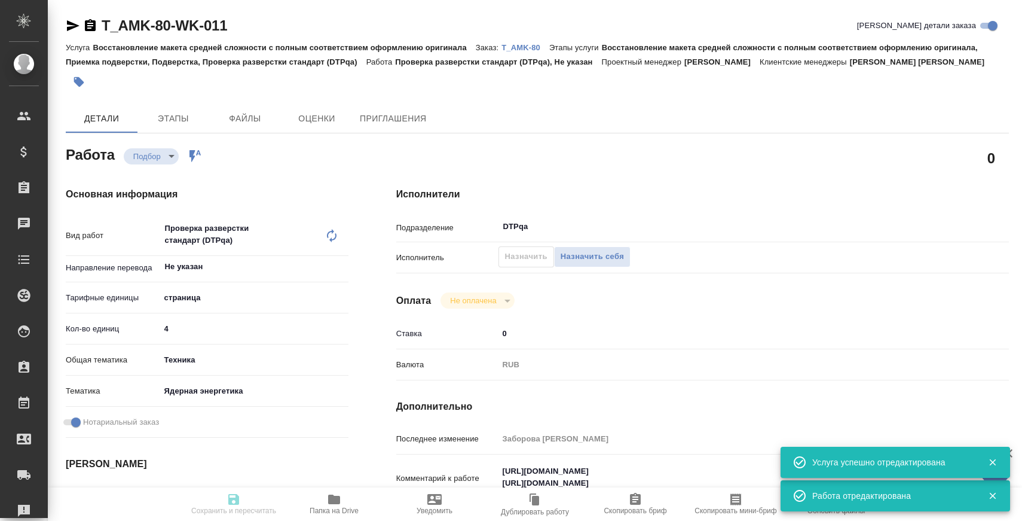
type textarea "x"
type input "T_AMK-80"
type input "Восстановление макета средней сложности с полным соответствием оформлению ориги…"
type input "Шульгина Анна"
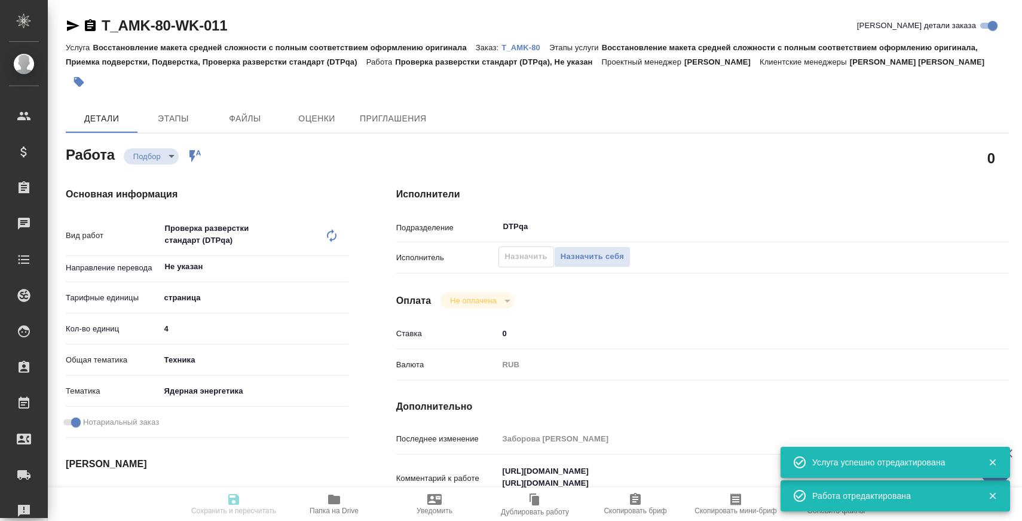
type input "Заборова Александра"
type input "/Clients/АМИКО/Orders/T_AMK-80"
type textarea "x"
type textarea "кит-ру под зпк отчет о проверке продукта англ-ру под зпк отзыв о проверке техни…"
type textarea "x"
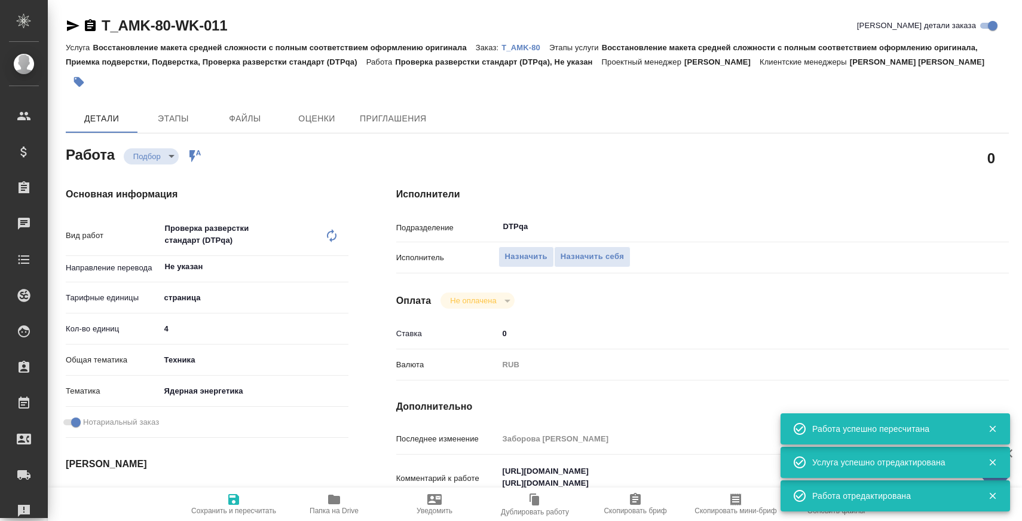
type textarea "x"
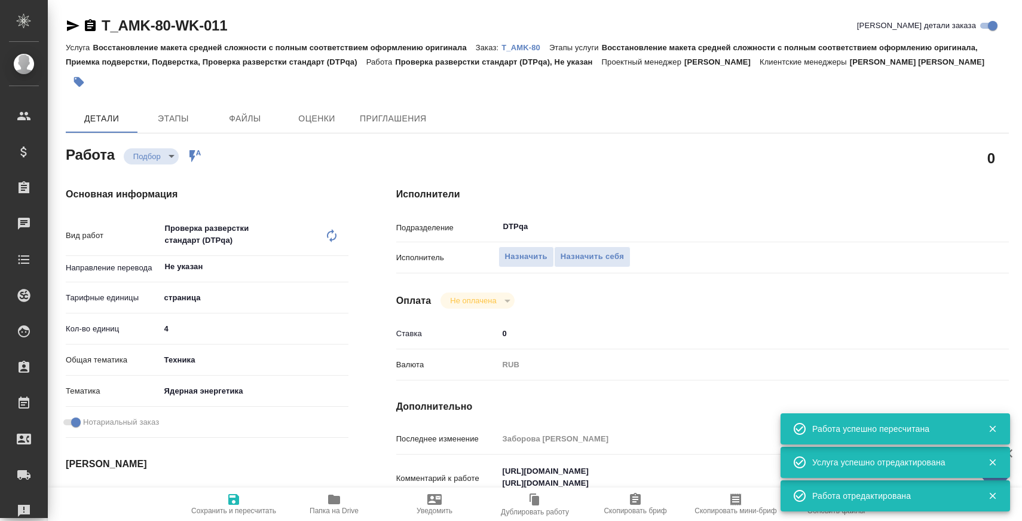
type textarea "x"
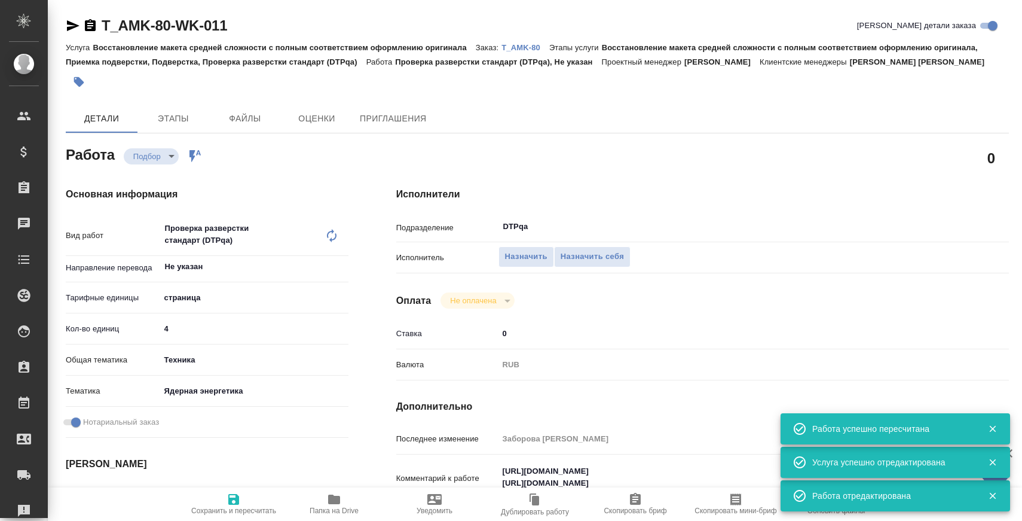
type textarea "x"
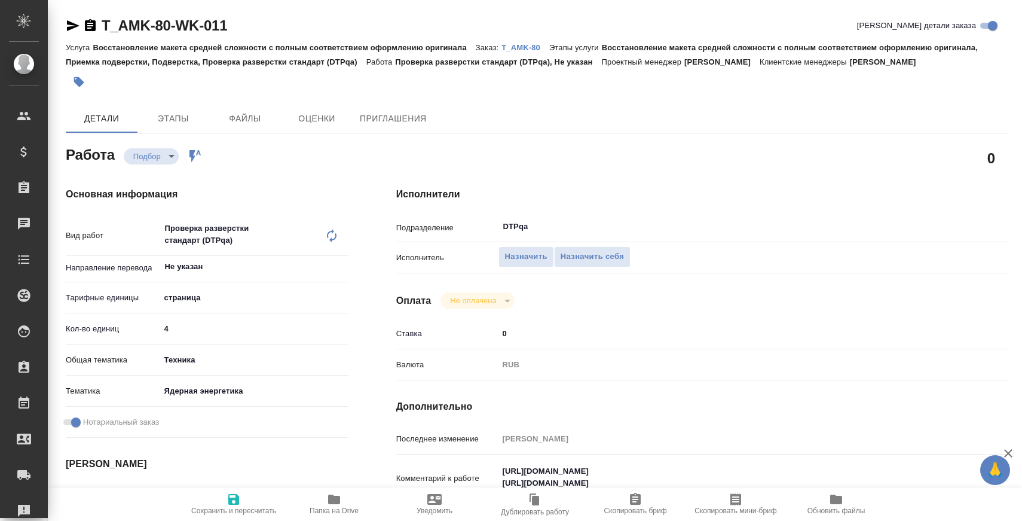
type textarea "x"
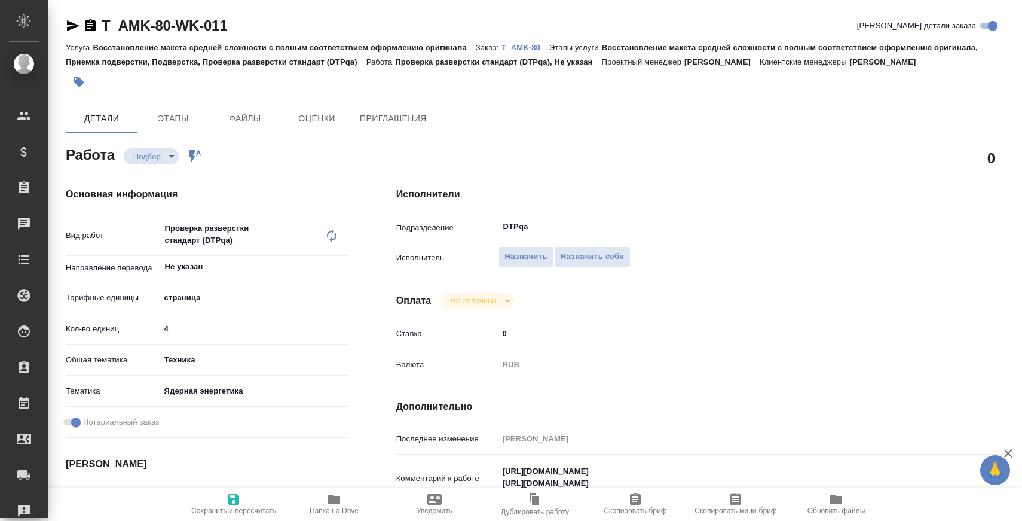
click at [319, 498] on span "Папка на Drive" at bounding box center [334, 503] width 86 height 23
type textarea "x"
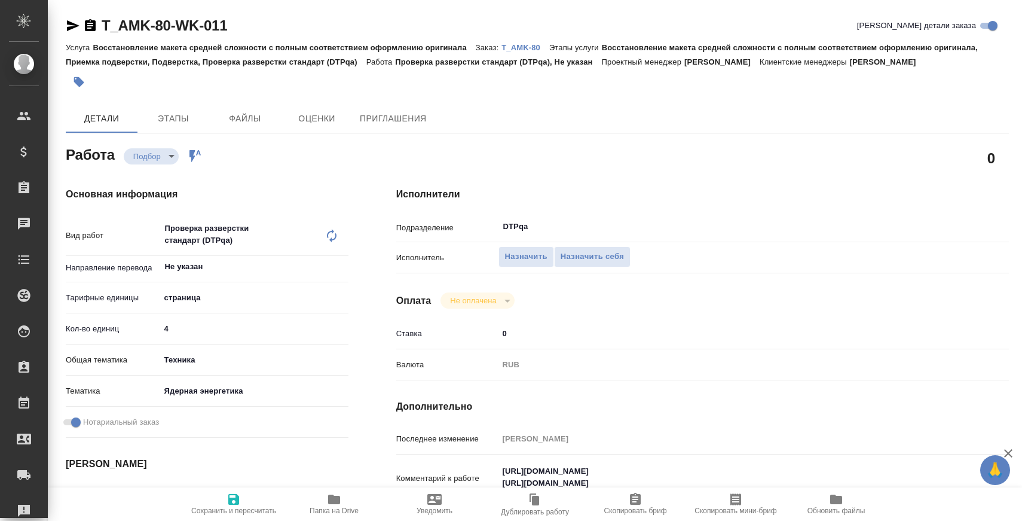
type textarea "x"
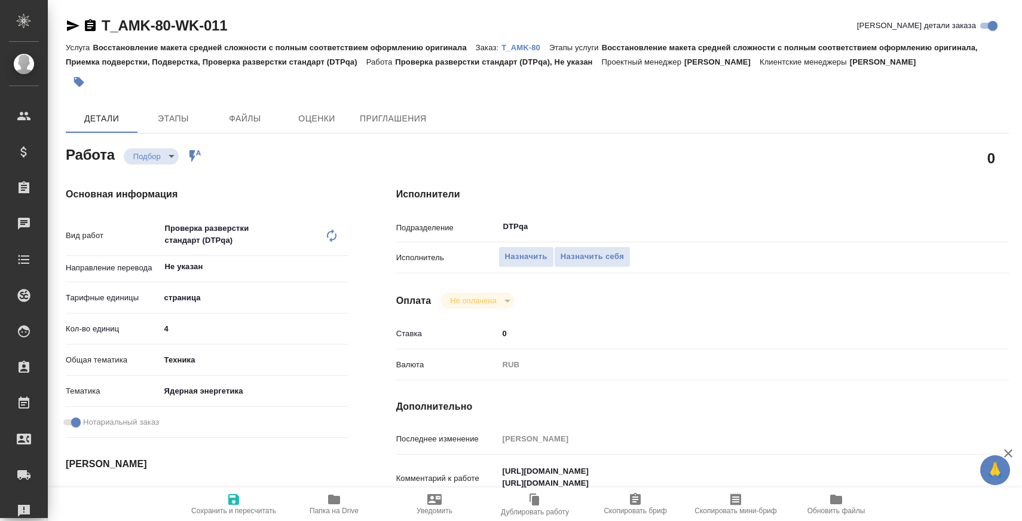
type textarea "x"
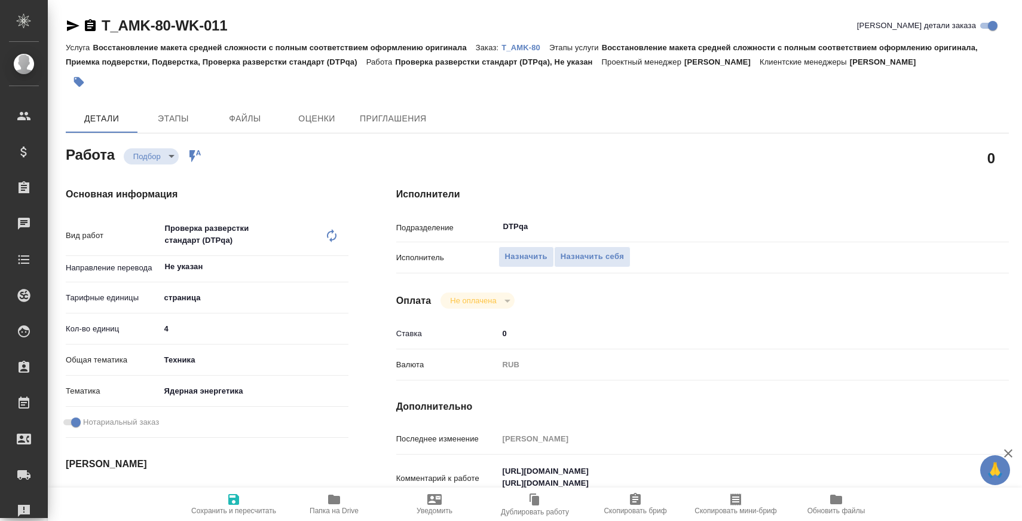
type textarea "x"
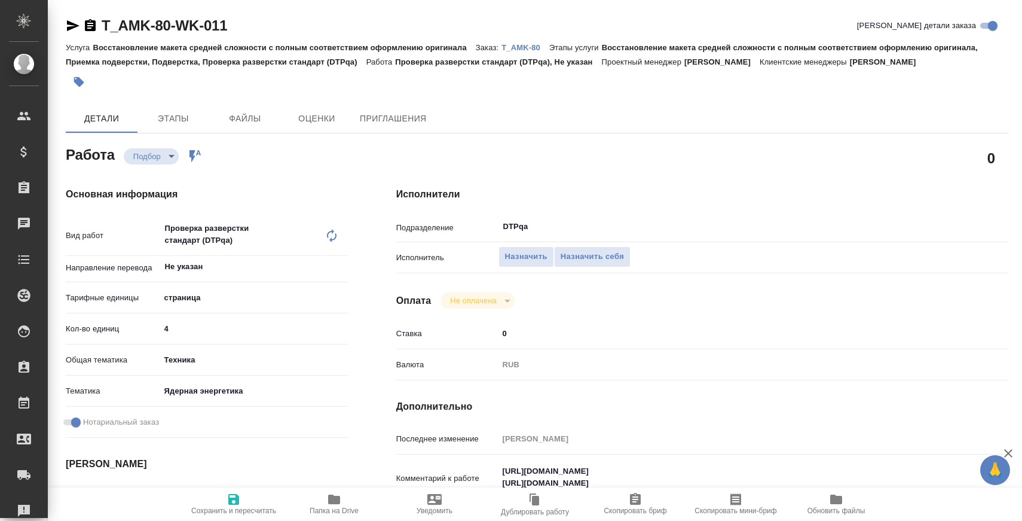
type textarea "x"
click at [527, 47] on p "T_AMK-80" at bounding box center [525, 47] width 48 height 9
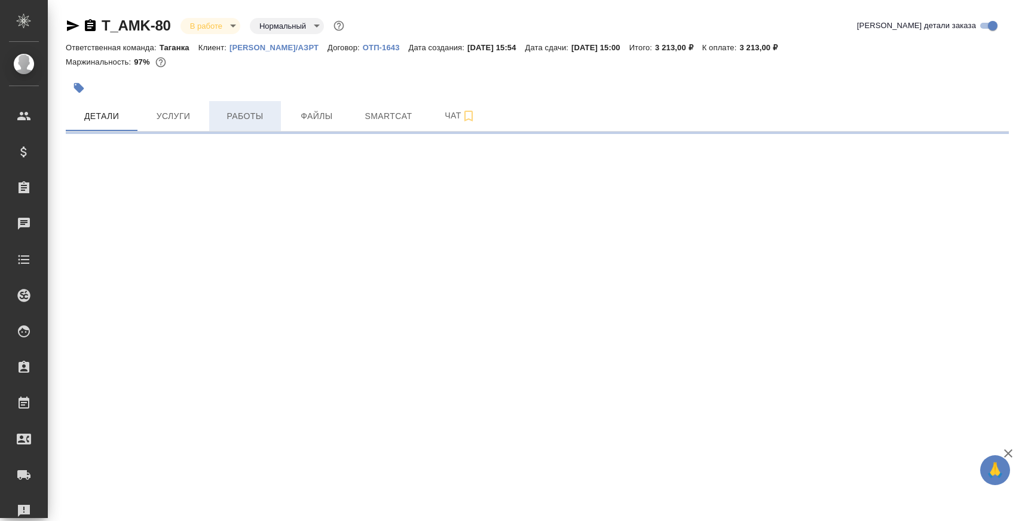
click at [242, 112] on span "Работы" at bounding box center [244, 116] width 57 height 15
select select "RU"
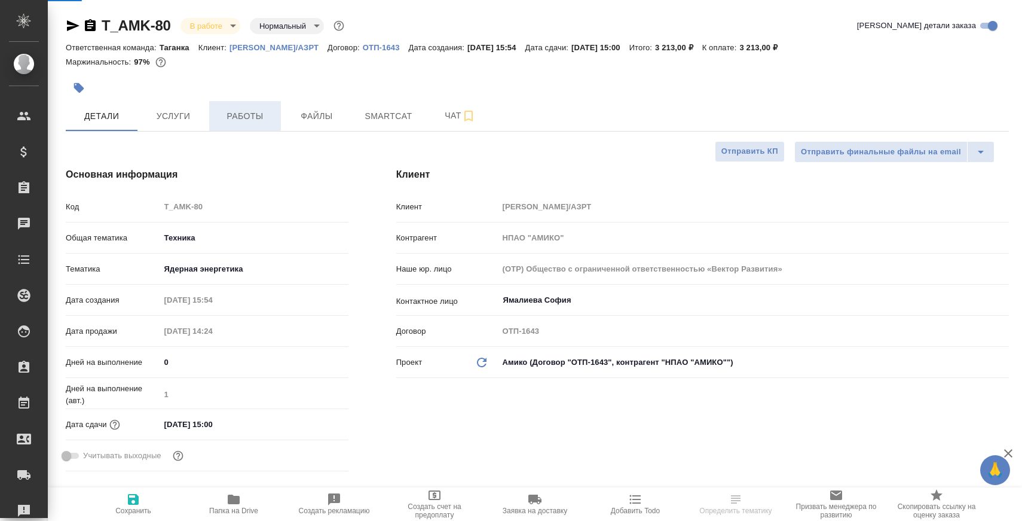
type textarea "x"
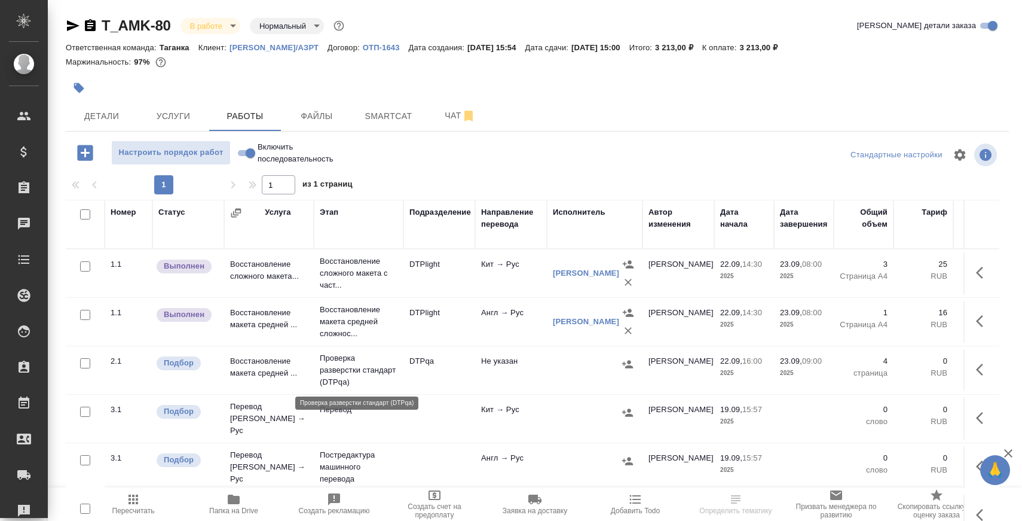
click at [348, 365] on p "Проверка разверстки стандарт (DTPqa)" at bounding box center [359, 370] width 78 height 36
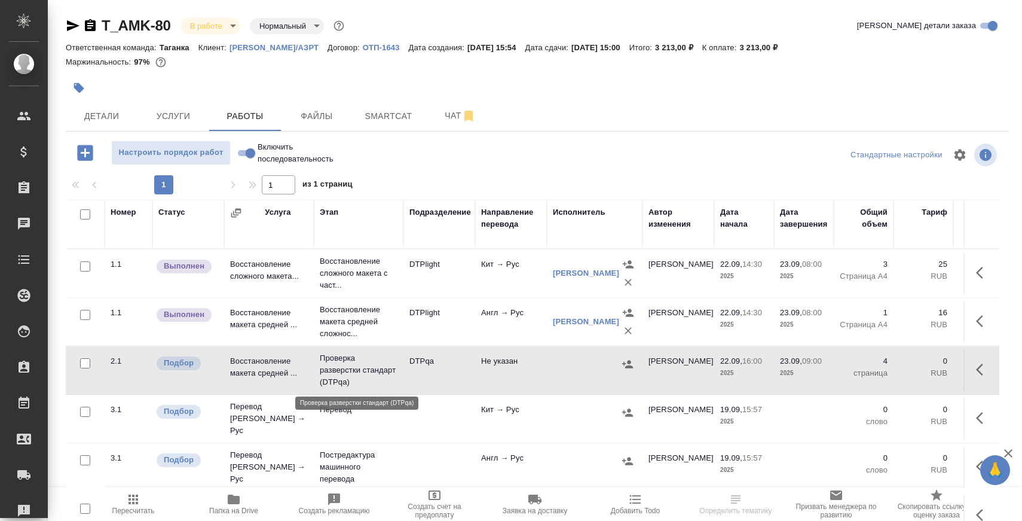
click at [348, 365] on p "Проверка разверстки стандарт (DTPqa)" at bounding box center [359, 370] width 78 height 36
click at [84, 268] on input "checkbox" at bounding box center [85, 266] width 10 height 10
checkbox input "true"
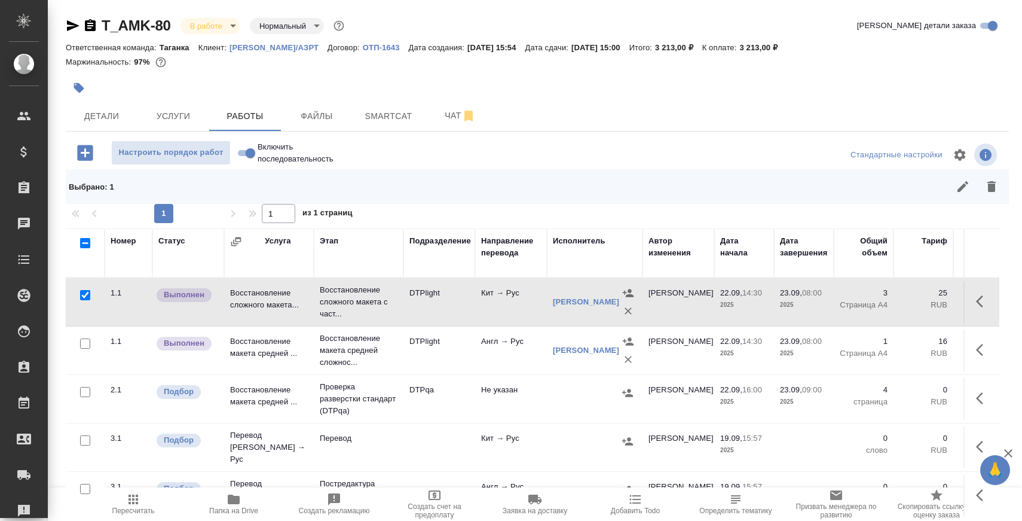
click at [88, 342] on input "checkbox" at bounding box center [85, 343] width 10 height 10
checkbox input "true"
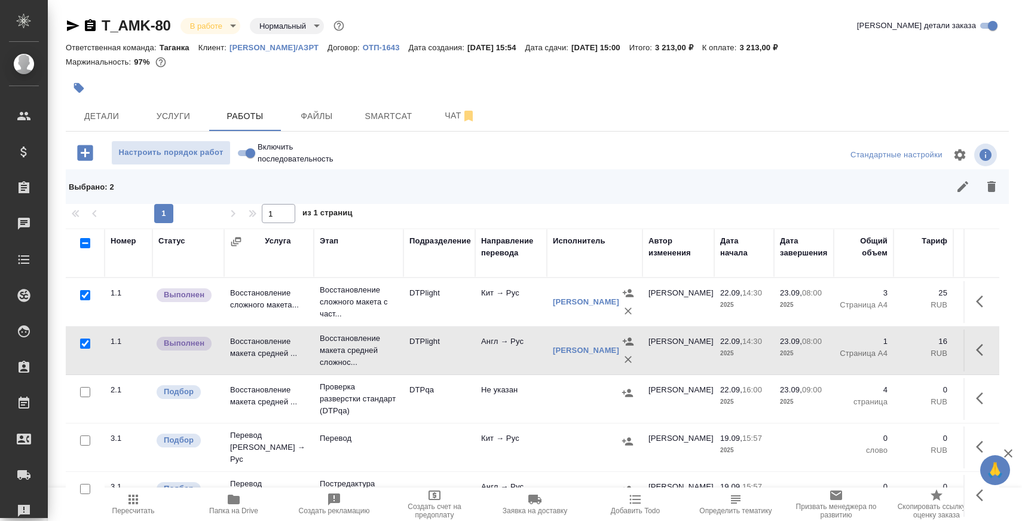
click at [962, 189] on icon "button" at bounding box center [963, 186] width 14 height 14
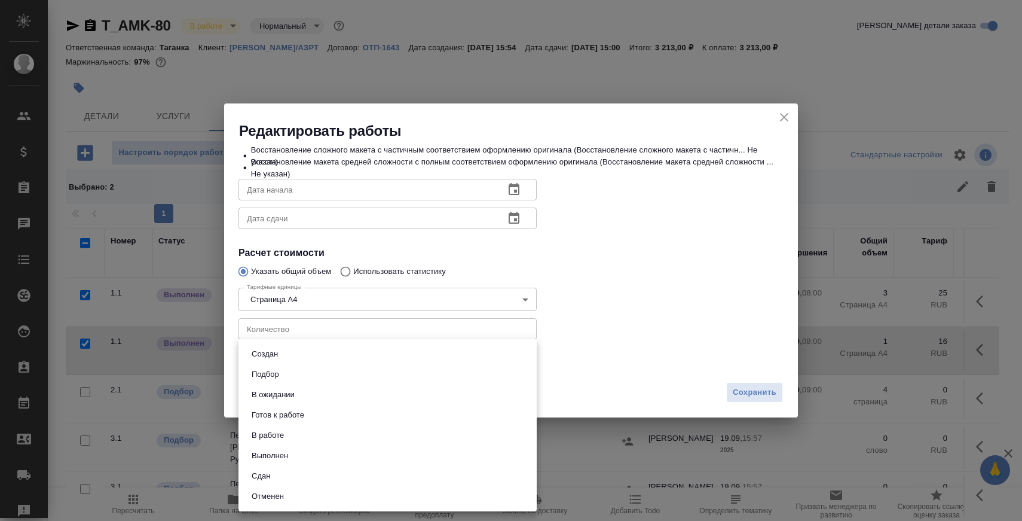
click at [484, 355] on body "🙏 .cls-1 fill:#fff; AWATERA Zaborova Aleksandra Клиенты Спецификации Заказы 0 Ч…" at bounding box center [511, 260] width 1022 height 521
click at [470, 481] on li "Сдан" at bounding box center [387, 476] width 298 height 20
type input "closed"
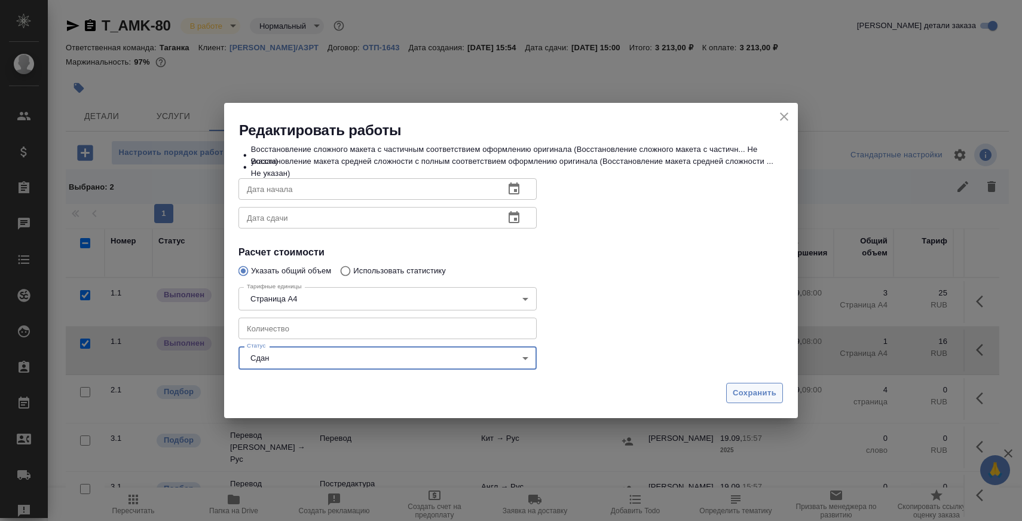
click at [775, 391] on span "Сохранить" at bounding box center [755, 393] width 44 height 14
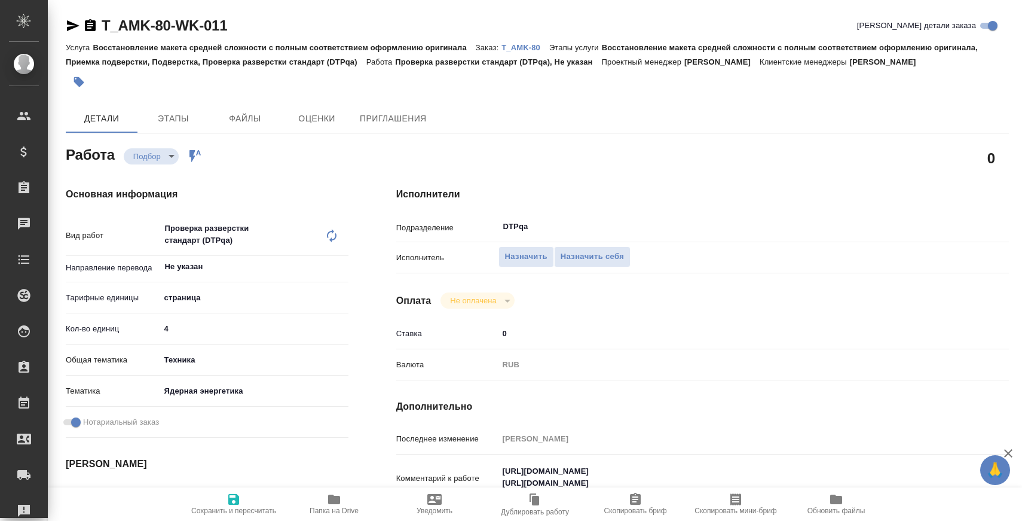
type textarea "x"
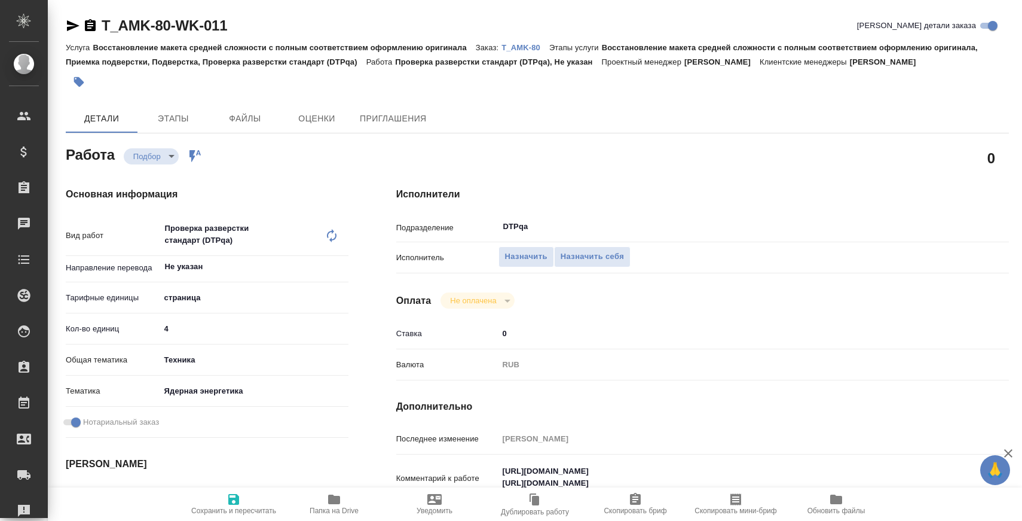
type textarea "x"
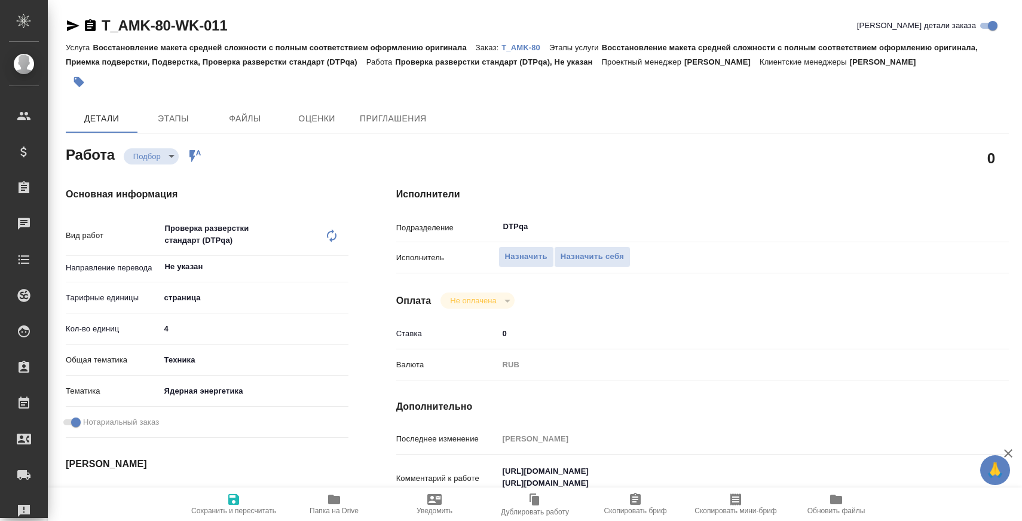
type textarea "x"
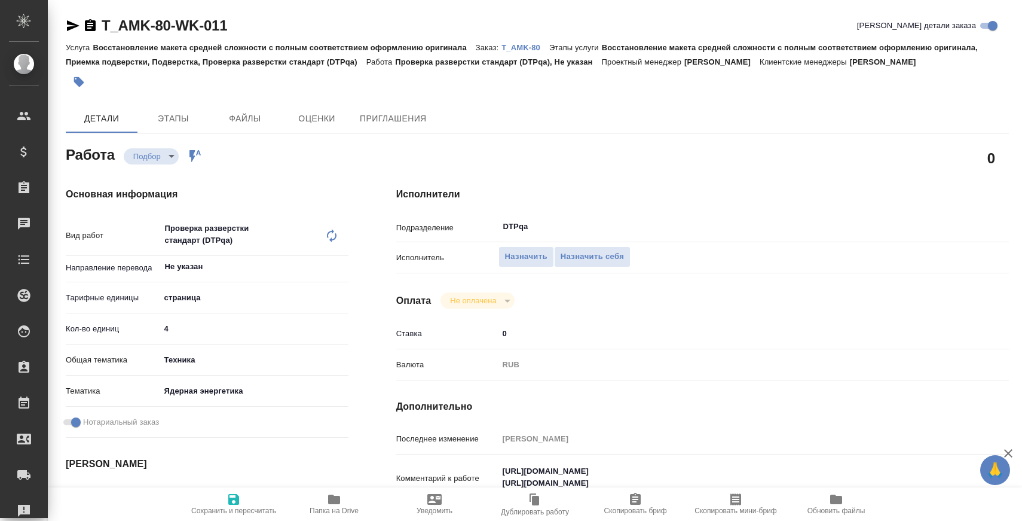
type textarea "x"
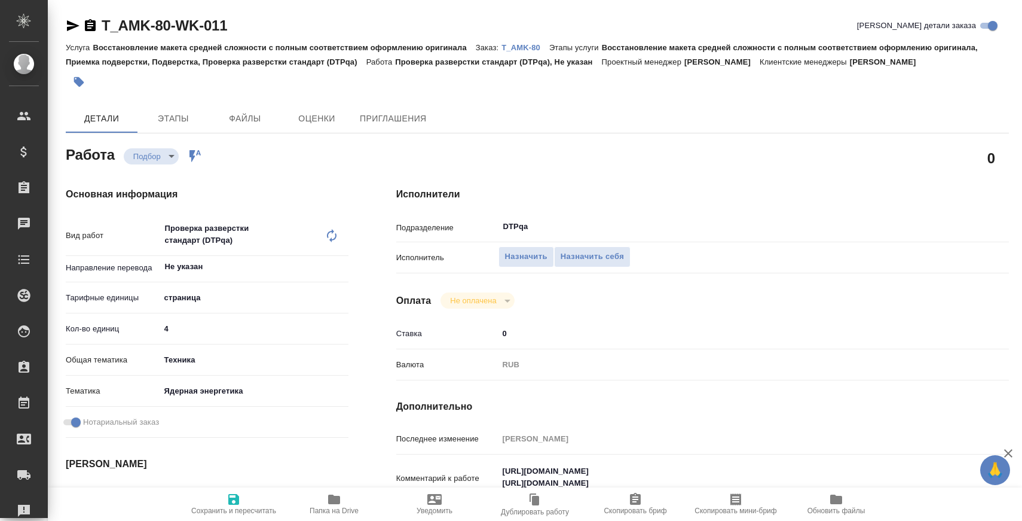
type textarea "x"
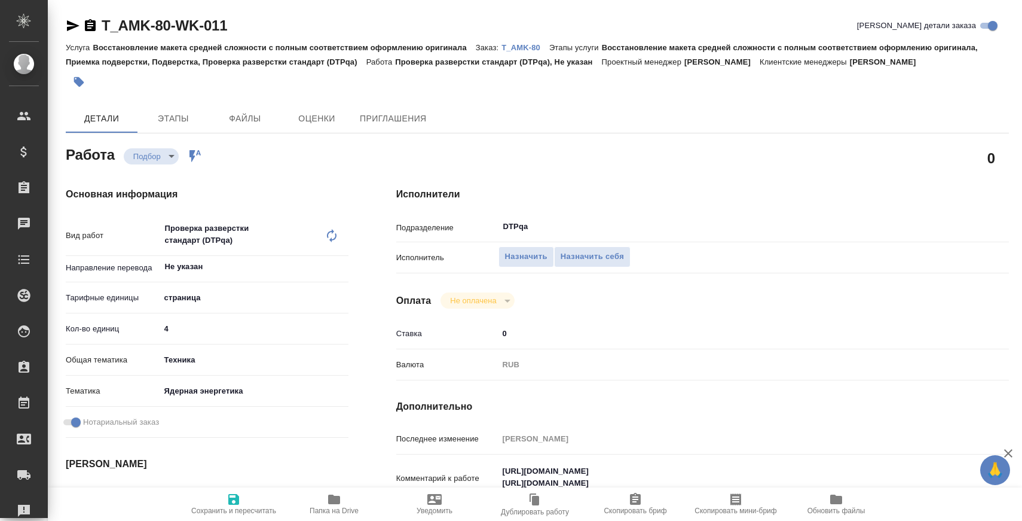
type textarea "x"
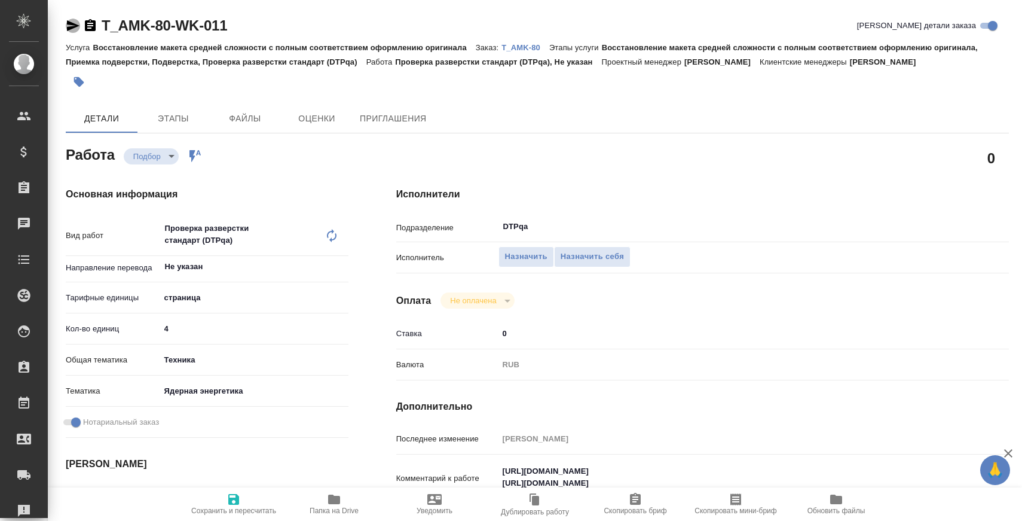
click at [72, 25] on icon "button" at bounding box center [73, 26] width 14 height 14
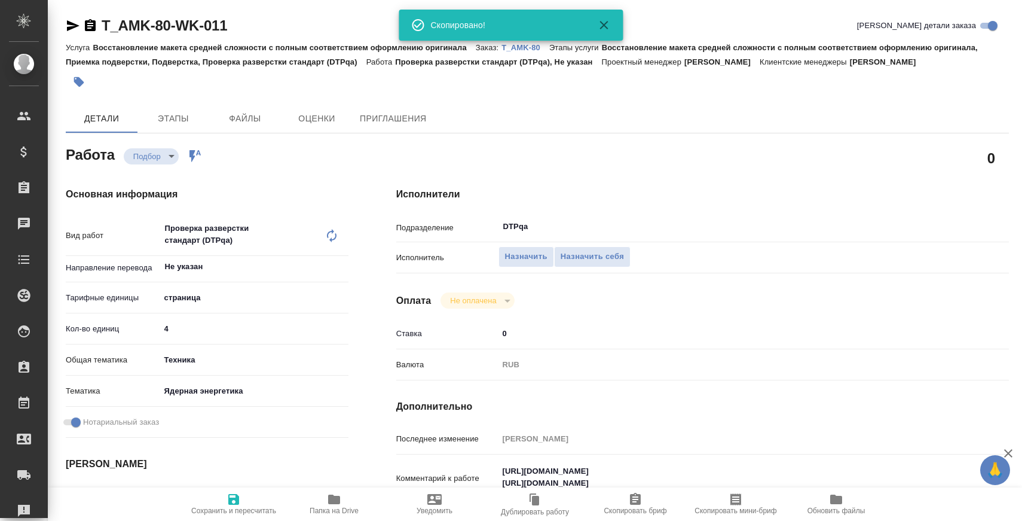
type textarea "x"
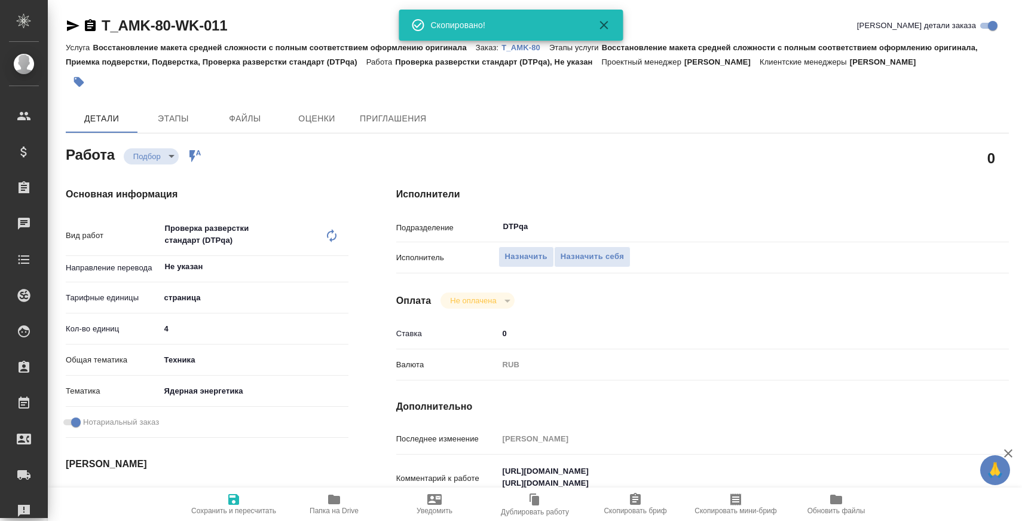
type textarea "x"
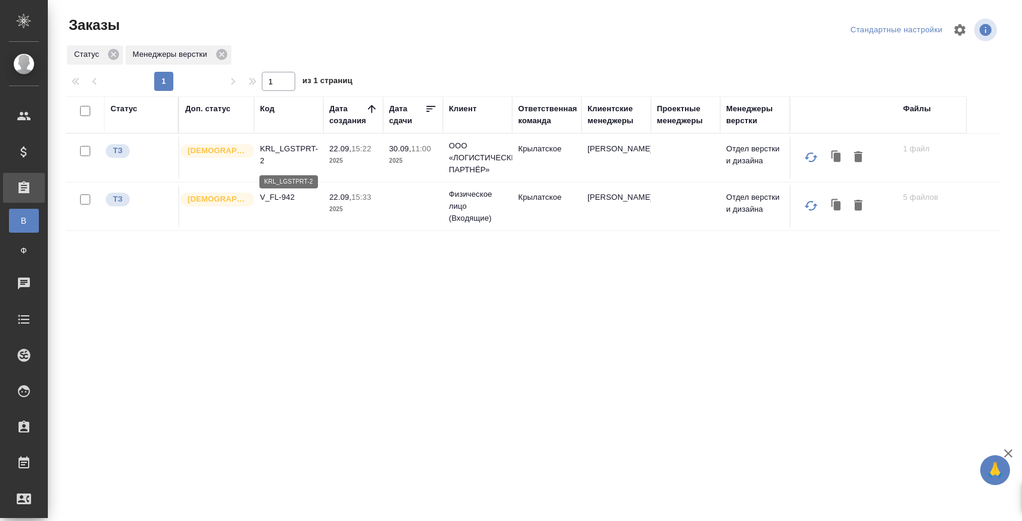
click at [296, 151] on p "KRL_LGSTPRT-2" at bounding box center [288, 155] width 57 height 24
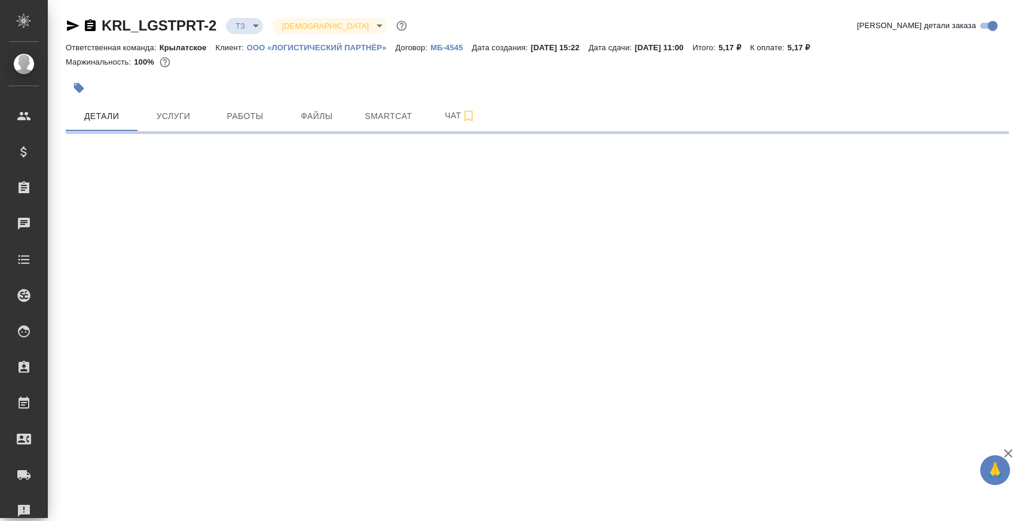
select select "RU"
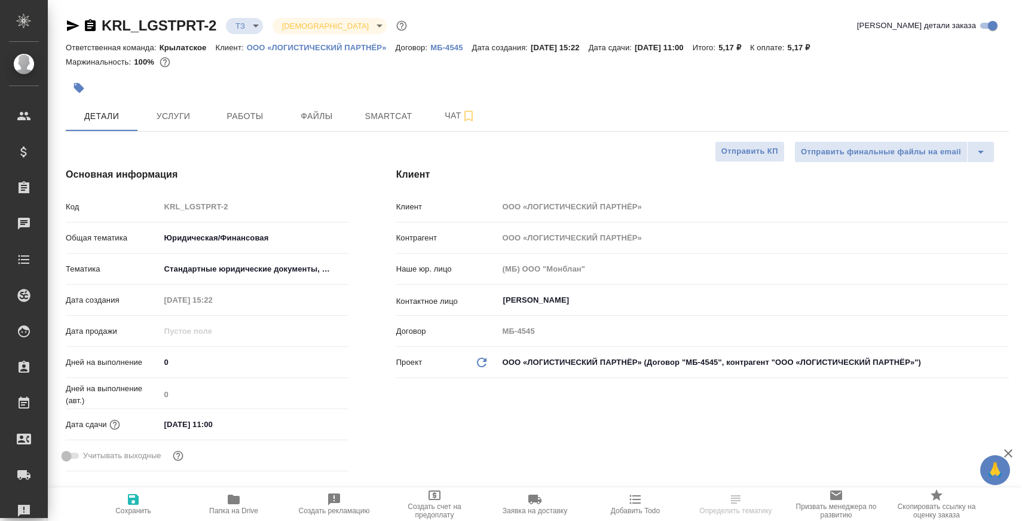
type textarea "x"
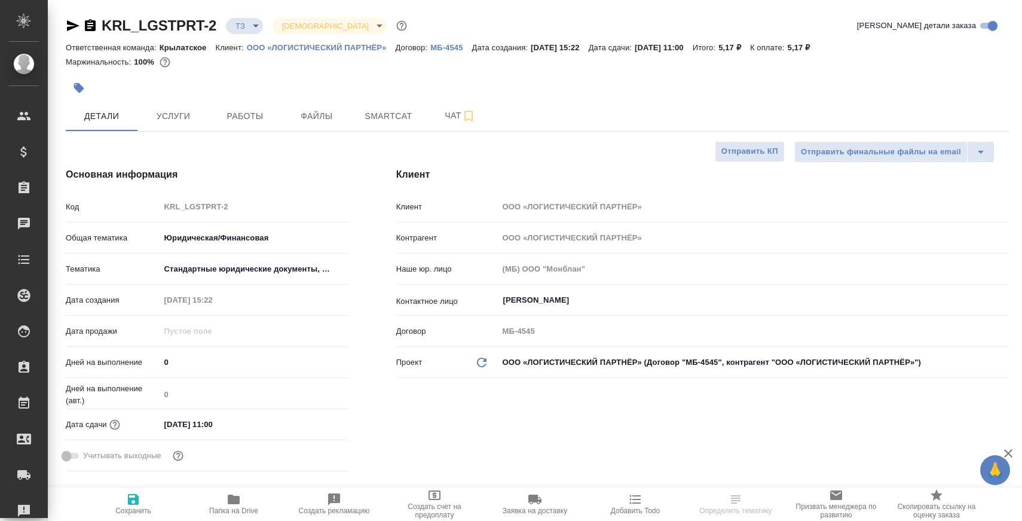
type textarea "x"
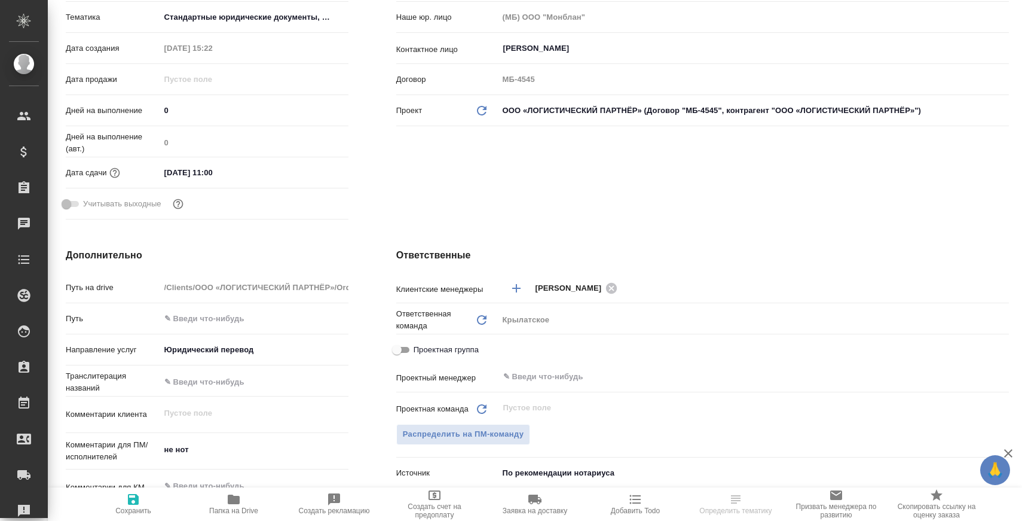
scroll to position [419, 0]
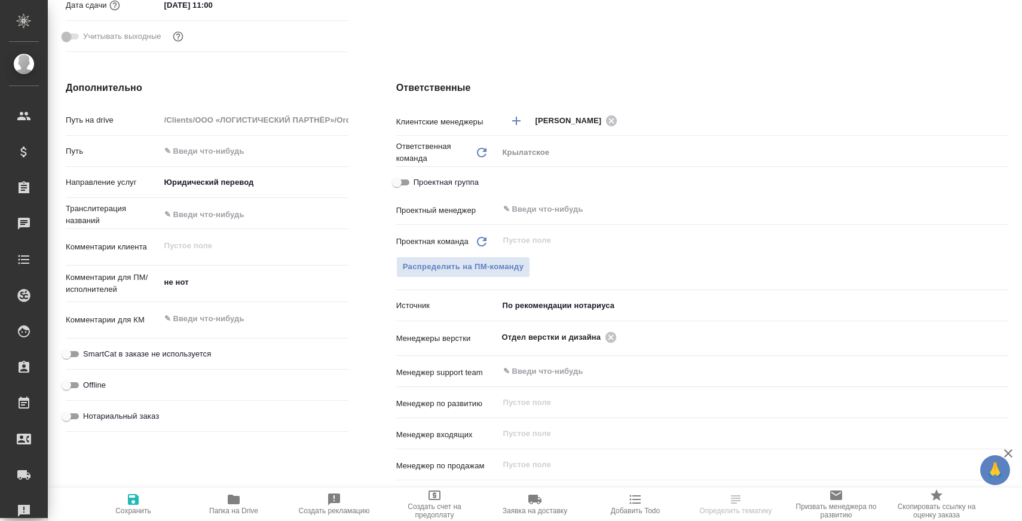
select select "RU"
type textarea "x"
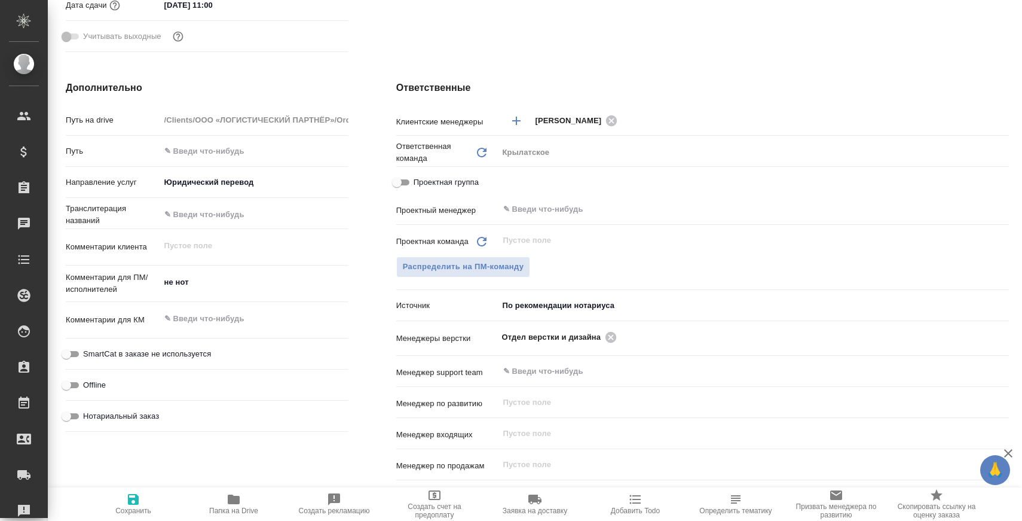
type textarea "x"
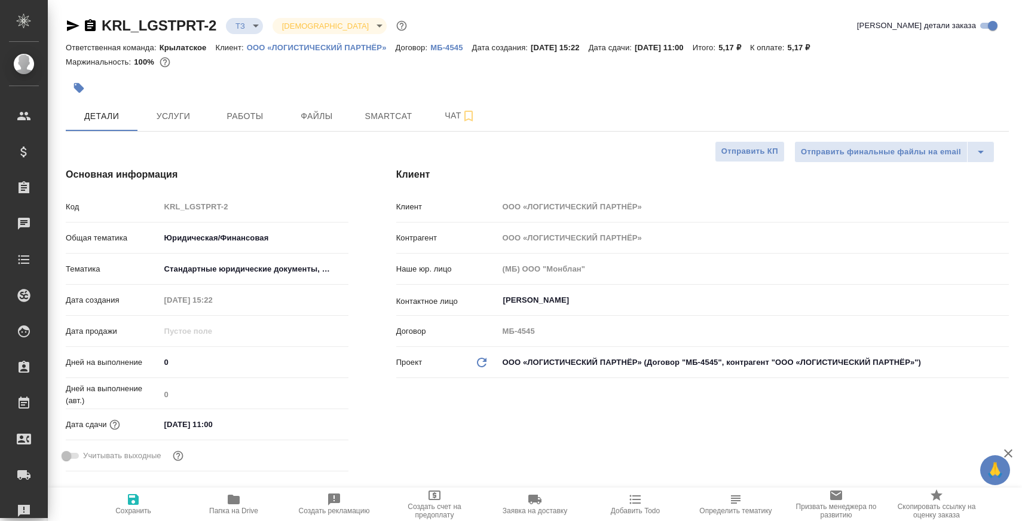
type textarea "x"
